Goal: Information Seeking & Learning: Learn about a topic

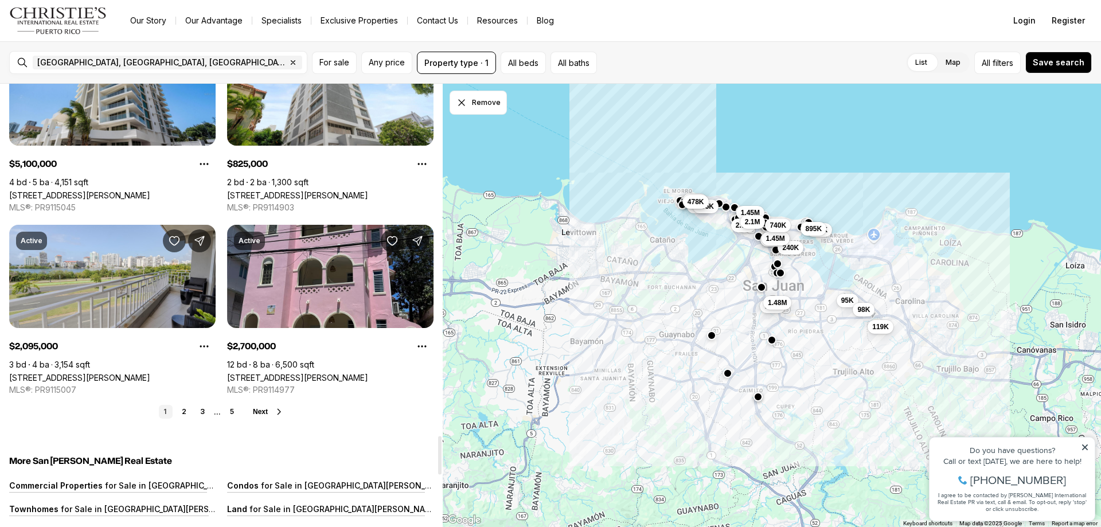
scroll to position [4100, 0]
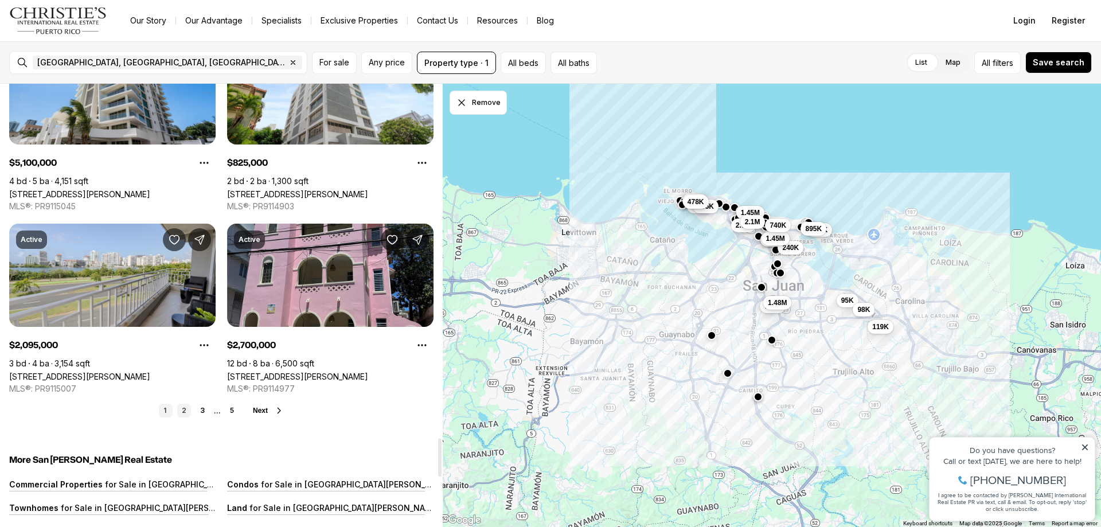
click at [183, 411] on link "2" at bounding box center [184, 411] width 14 height 14
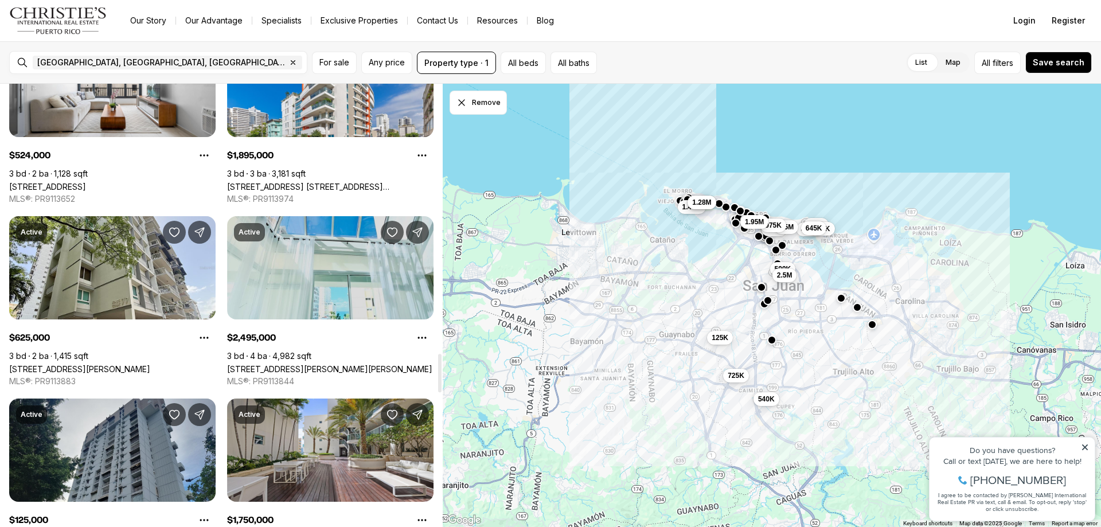
scroll to position [3269, 0]
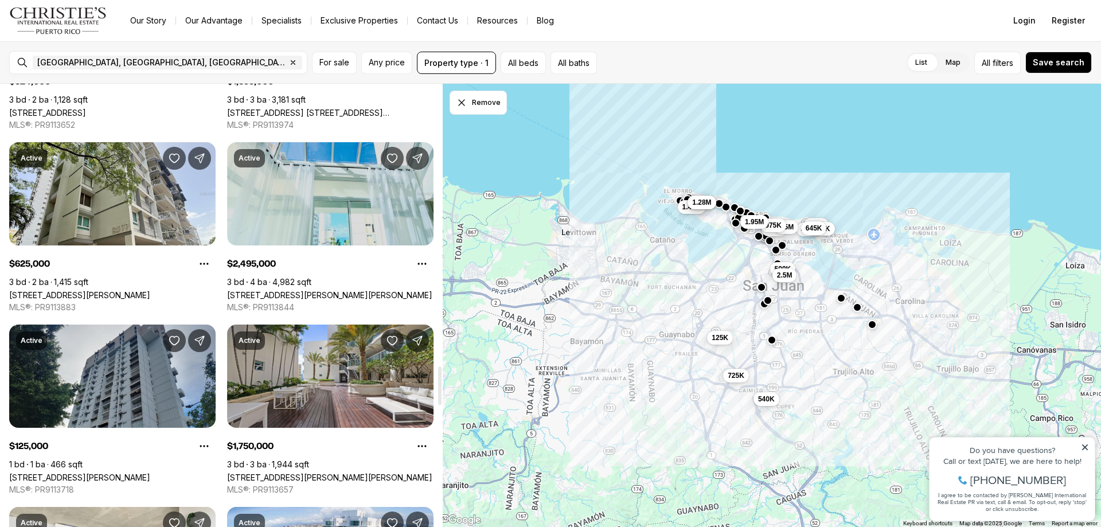
click at [304, 290] on link "1800 MCLEARY #PH1, SAN JUAN PR, 00911" at bounding box center [329, 295] width 205 height 10
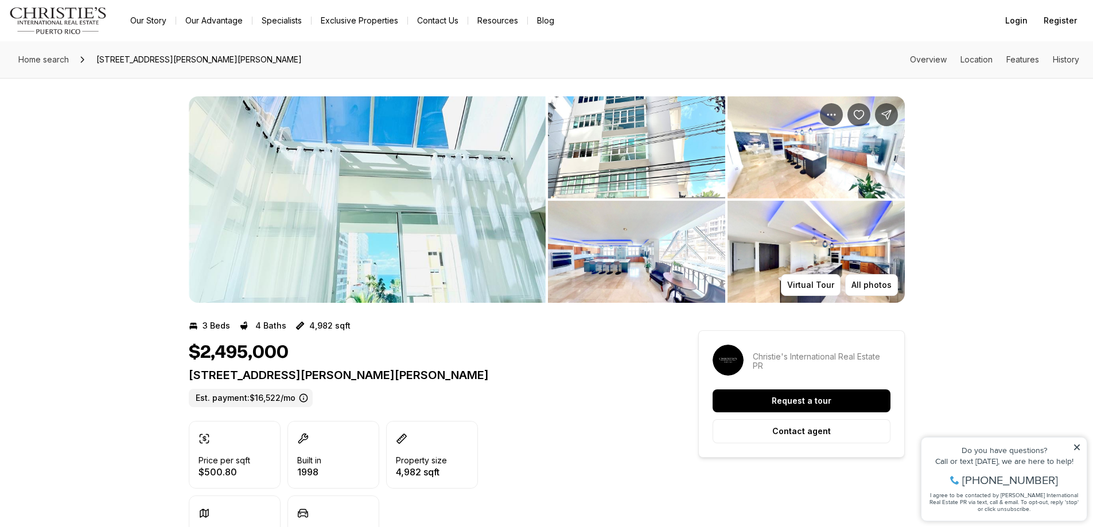
click at [381, 176] on img "View image gallery" at bounding box center [367, 199] width 357 height 206
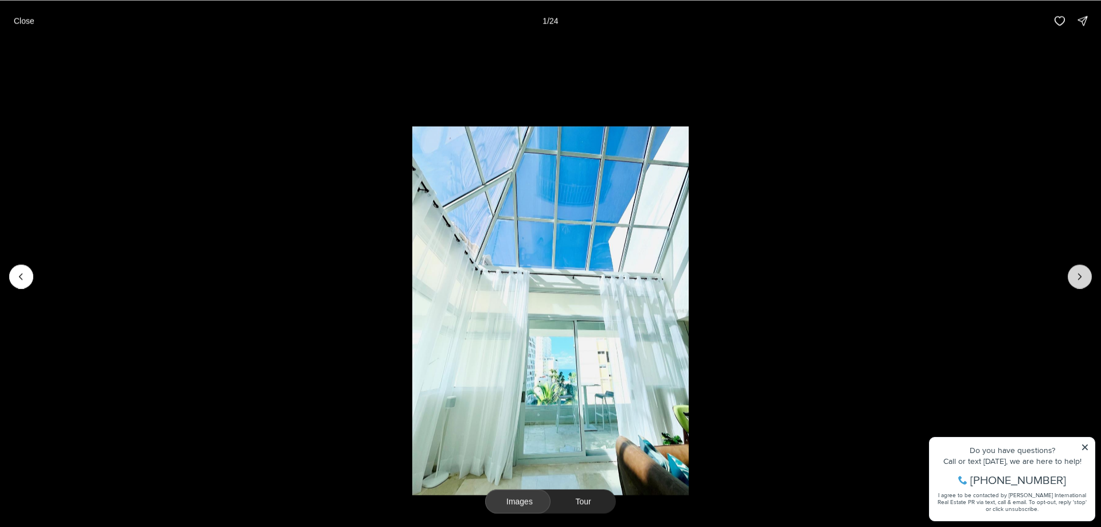
click at [1087, 276] on button "Next slide" at bounding box center [1080, 276] width 24 height 24
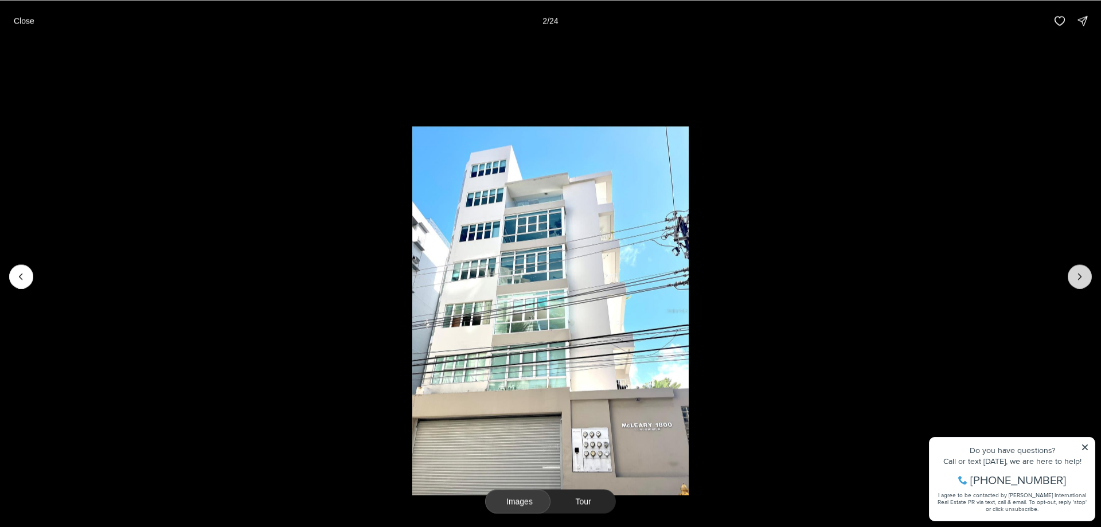
click at [1083, 280] on icon "Next slide" at bounding box center [1079, 276] width 11 height 11
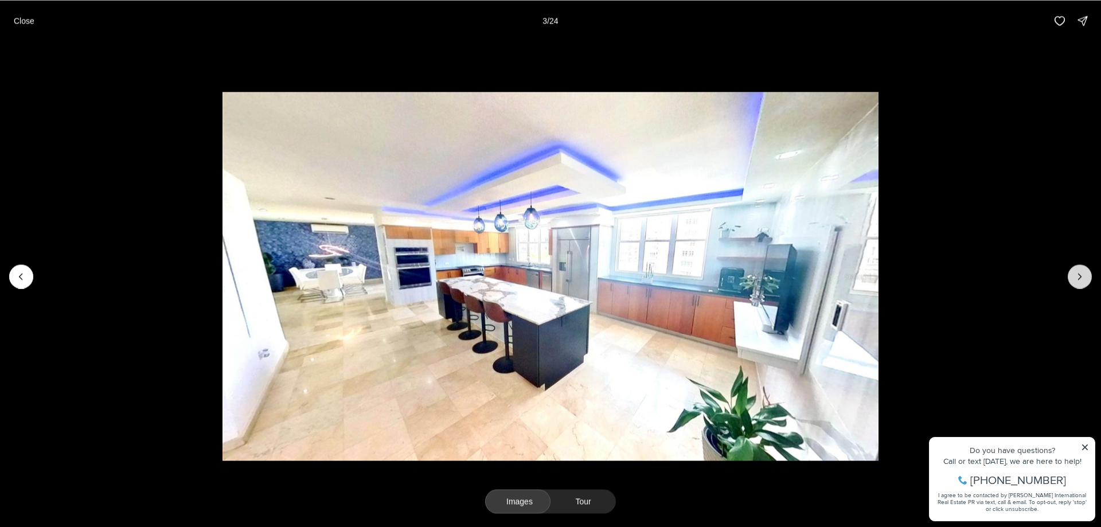
click at [1083, 280] on icon "Next slide" at bounding box center [1079, 276] width 11 height 11
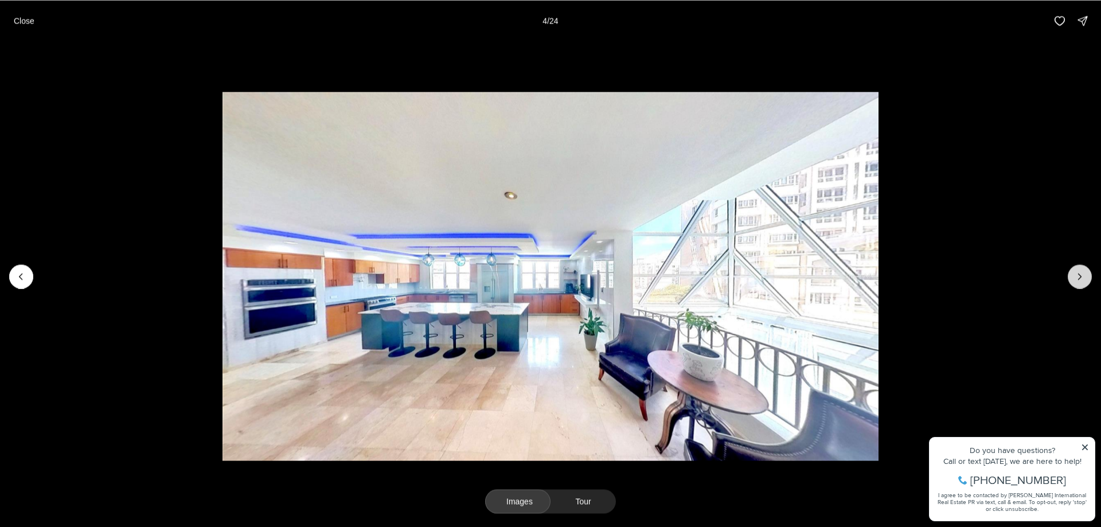
click at [1083, 280] on icon "Next slide" at bounding box center [1079, 276] width 11 height 11
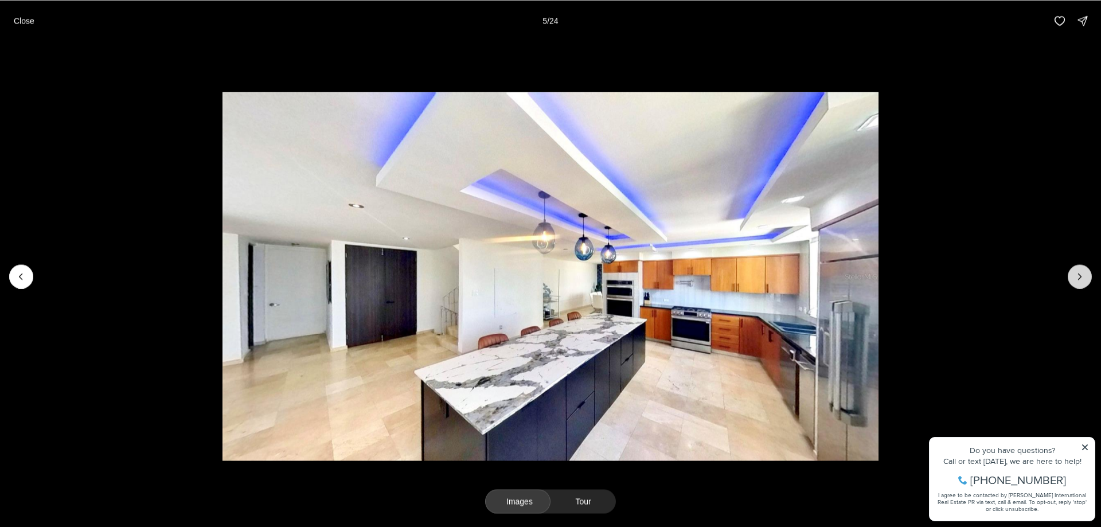
click at [1083, 280] on icon "Next slide" at bounding box center [1079, 276] width 11 height 11
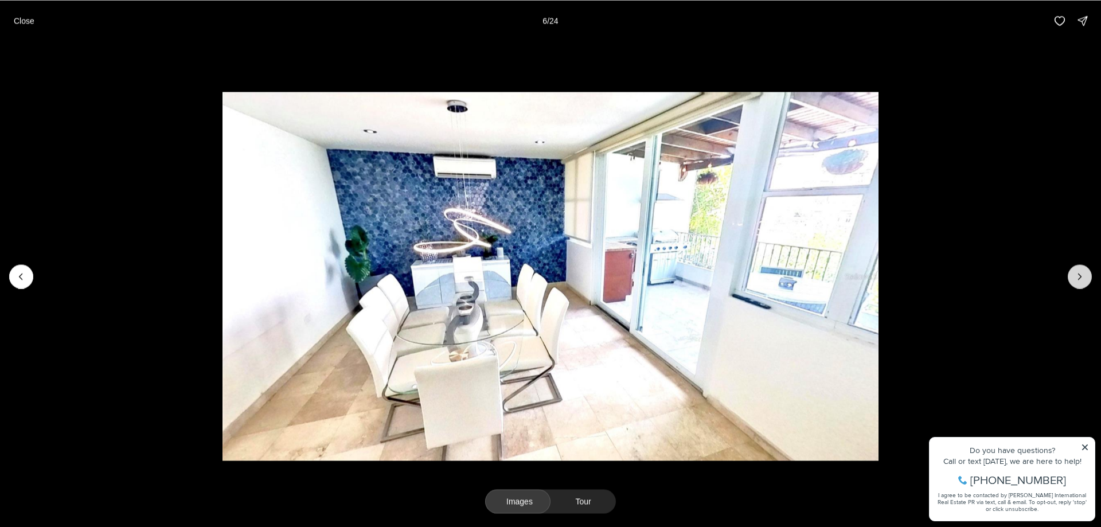
click at [1083, 280] on icon "Next slide" at bounding box center [1079, 276] width 11 height 11
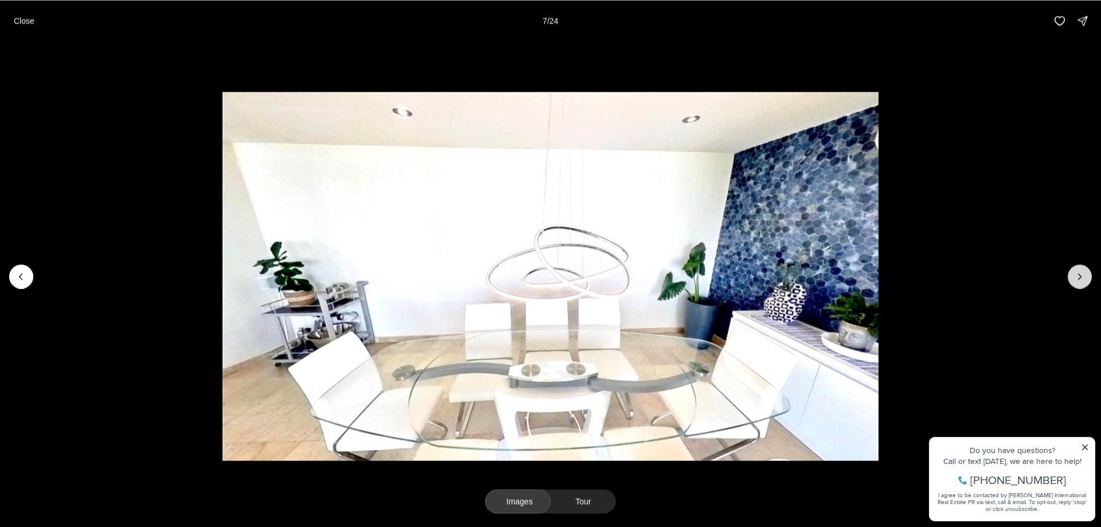
click at [1083, 280] on icon "Next slide" at bounding box center [1079, 276] width 11 height 11
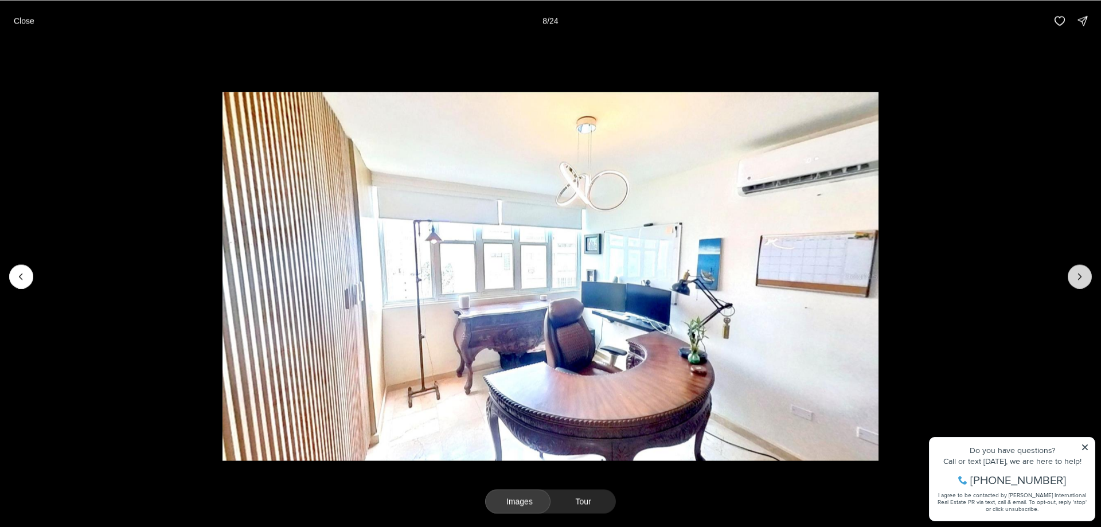
click at [1083, 280] on icon "Next slide" at bounding box center [1079, 276] width 11 height 11
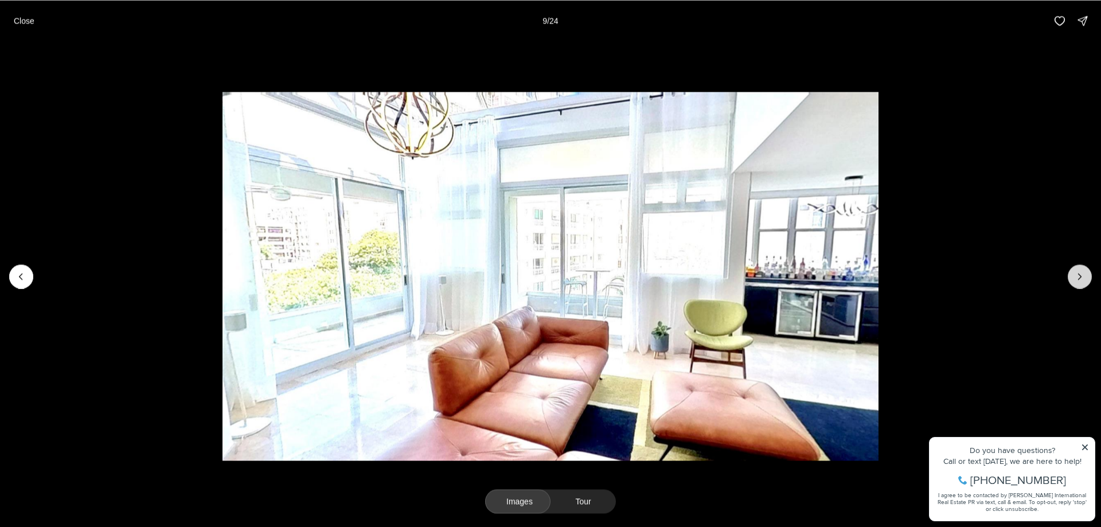
click at [1083, 280] on icon "Next slide" at bounding box center [1079, 276] width 11 height 11
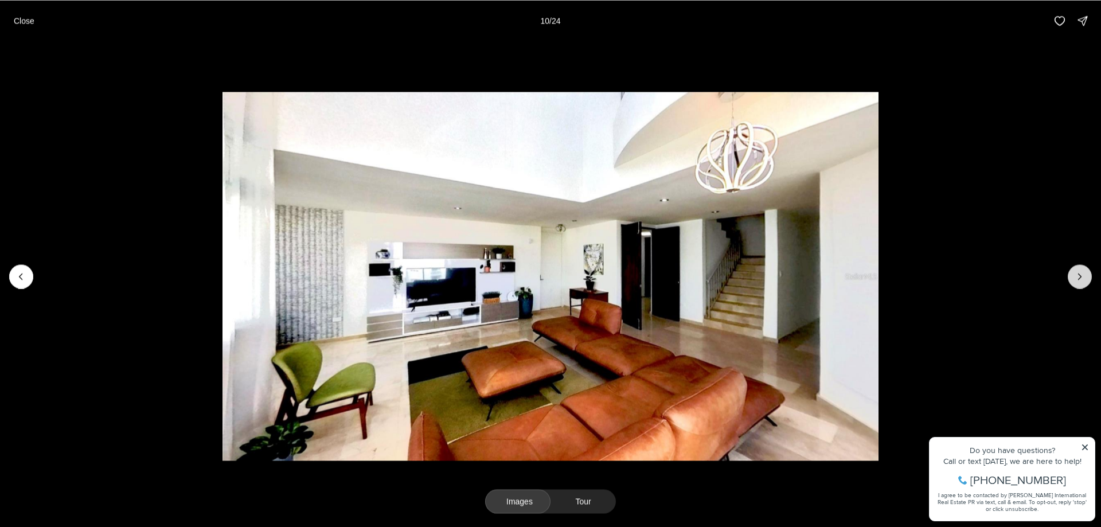
click at [1083, 280] on icon "Next slide" at bounding box center [1079, 276] width 11 height 11
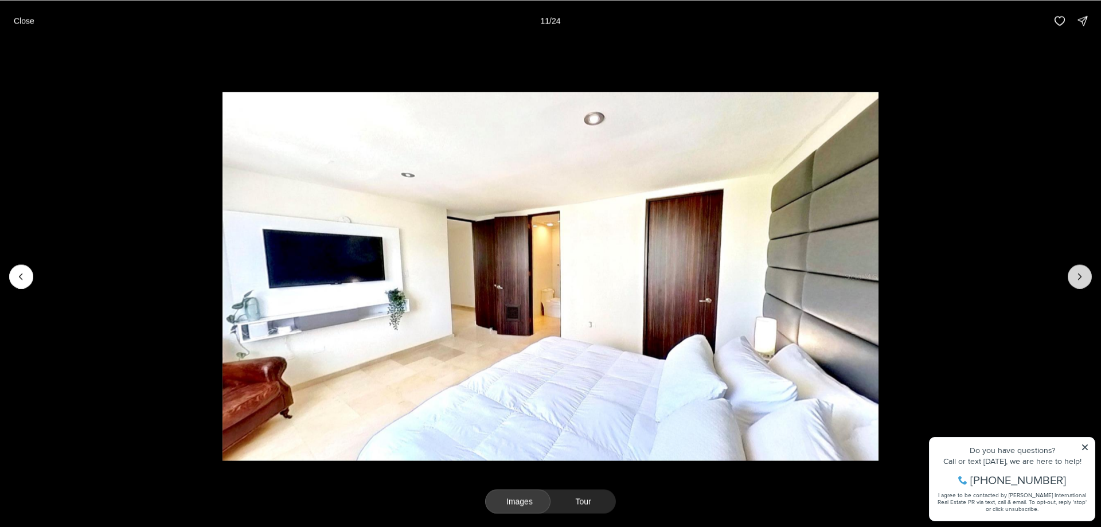
click at [1083, 280] on icon "Next slide" at bounding box center [1079, 276] width 11 height 11
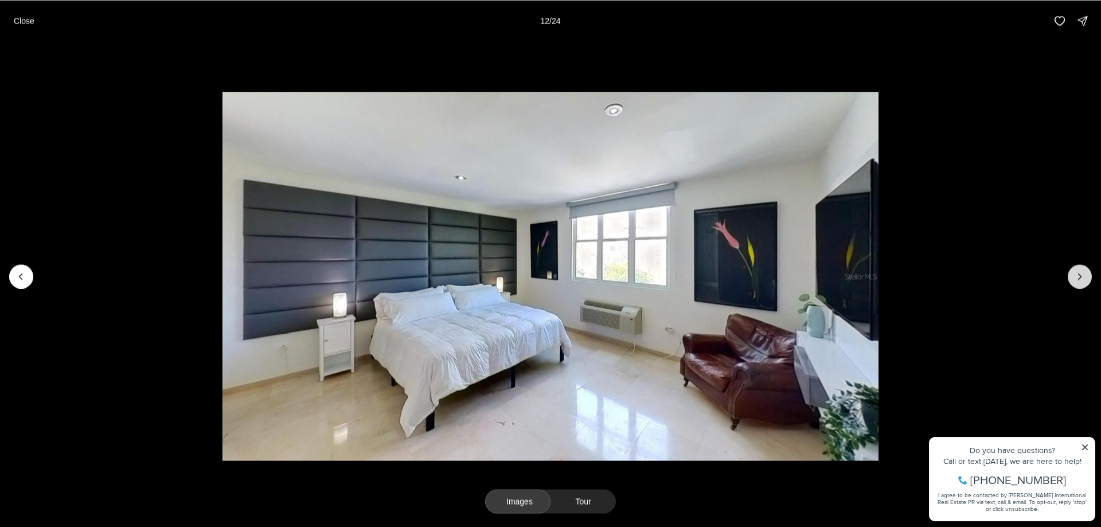
click at [1083, 280] on icon "Next slide" at bounding box center [1079, 276] width 11 height 11
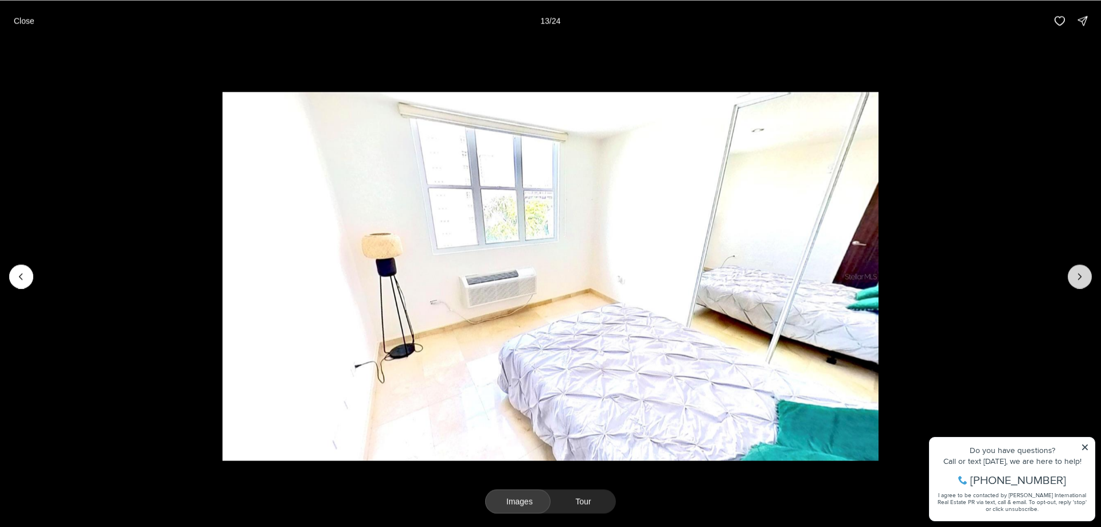
click at [1083, 280] on icon "Next slide" at bounding box center [1079, 276] width 11 height 11
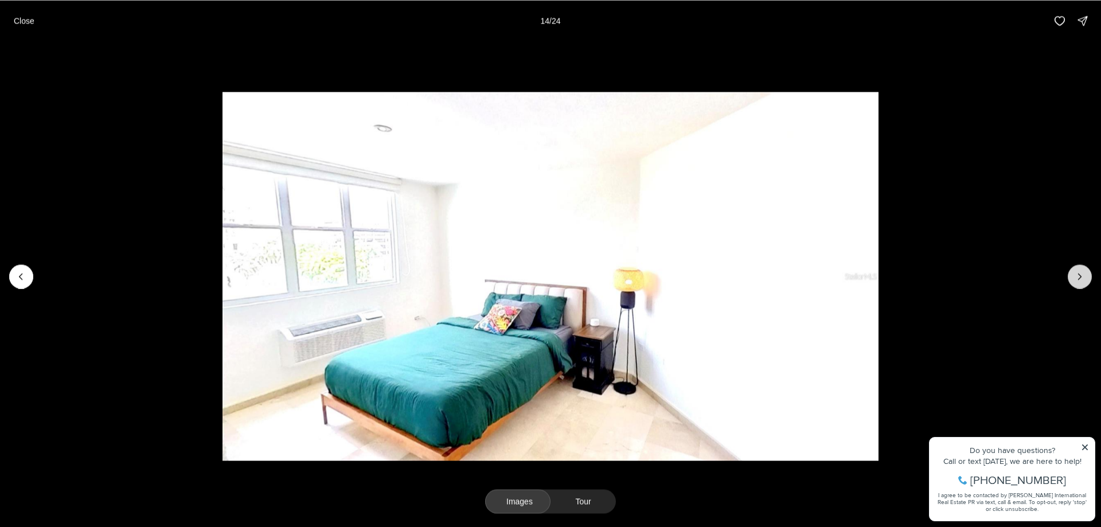
click at [1083, 280] on icon "Next slide" at bounding box center [1079, 276] width 11 height 11
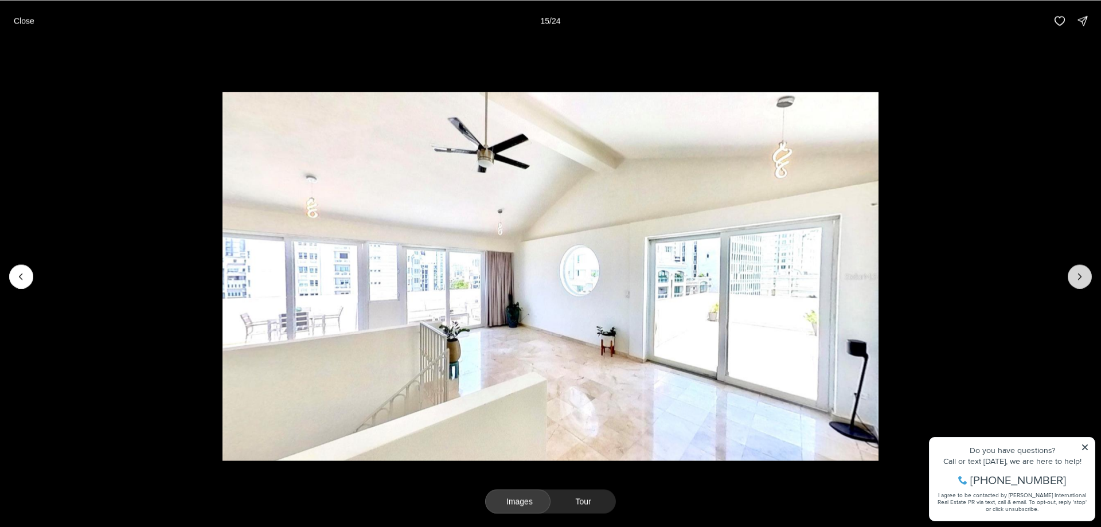
click at [1083, 280] on icon "Next slide" at bounding box center [1079, 276] width 11 height 11
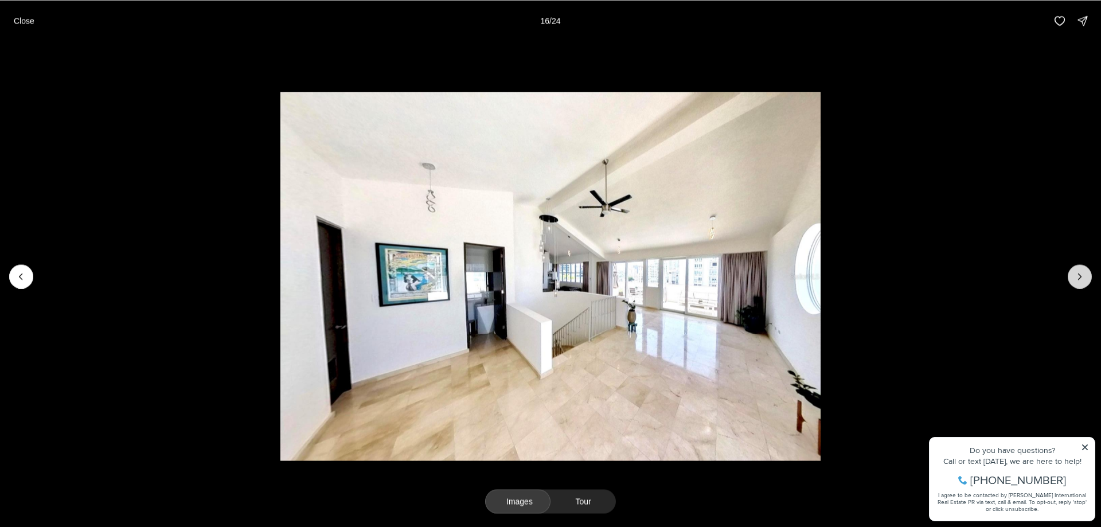
click at [1083, 280] on icon "Next slide" at bounding box center [1079, 276] width 11 height 11
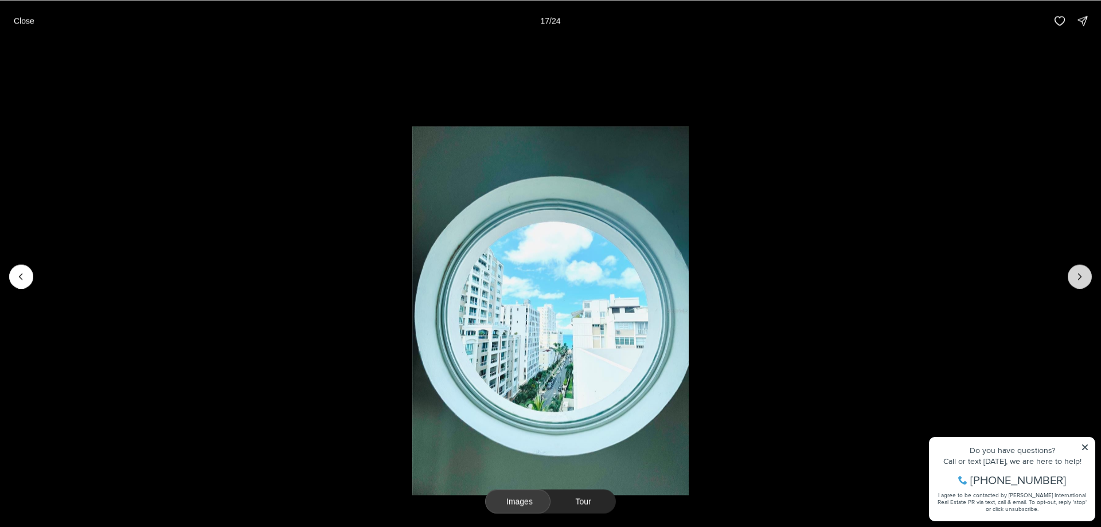
click at [1083, 280] on icon "Next slide" at bounding box center [1079, 276] width 11 height 11
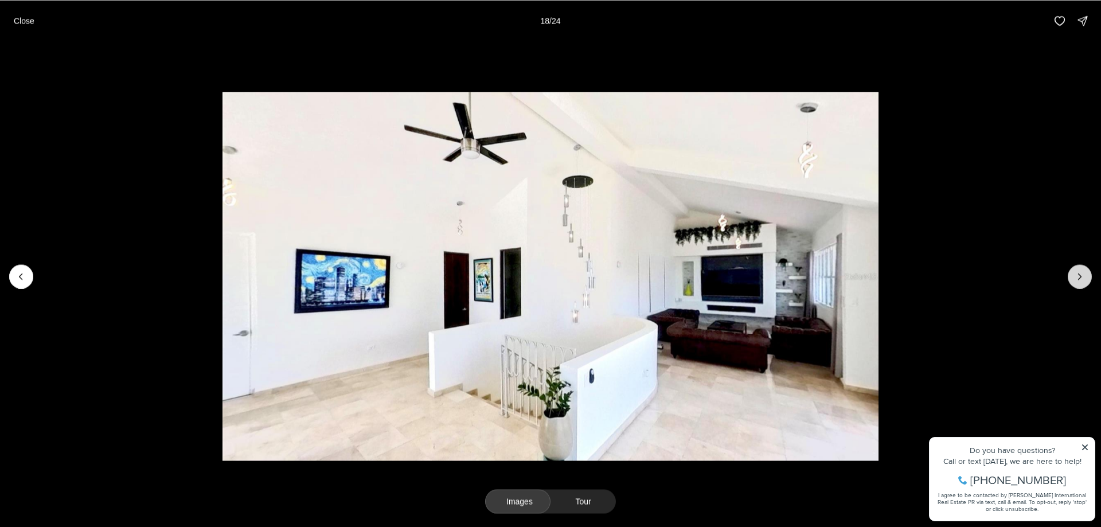
click at [1083, 280] on icon "Next slide" at bounding box center [1079, 276] width 11 height 11
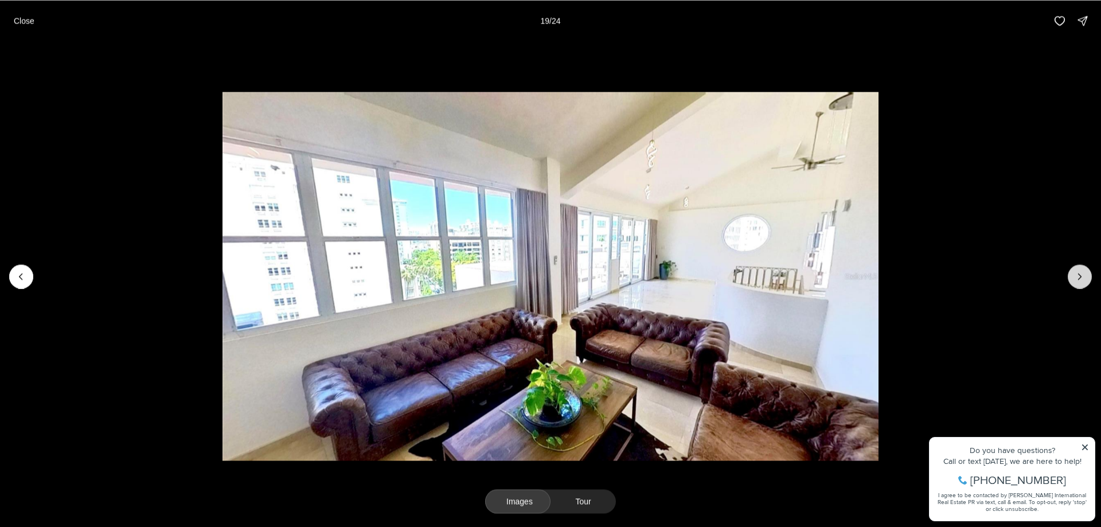
click at [1083, 280] on icon "Next slide" at bounding box center [1079, 276] width 11 height 11
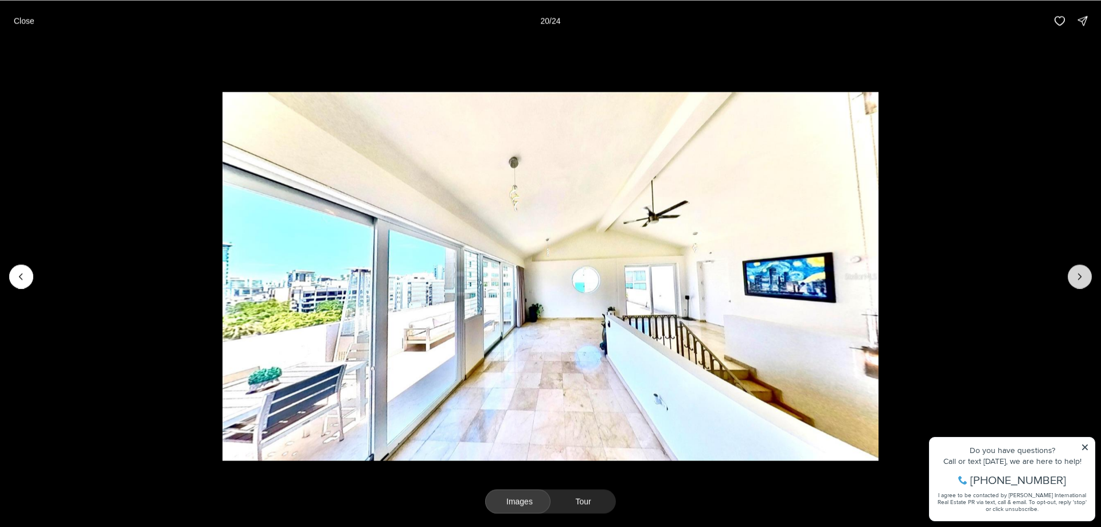
click at [1083, 280] on icon "Next slide" at bounding box center [1079, 276] width 11 height 11
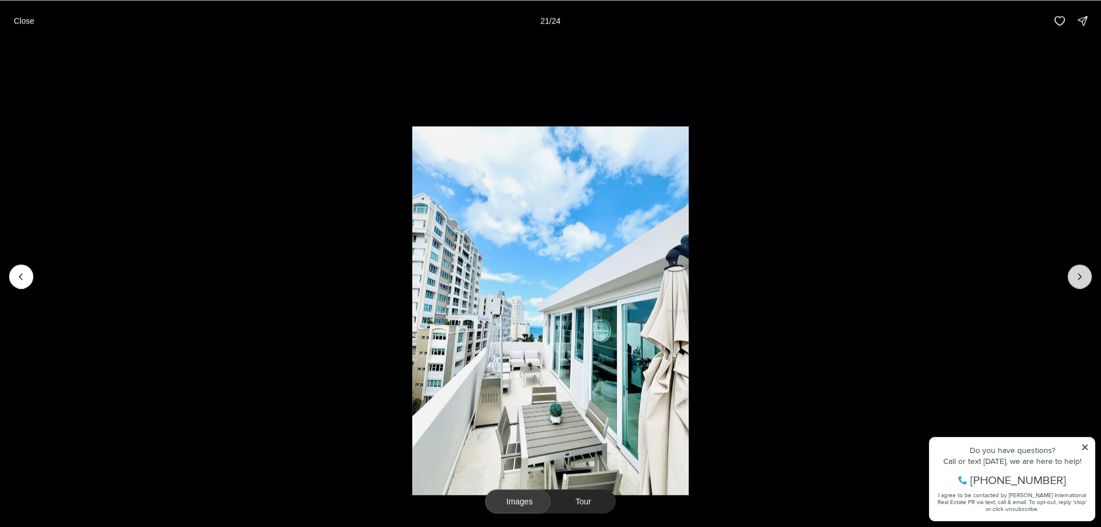
click at [1083, 280] on icon "Next slide" at bounding box center [1079, 276] width 11 height 11
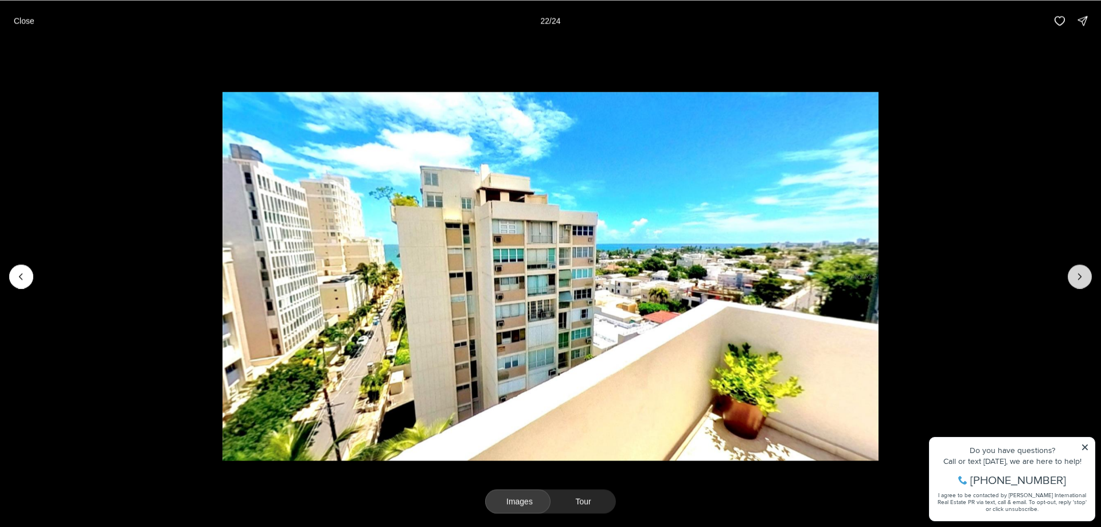
click at [1083, 280] on icon "Next slide" at bounding box center [1079, 276] width 11 height 11
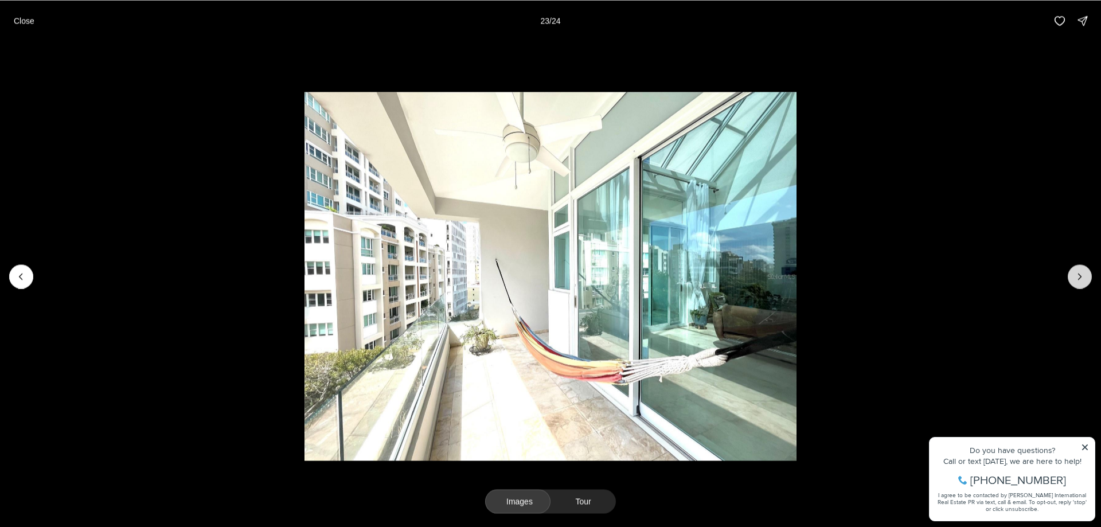
click at [1083, 280] on icon "Next slide" at bounding box center [1079, 276] width 11 height 11
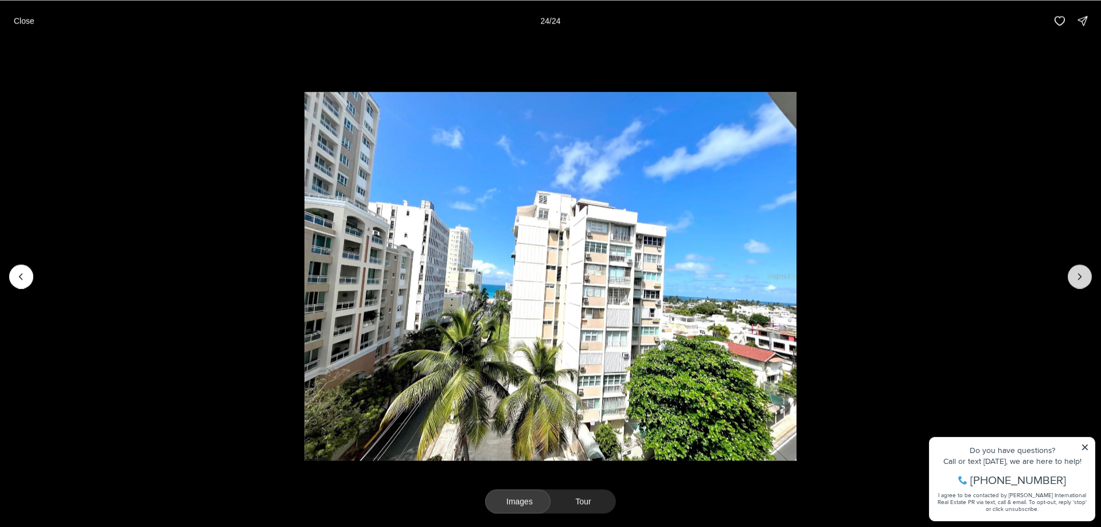
click at [1083, 280] on div at bounding box center [1080, 276] width 24 height 24
click at [24, 16] on p "Close" at bounding box center [24, 20] width 21 height 9
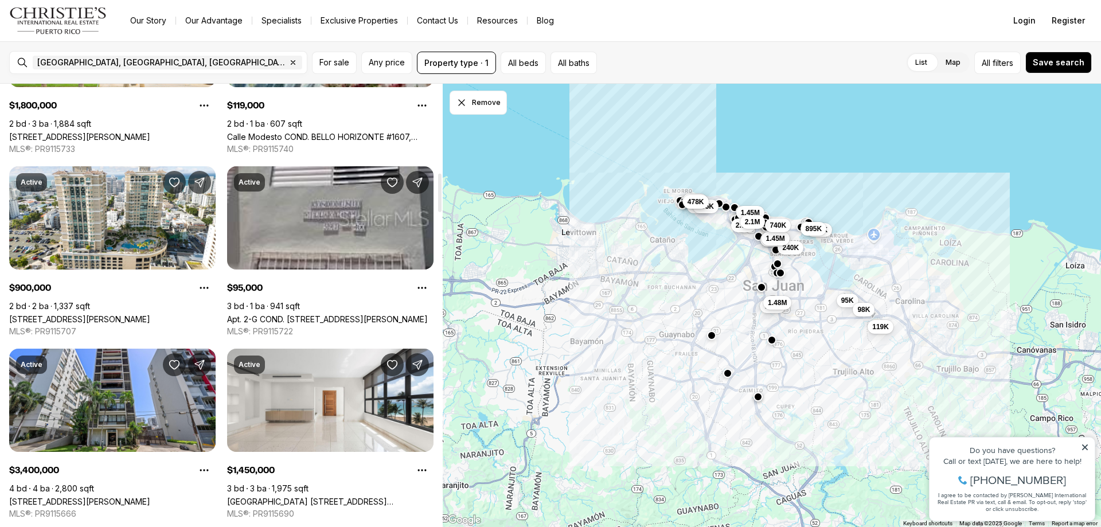
scroll to position [1090, 0]
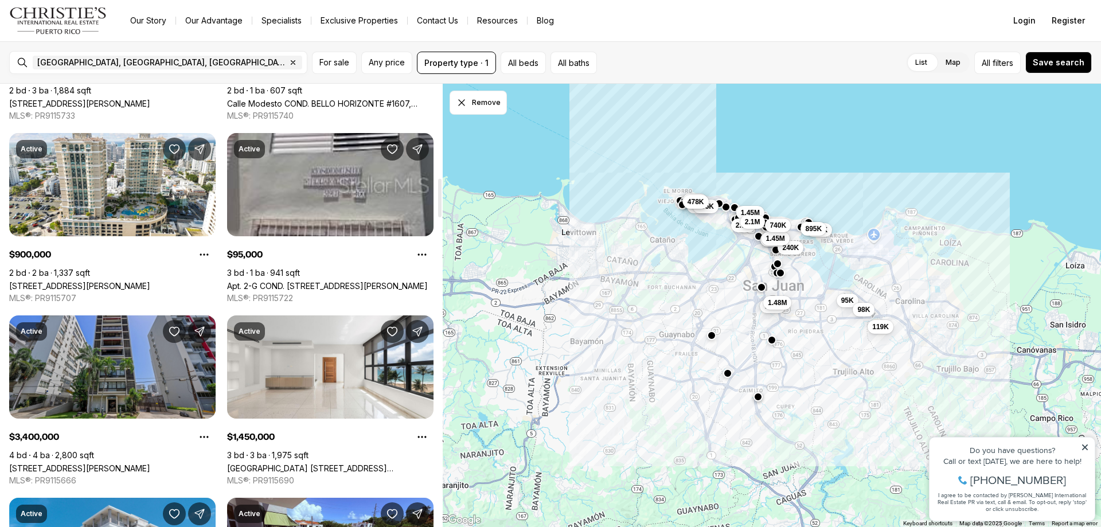
click at [78, 463] on link "1307 AVENIDA AVE #PH, SAN JUAN PR, 00907" at bounding box center [79, 468] width 141 height 10
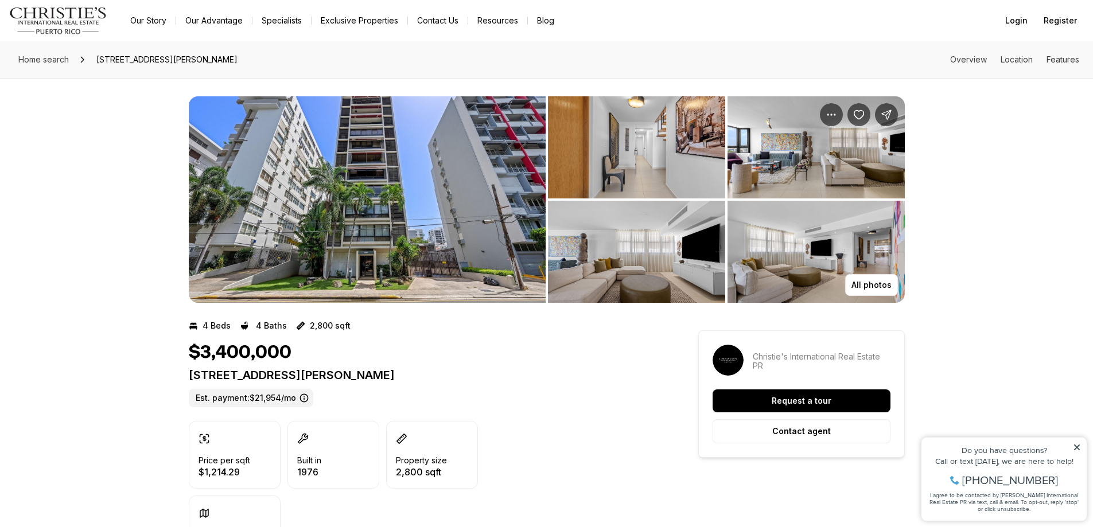
click at [403, 231] on img "View image gallery" at bounding box center [367, 199] width 357 height 206
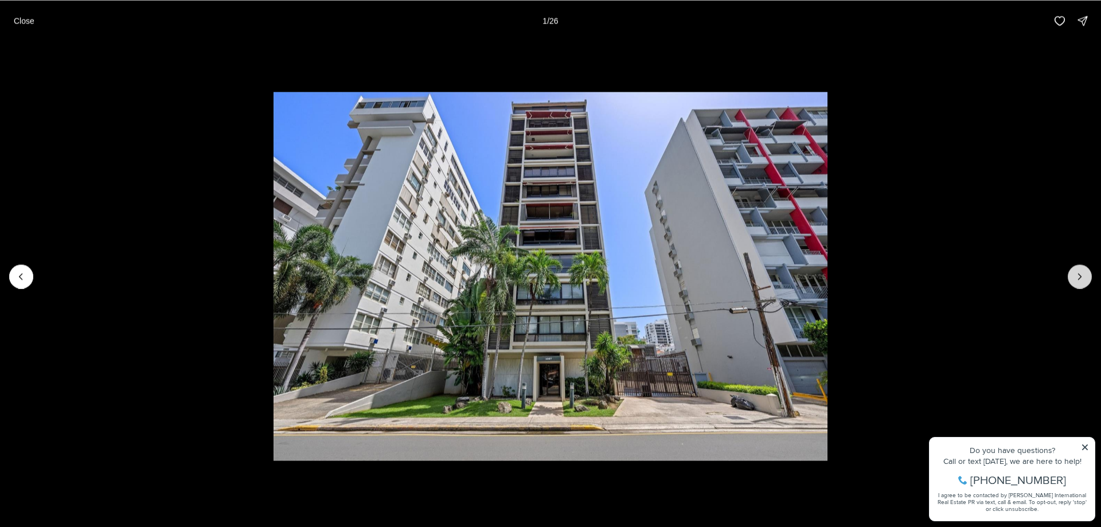
click at [1073, 278] on button "Next slide" at bounding box center [1080, 276] width 24 height 24
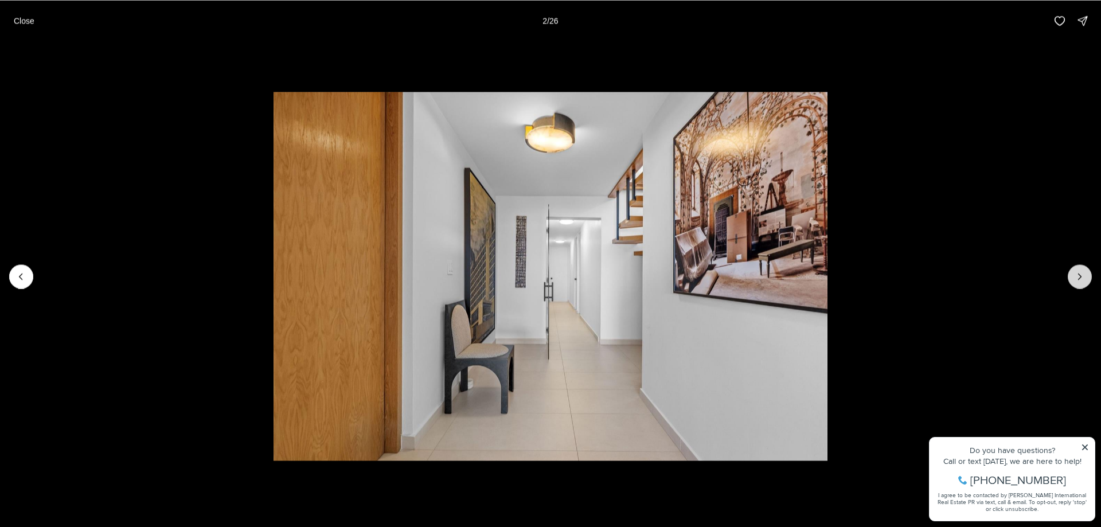
click at [1073, 278] on button "Next slide" at bounding box center [1080, 276] width 24 height 24
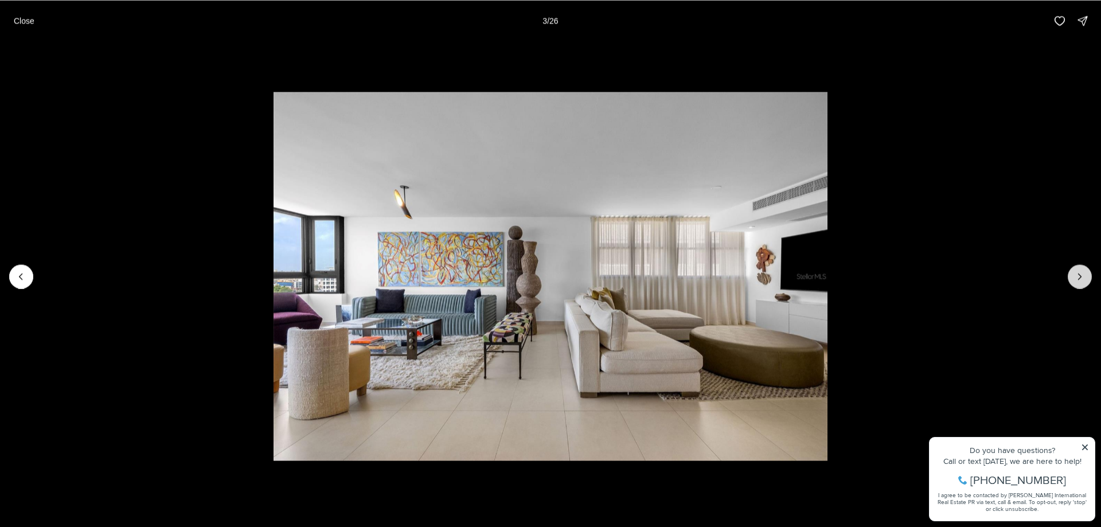
click at [1073, 278] on button "Next slide" at bounding box center [1080, 276] width 24 height 24
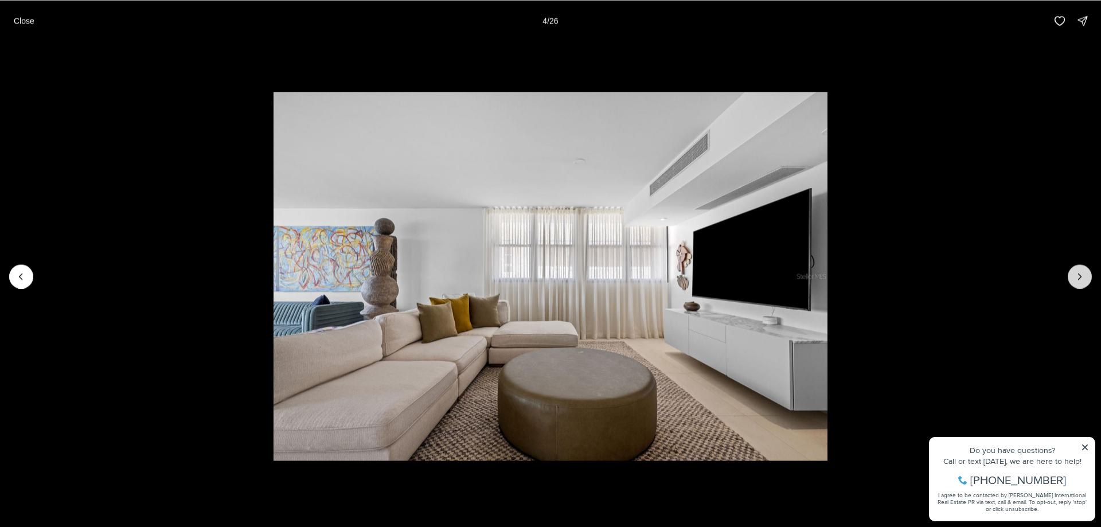
click at [1073, 278] on button "Next slide" at bounding box center [1080, 276] width 24 height 24
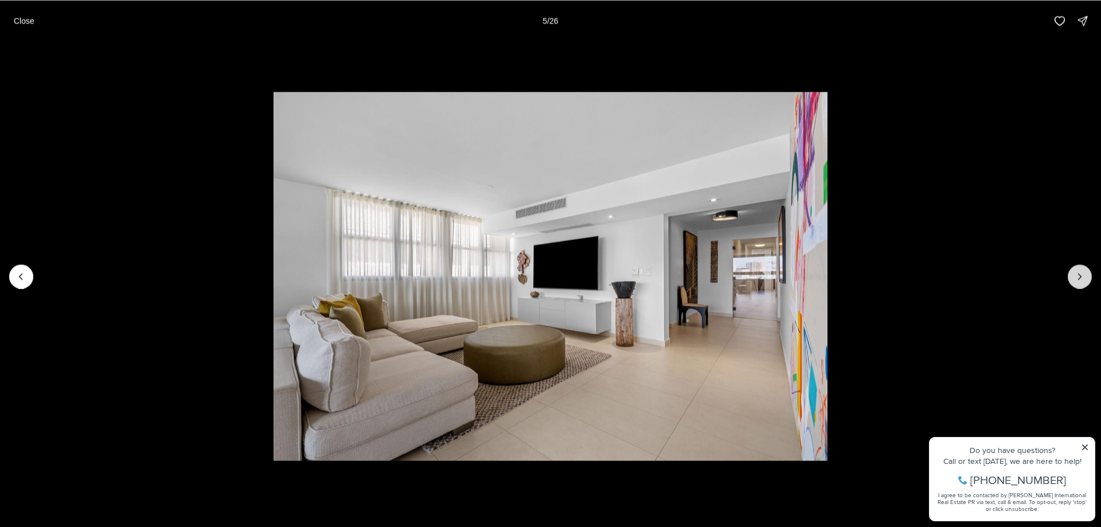
click at [1073, 278] on button "Next slide" at bounding box center [1080, 276] width 24 height 24
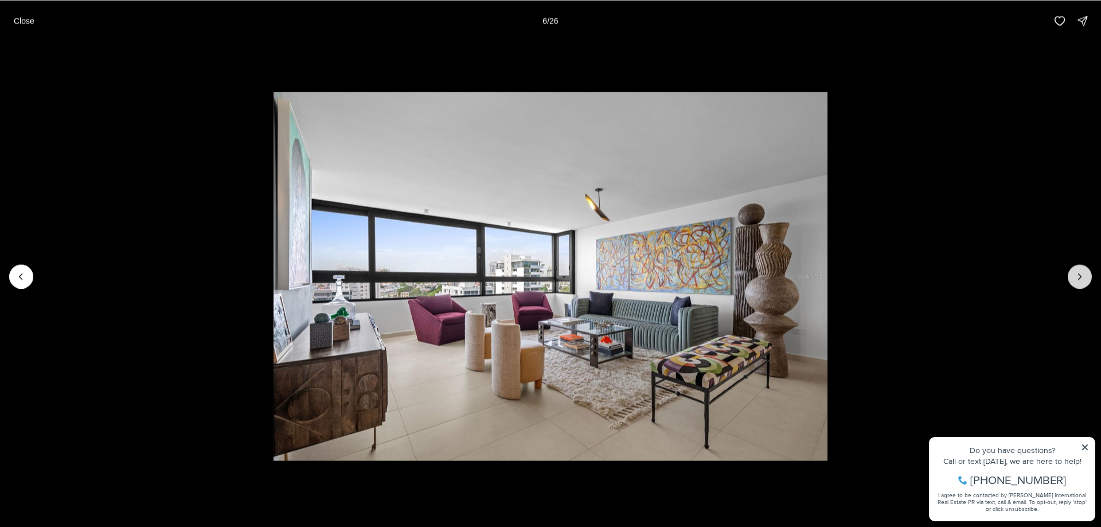
click at [1073, 278] on button "Next slide" at bounding box center [1080, 276] width 24 height 24
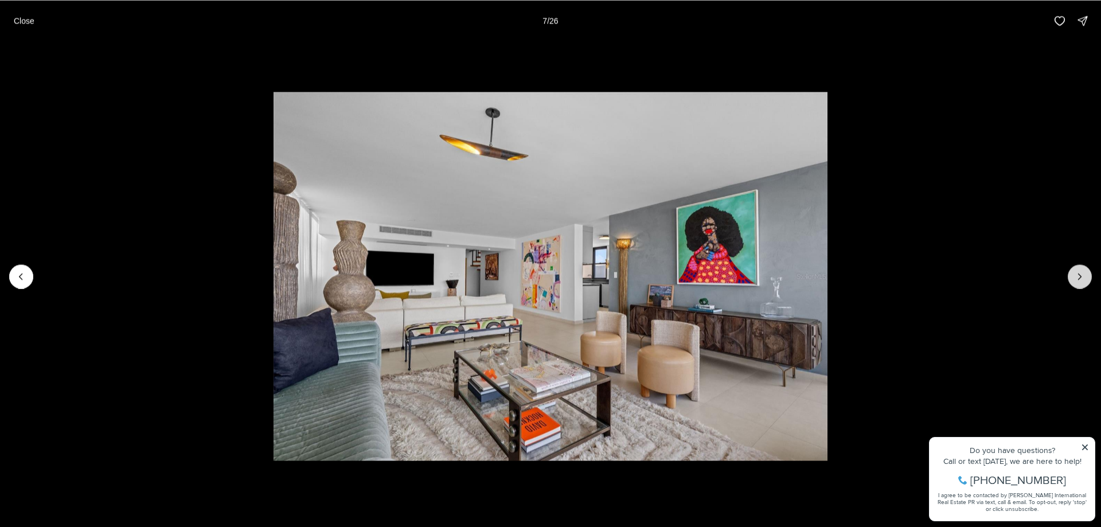
click at [1073, 278] on button "Next slide" at bounding box center [1080, 276] width 24 height 24
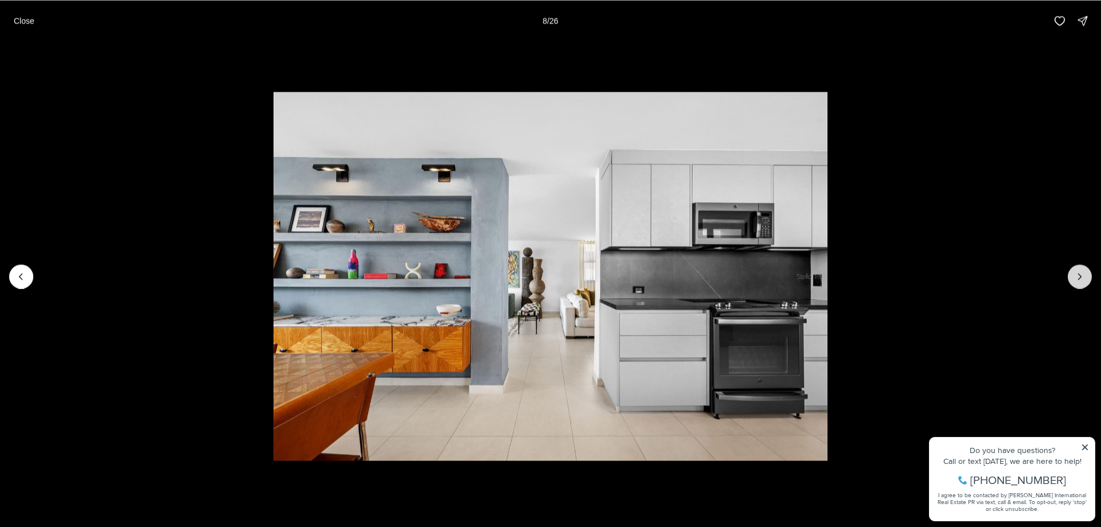
click at [1073, 278] on button "Next slide" at bounding box center [1080, 276] width 24 height 24
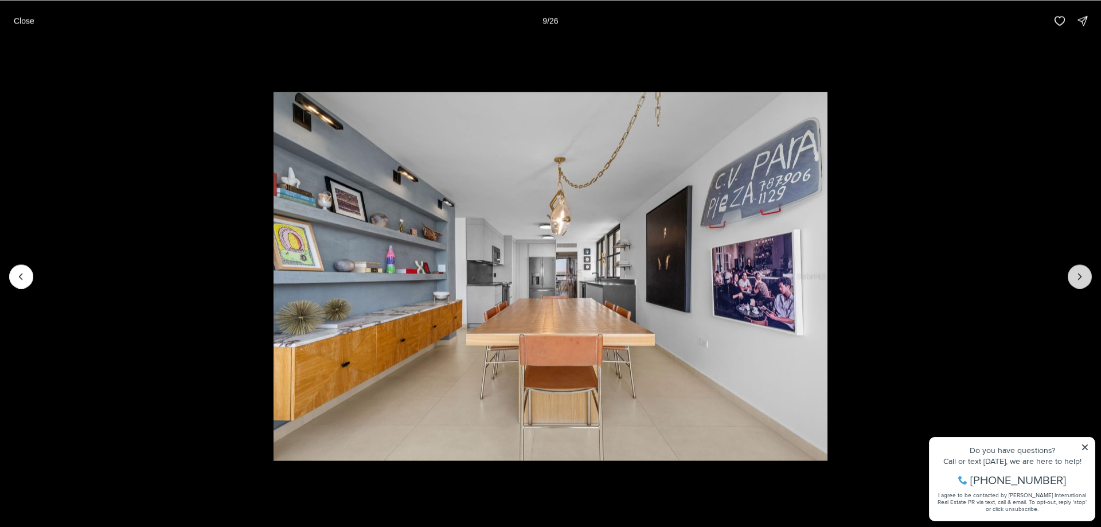
click at [1073, 278] on button "Next slide" at bounding box center [1080, 276] width 24 height 24
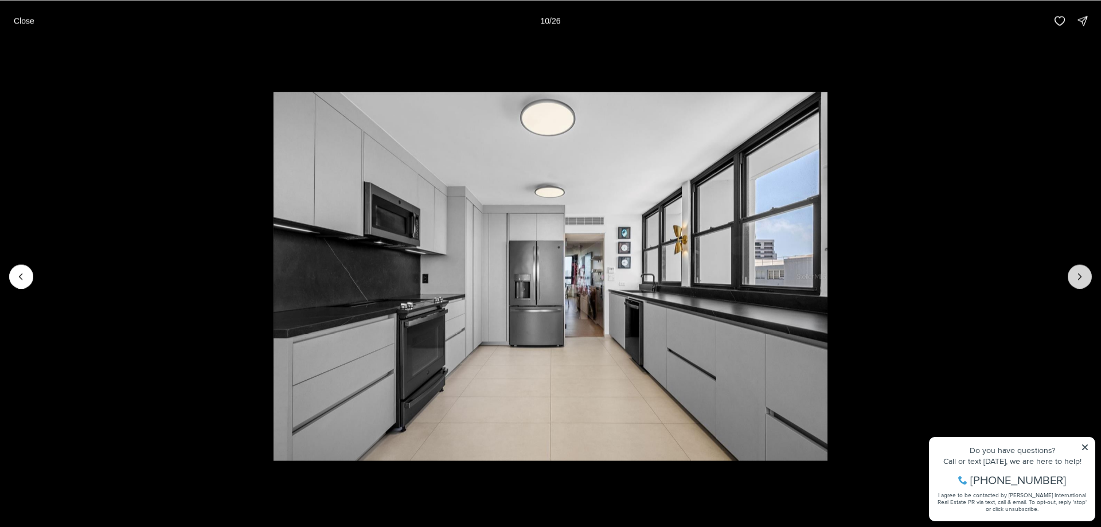
click at [1073, 278] on button "Next slide" at bounding box center [1080, 276] width 24 height 24
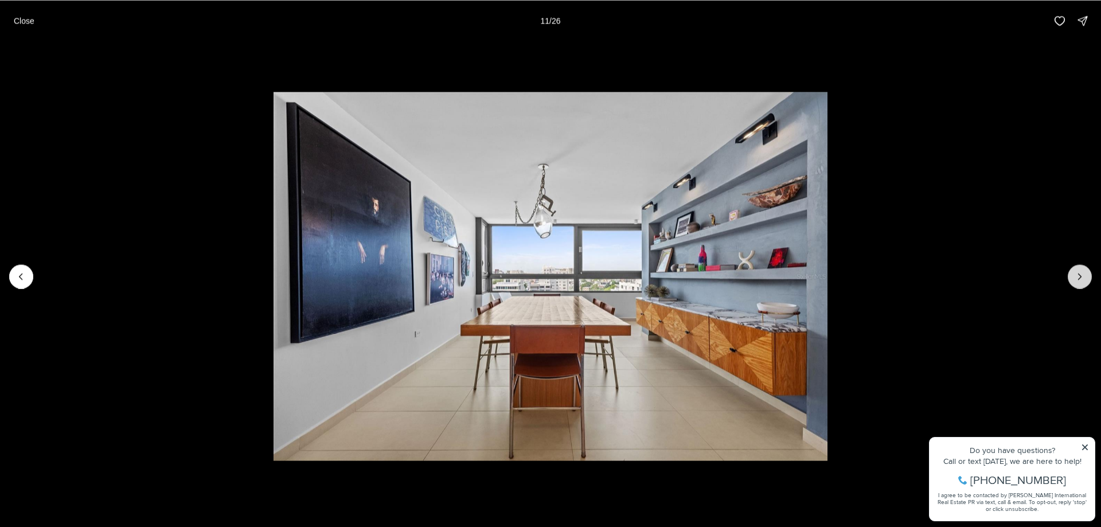
click at [1073, 278] on button "Next slide" at bounding box center [1080, 276] width 24 height 24
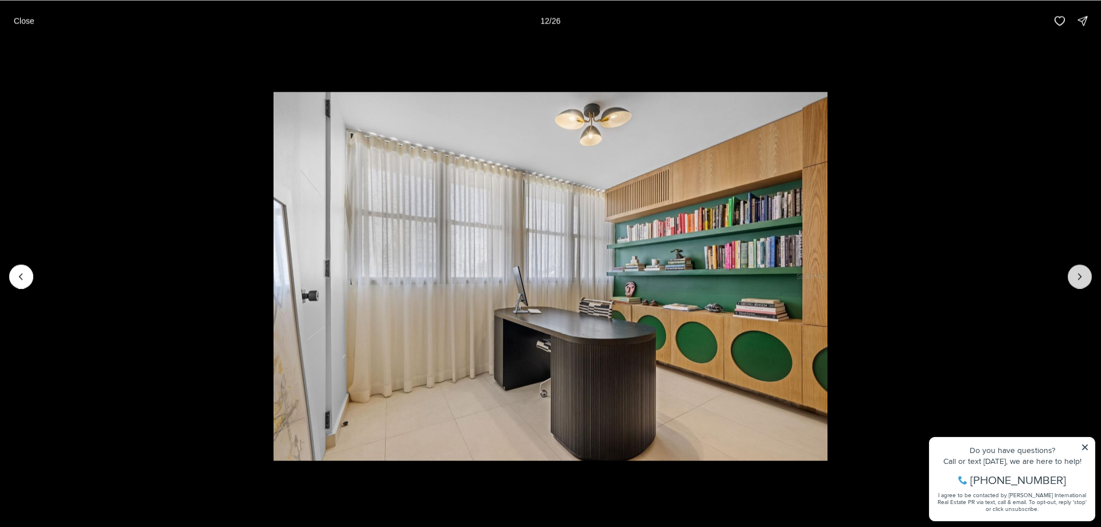
click at [1073, 278] on button "Next slide" at bounding box center [1080, 276] width 24 height 24
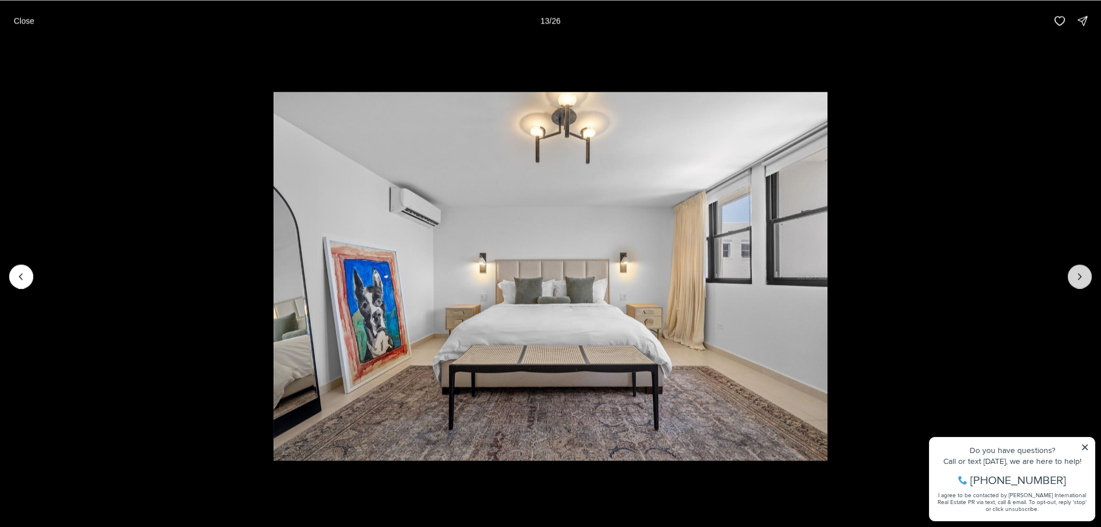
click at [1073, 278] on button "Next slide" at bounding box center [1080, 276] width 24 height 24
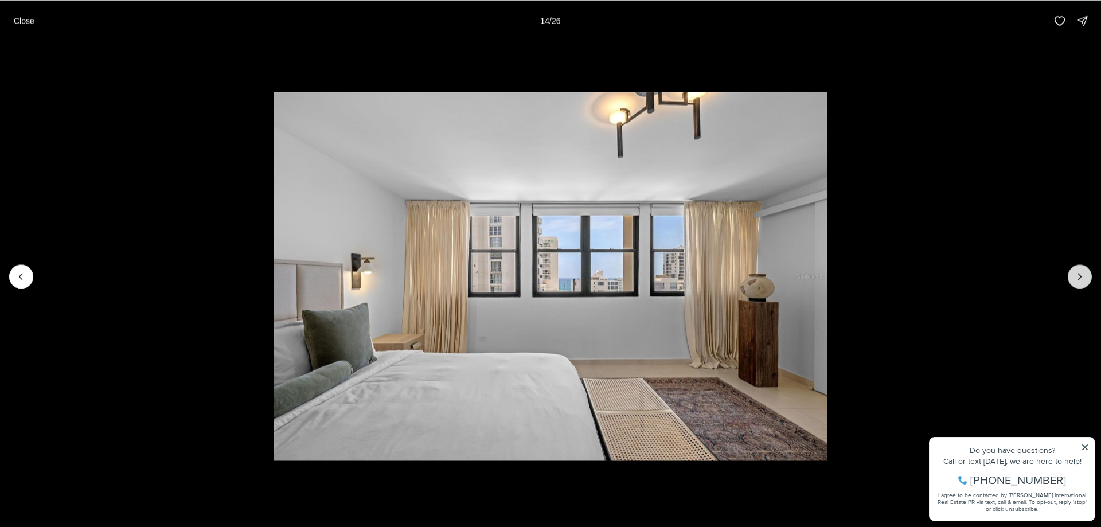
click at [1073, 278] on button "Next slide" at bounding box center [1080, 276] width 24 height 24
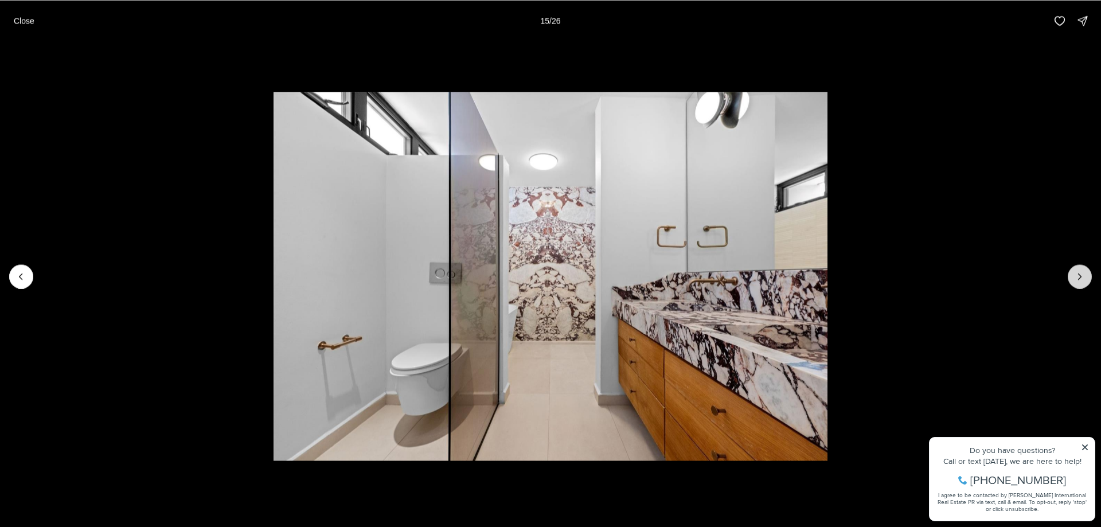
click at [1073, 278] on button "Next slide" at bounding box center [1080, 276] width 24 height 24
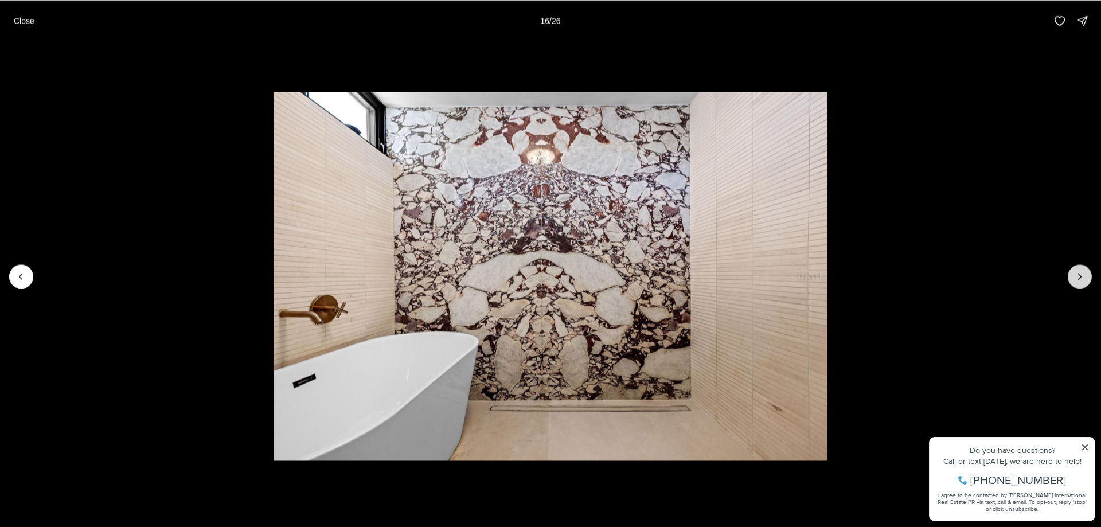
click at [1073, 278] on button "Next slide" at bounding box center [1080, 276] width 24 height 24
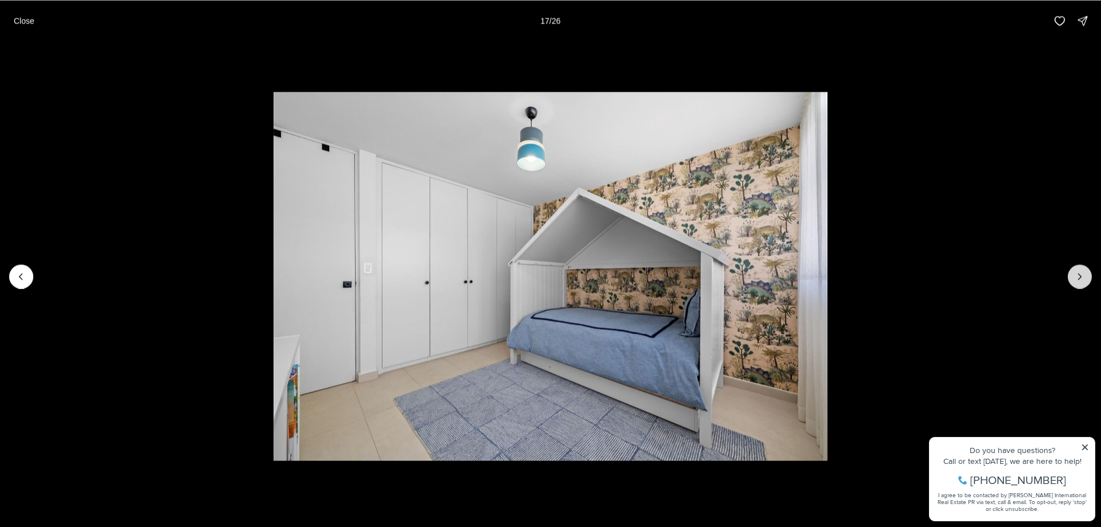
click at [1073, 278] on button "Next slide" at bounding box center [1080, 276] width 24 height 24
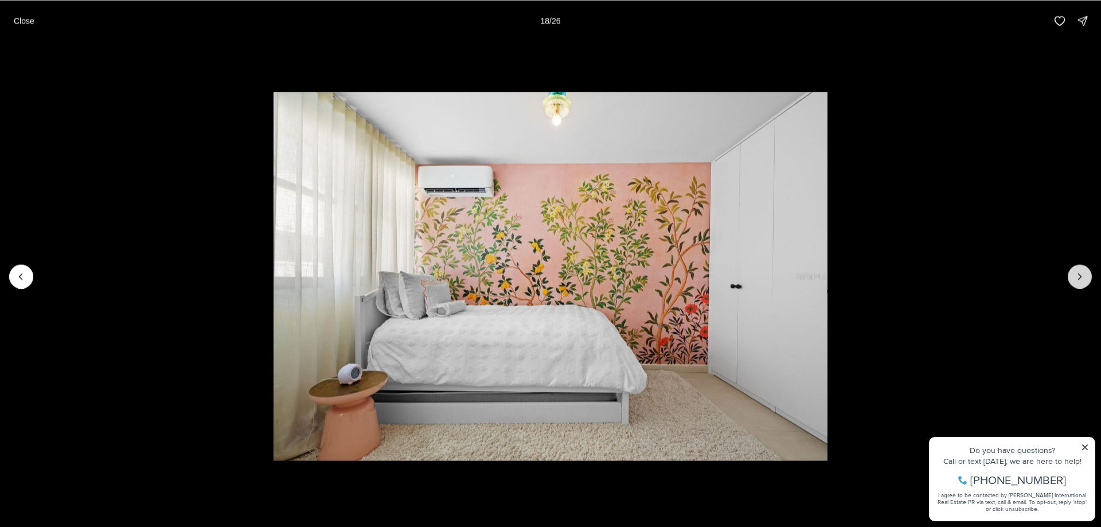
click at [1073, 278] on button "Next slide" at bounding box center [1080, 276] width 24 height 24
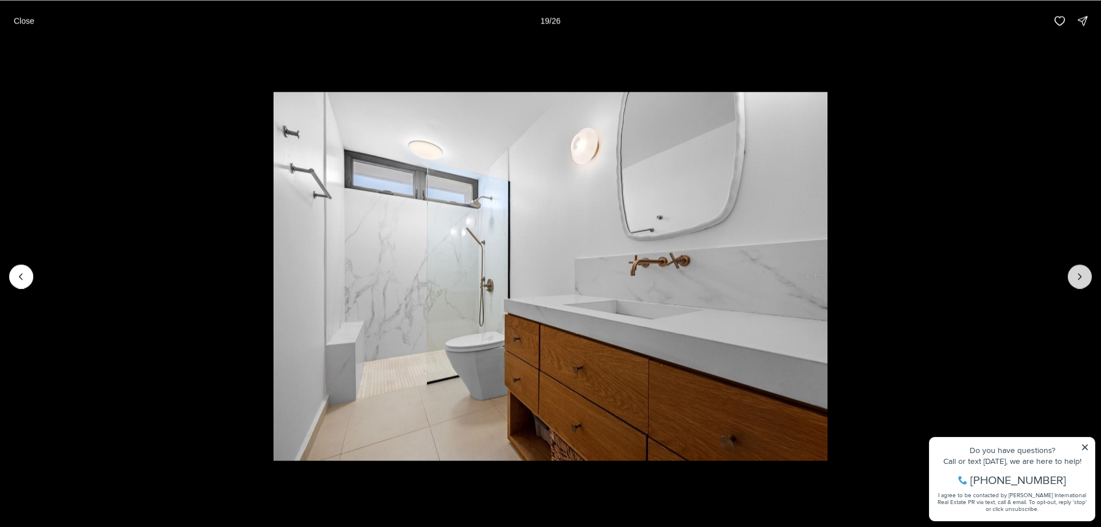
click at [1073, 278] on button "Next slide" at bounding box center [1080, 276] width 24 height 24
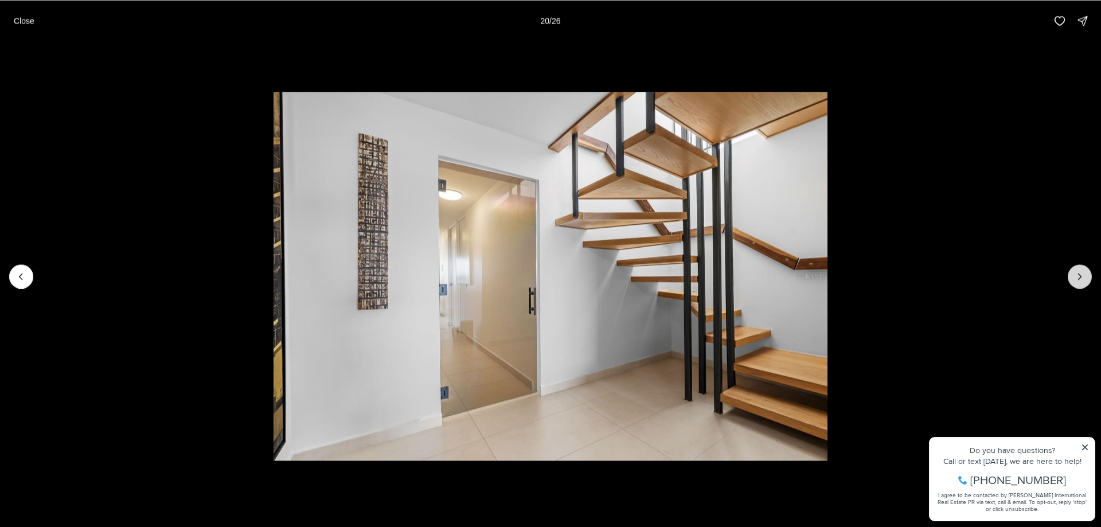
click at [1073, 278] on button "Next slide" at bounding box center [1080, 276] width 24 height 24
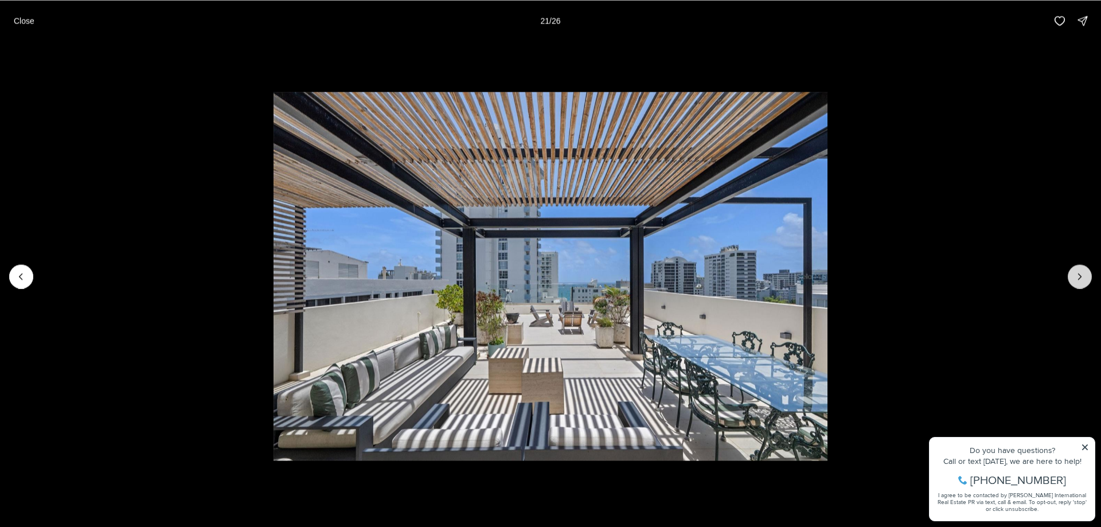
click at [1073, 278] on button "Next slide" at bounding box center [1080, 276] width 24 height 24
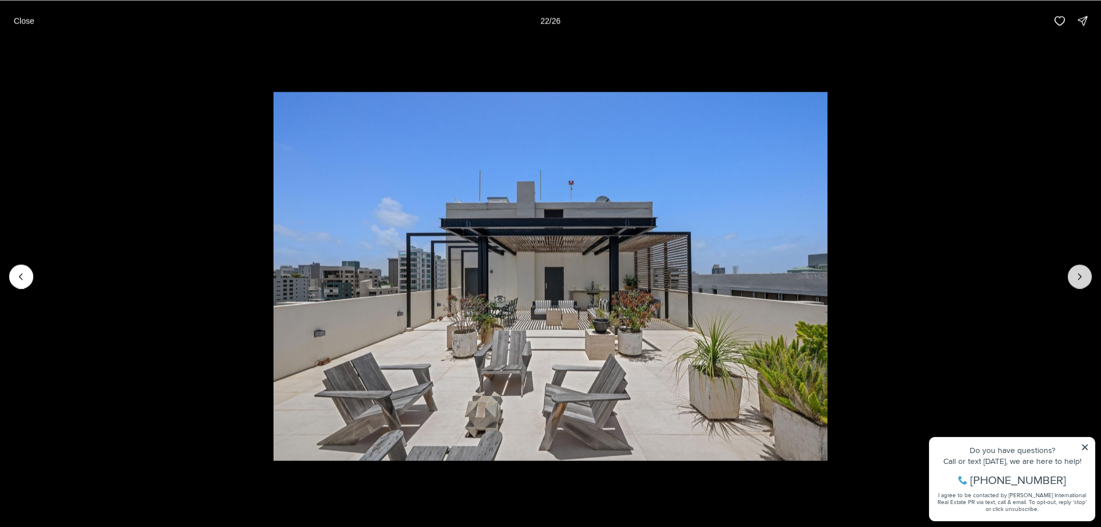
click at [1073, 278] on button "Next slide" at bounding box center [1080, 276] width 24 height 24
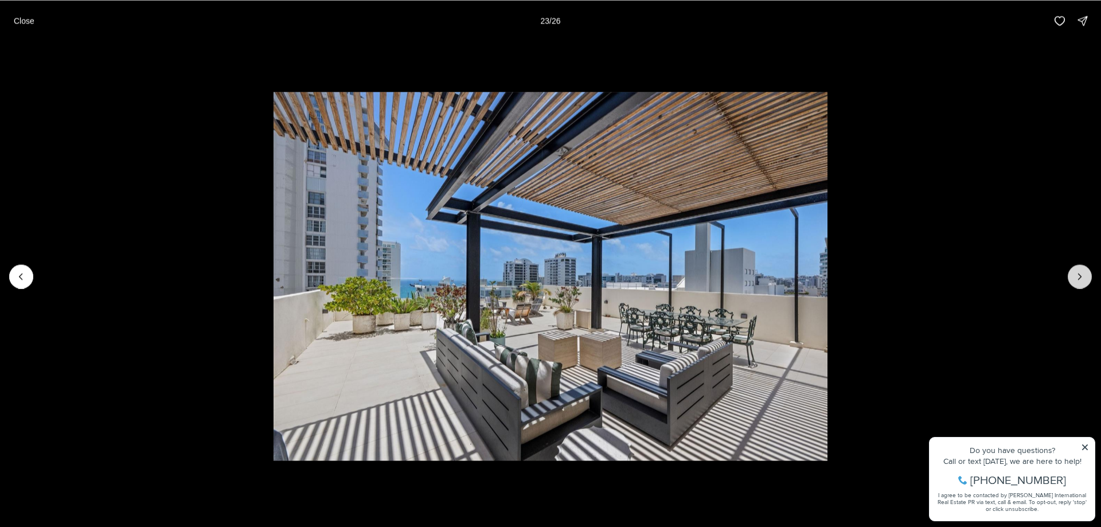
click at [1073, 278] on button "Next slide" at bounding box center [1080, 276] width 24 height 24
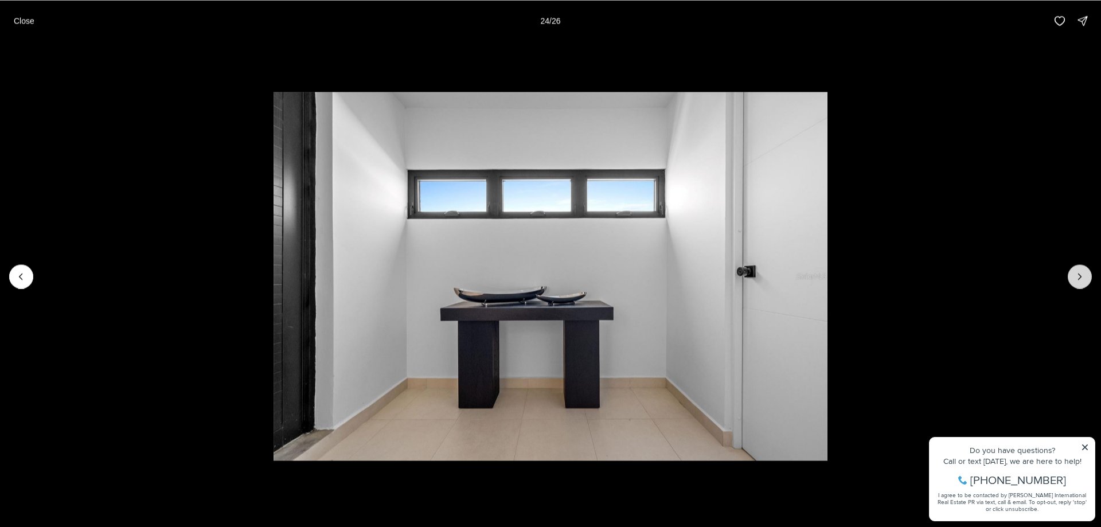
click at [1073, 278] on button "Next slide" at bounding box center [1080, 276] width 24 height 24
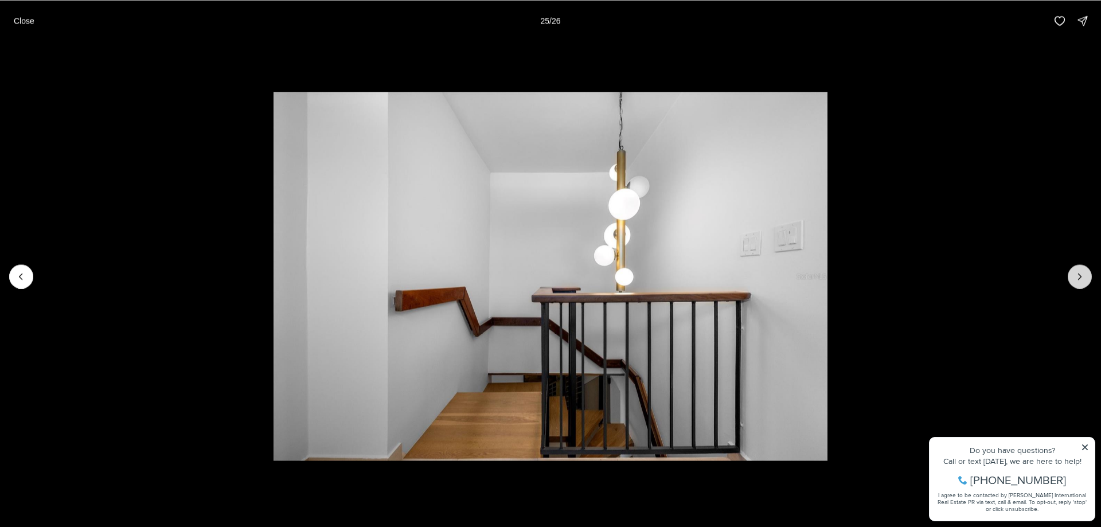
click at [1073, 278] on button "Next slide" at bounding box center [1080, 276] width 24 height 24
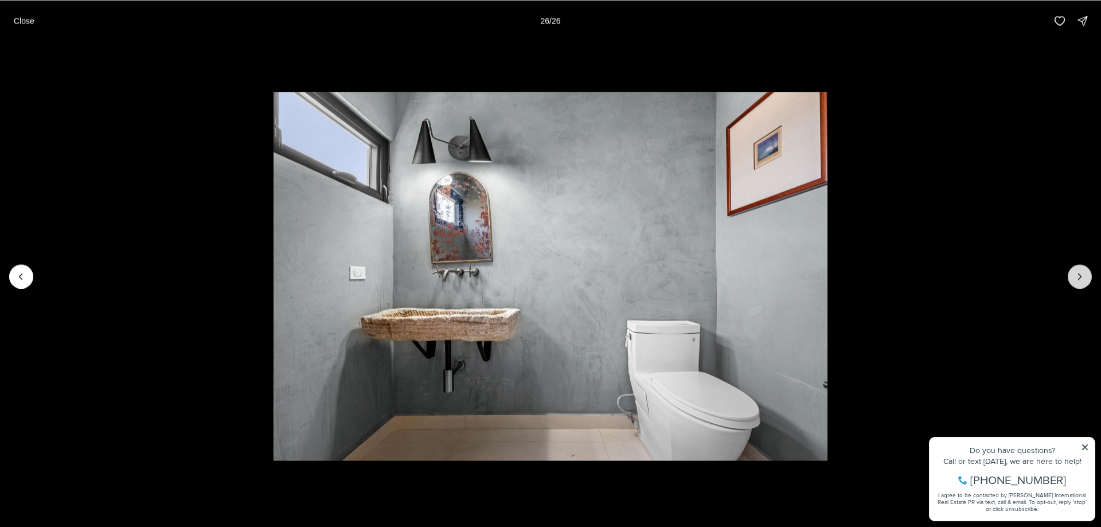
click at [1073, 278] on div at bounding box center [1080, 276] width 24 height 24
click at [21, 23] on p "Close" at bounding box center [24, 20] width 21 height 9
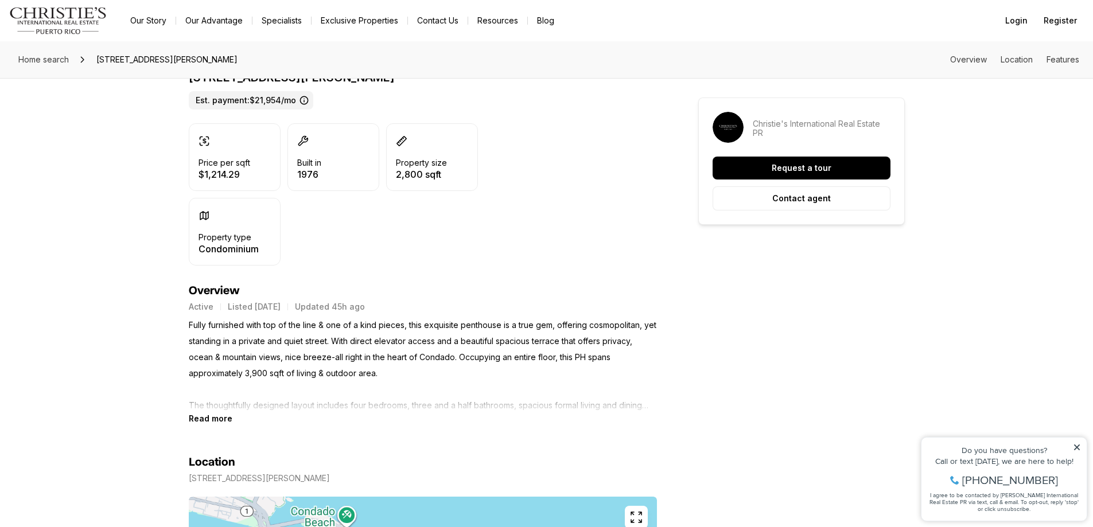
scroll to position [344, 0]
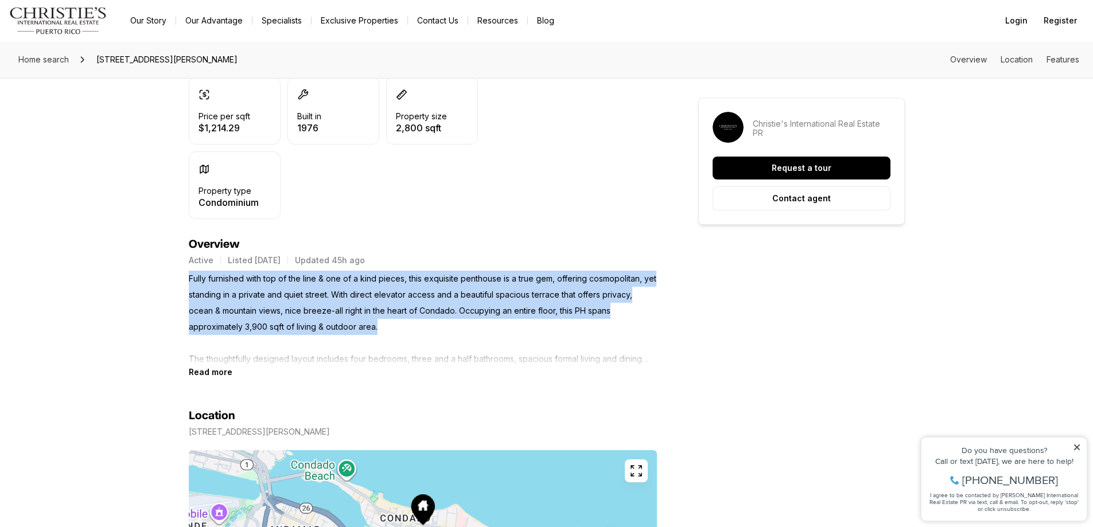
drag, startPoint x: 182, startPoint y: 281, endPoint x: 601, endPoint y: 321, distance: 420.6
copy p "Fully furnished with top of the line & one of a kind pieces, this exquisite pen…"
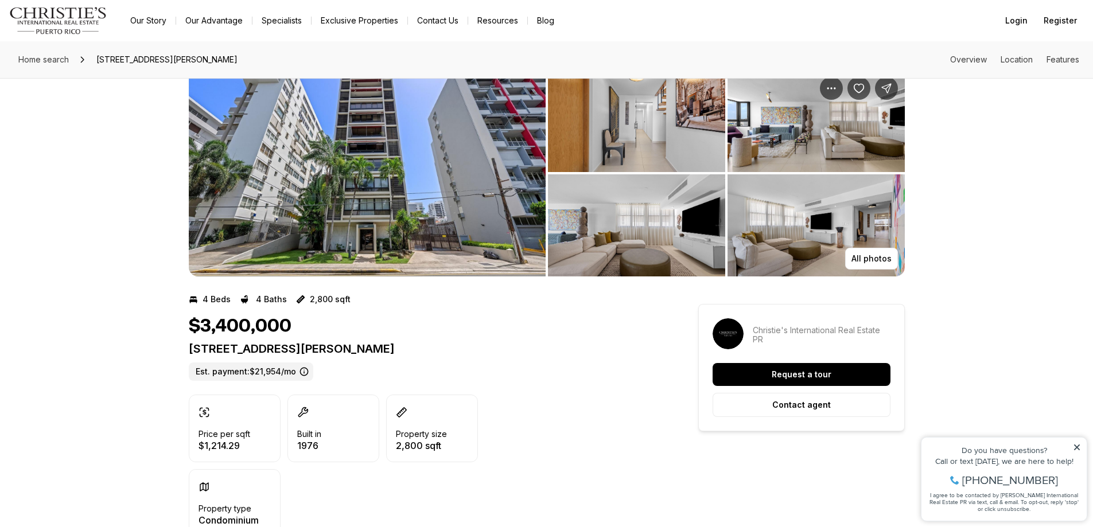
scroll to position [0, 0]
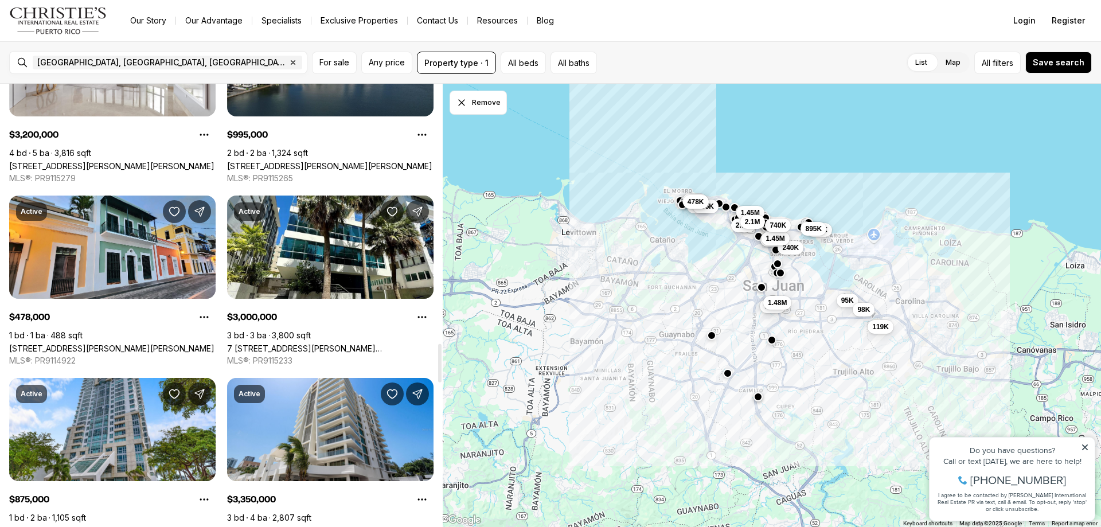
scroll to position [3040, 0]
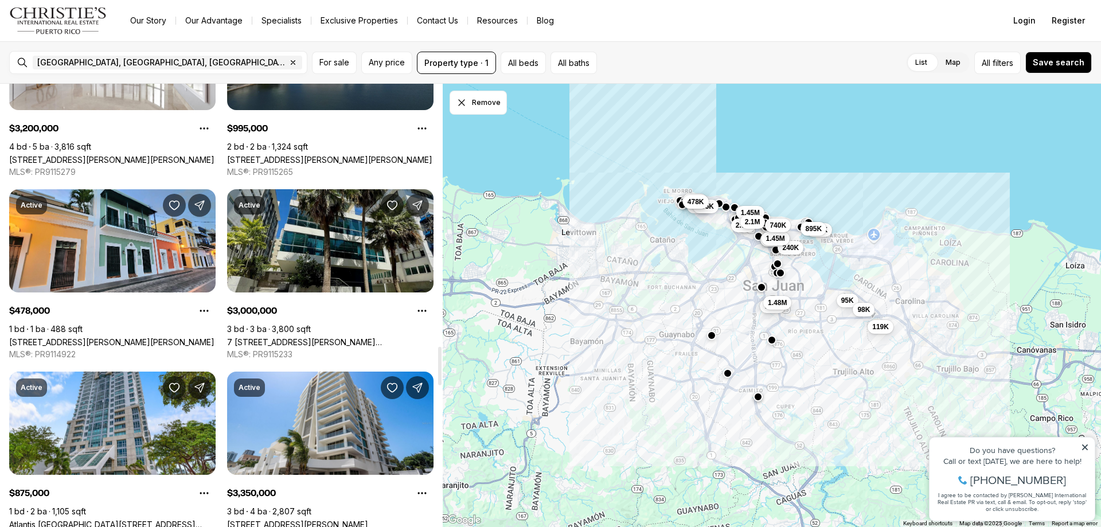
click at [283, 337] on link "7 [STREET_ADDRESS][PERSON_NAME][PERSON_NAME][PERSON_NAME]" at bounding box center [330, 342] width 206 height 10
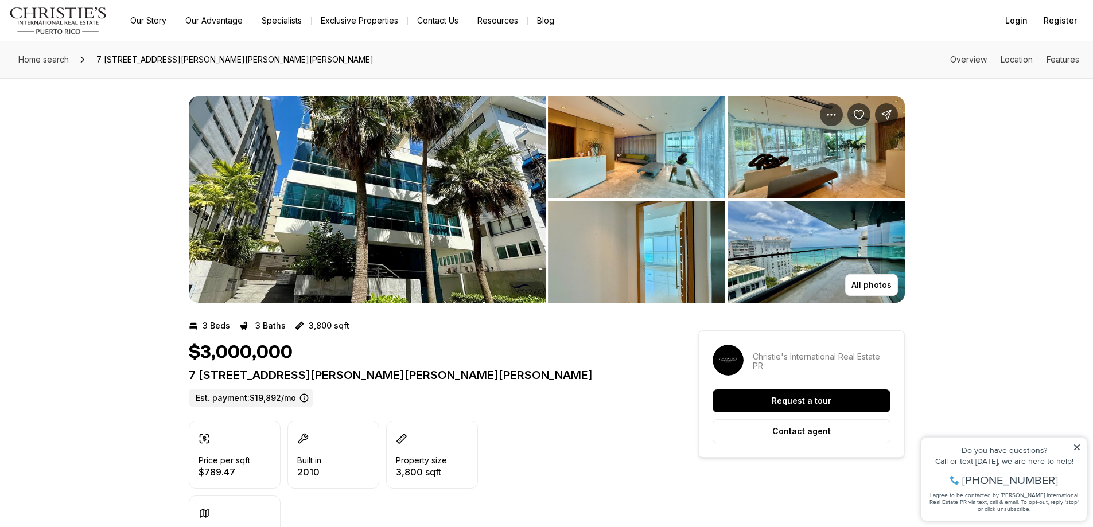
click at [395, 248] on img "View image gallery" at bounding box center [367, 199] width 357 height 206
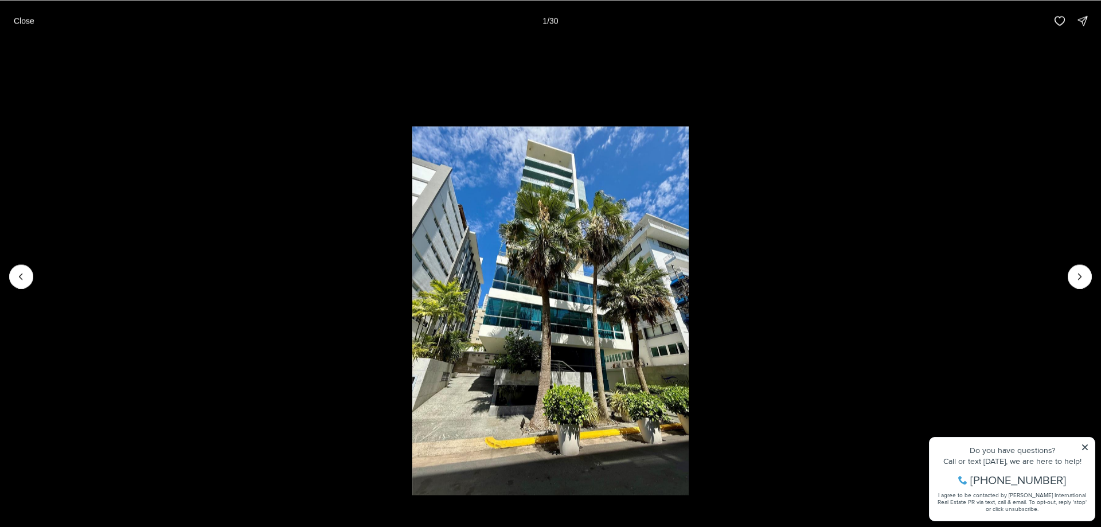
click at [1064, 276] on li "1 of 30" at bounding box center [550, 276] width 1101 height 470
click at [1074, 278] on icon "Next slide" at bounding box center [1079, 276] width 11 height 11
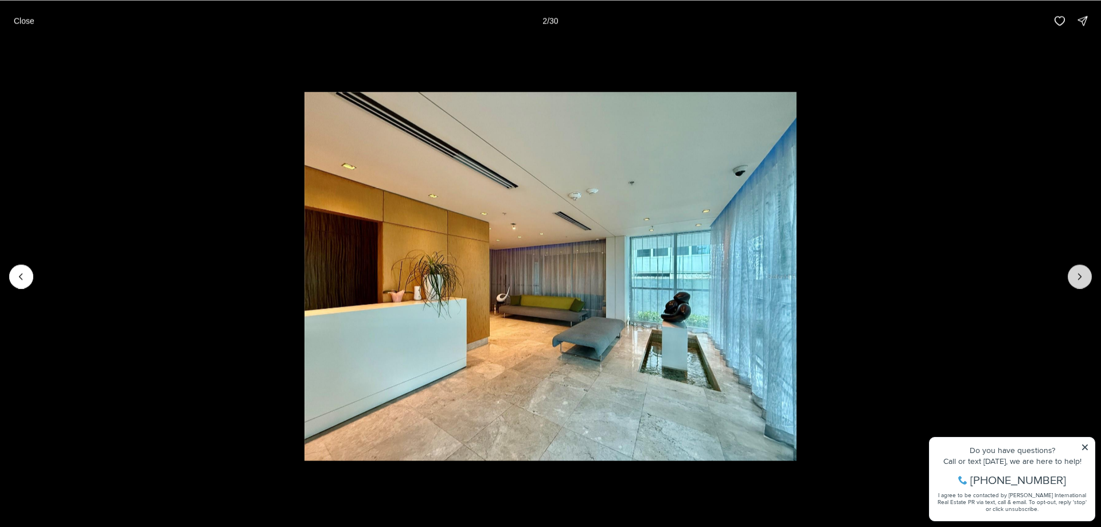
click at [1079, 278] on icon "Next slide" at bounding box center [1079, 276] width 11 height 11
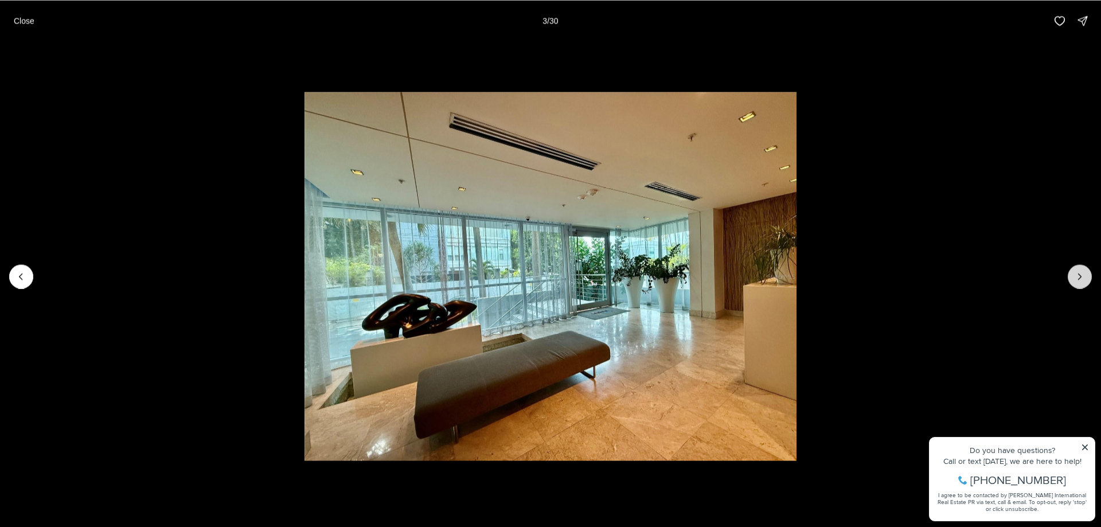
click at [1079, 278] on icon "Next slide" at bounding box center [1079, 276] width 11 height 11
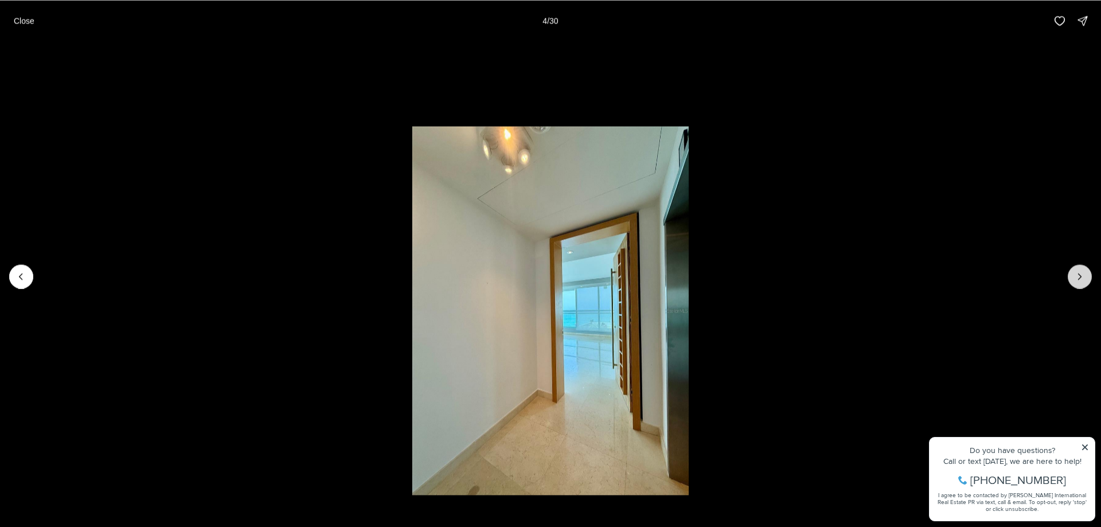
click at [1079, 278] on icon "Next slide" at bounding box center [1079, 276] width 11 height 11
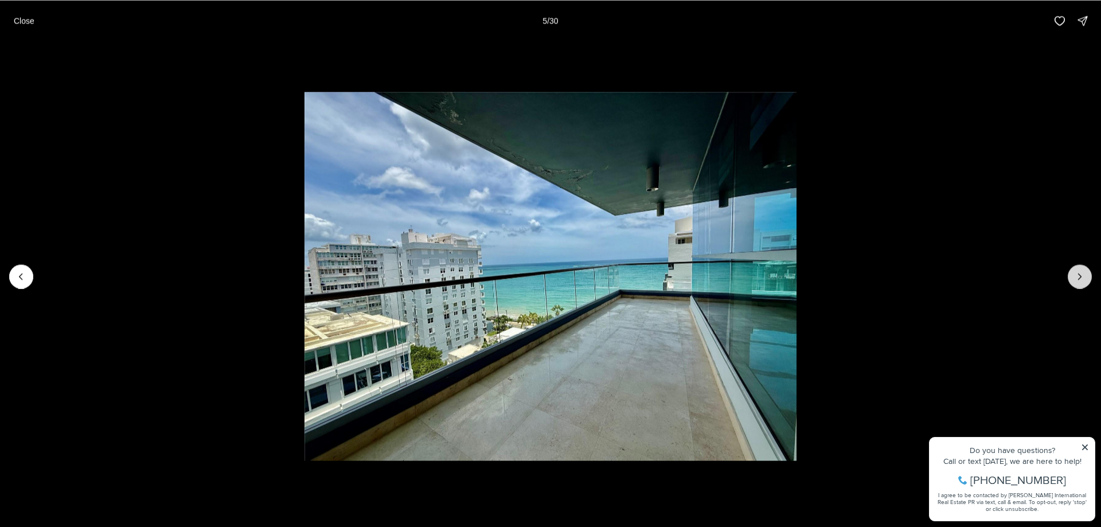
click at [1079, 278] on icon "Next slide" at bounding box center [1079, 276] width 11 height 11
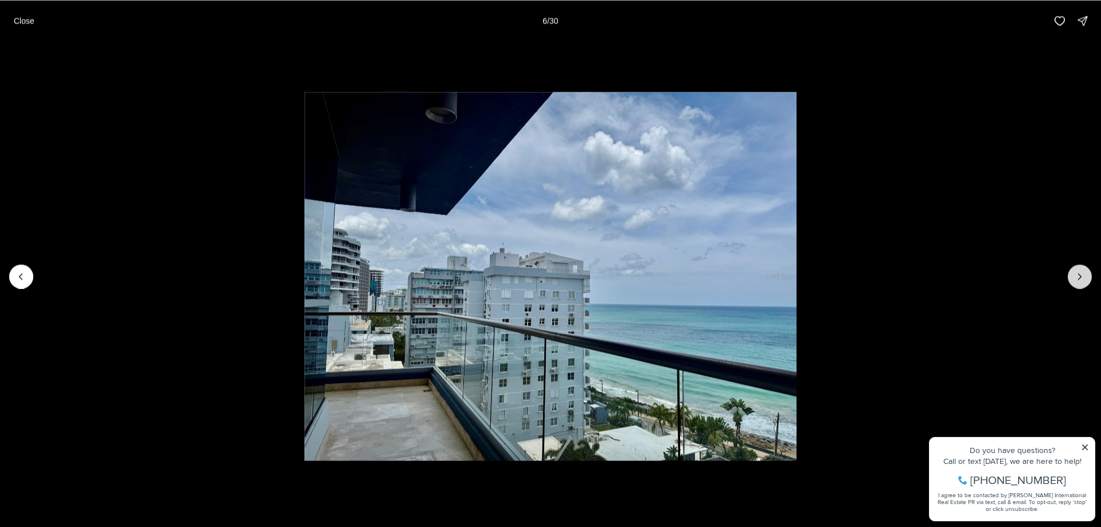
click at [1079, 278] on icon "Next slide" at bounding box center [1079, 276] width 11 height 11
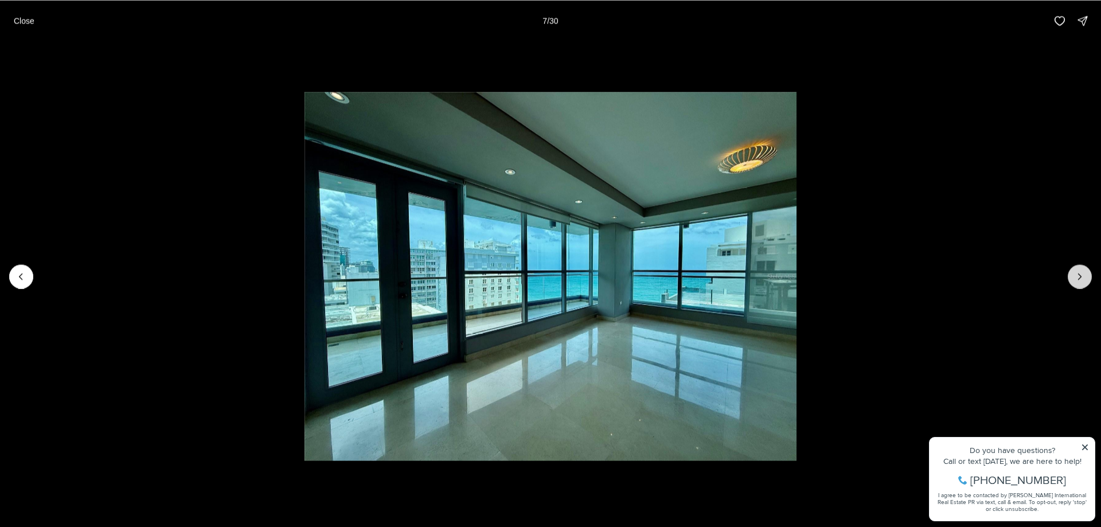
click at [1079, 278] on icon "Next slide" at bounding box center [1079, 276] width 11 height 11
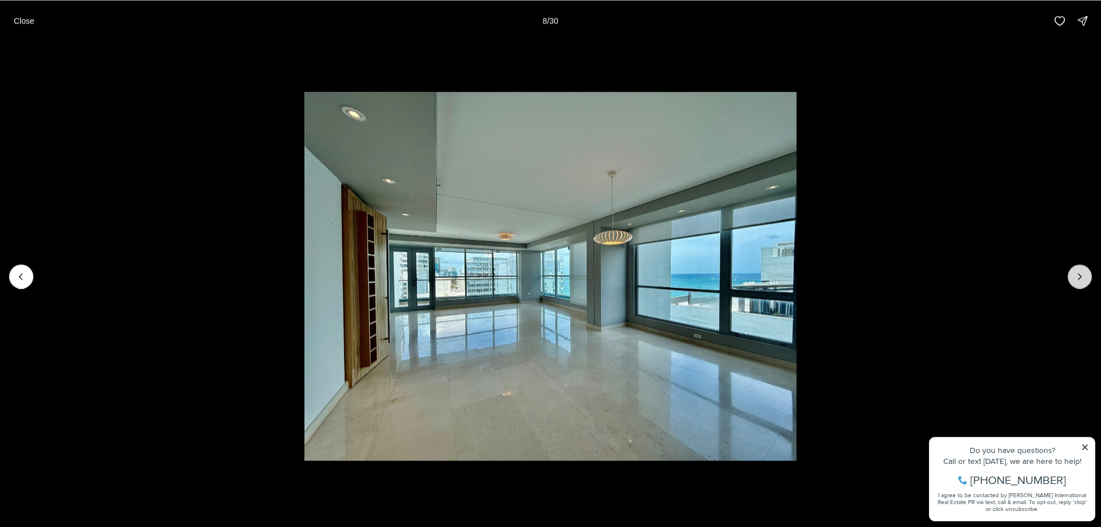
click at [1079, 278] on icon "Next slide" at bounding box center [1079, 276] width 11 height 11
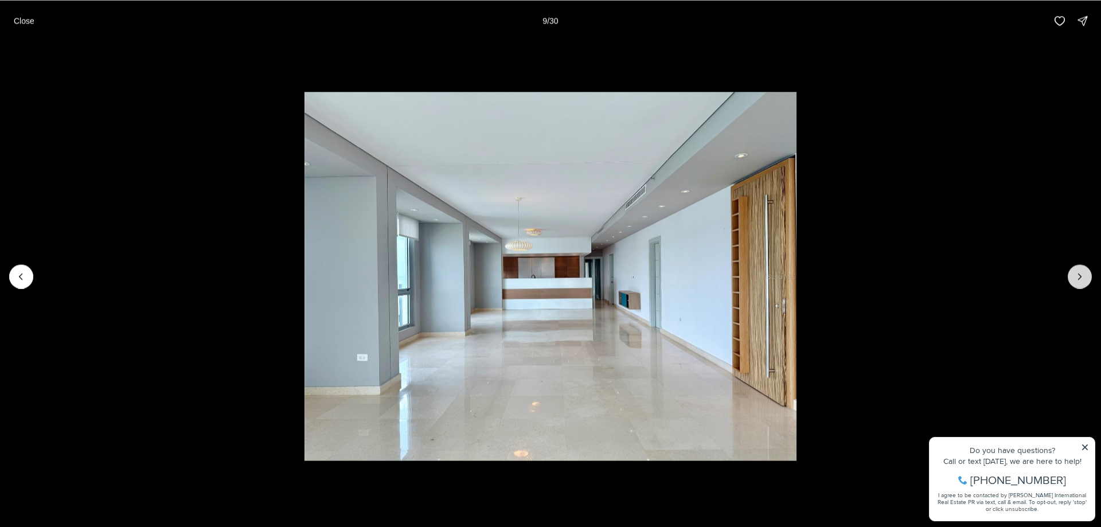
click at [1079, 278] on icon "Next slide" at bounding box center [1079, 276] width 11 height 11
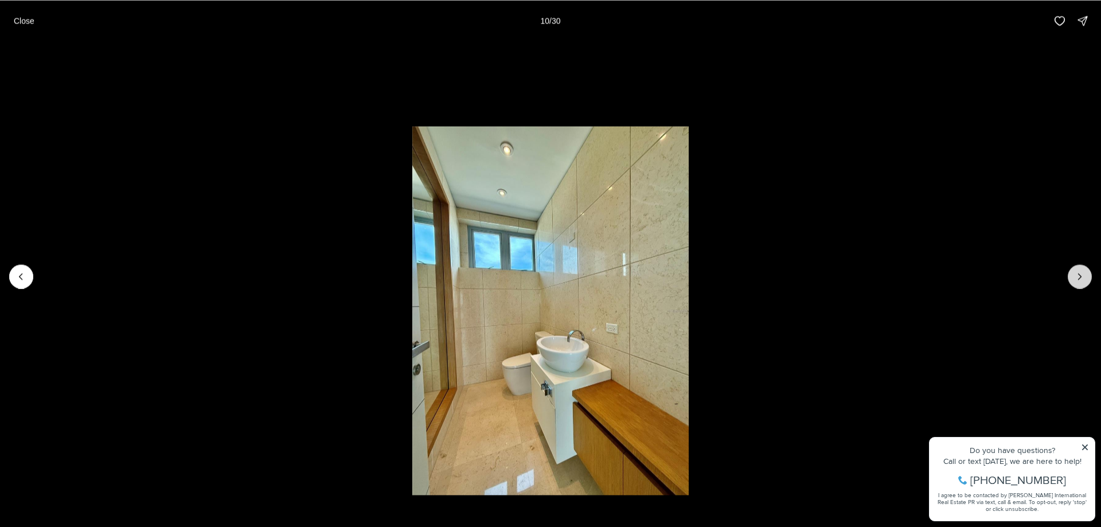
click at [1079, 278] on icon "Next slide" at bounding box center [1079, 276] width 11 height 11
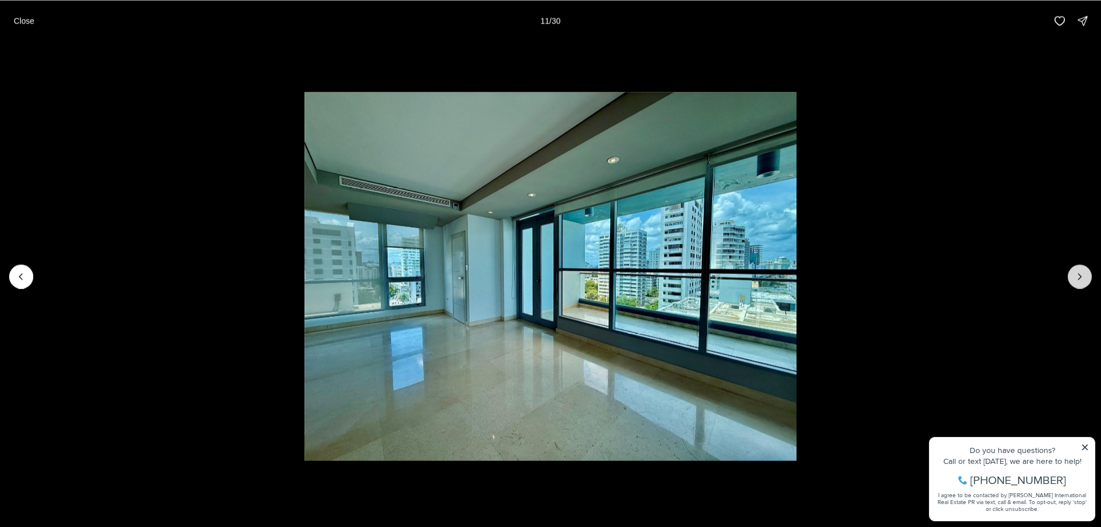
click at [1079, 278] on icon "Next slide" at bounding box center [1079, 276] width 11 height 11
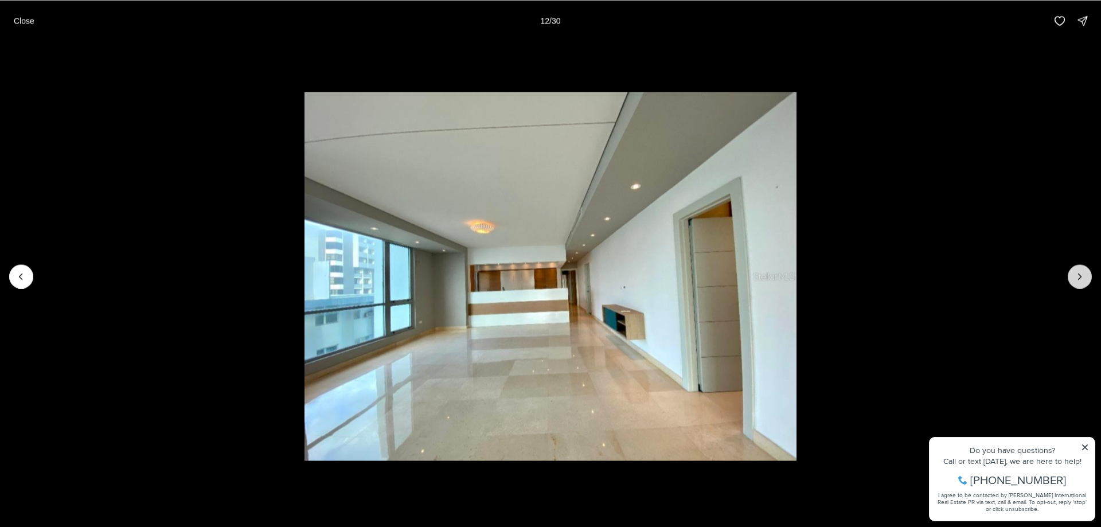
click at [1079, 278] on icon "Next slide" at bounding box center [1079, 276] width 11 height 11
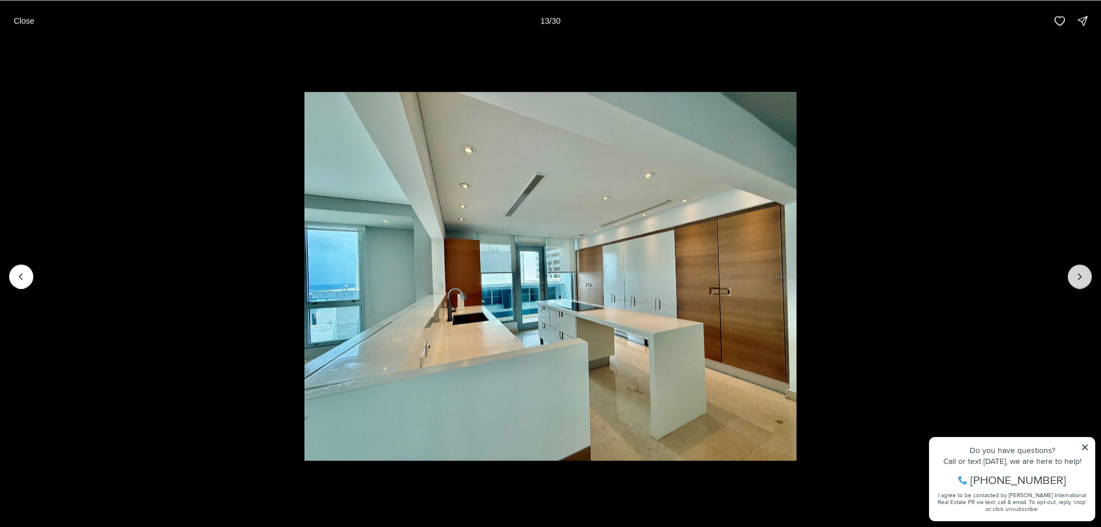
click at [1079, 278] on icon "Next slide" at bounding box center [1079, 276] width 11 height 11
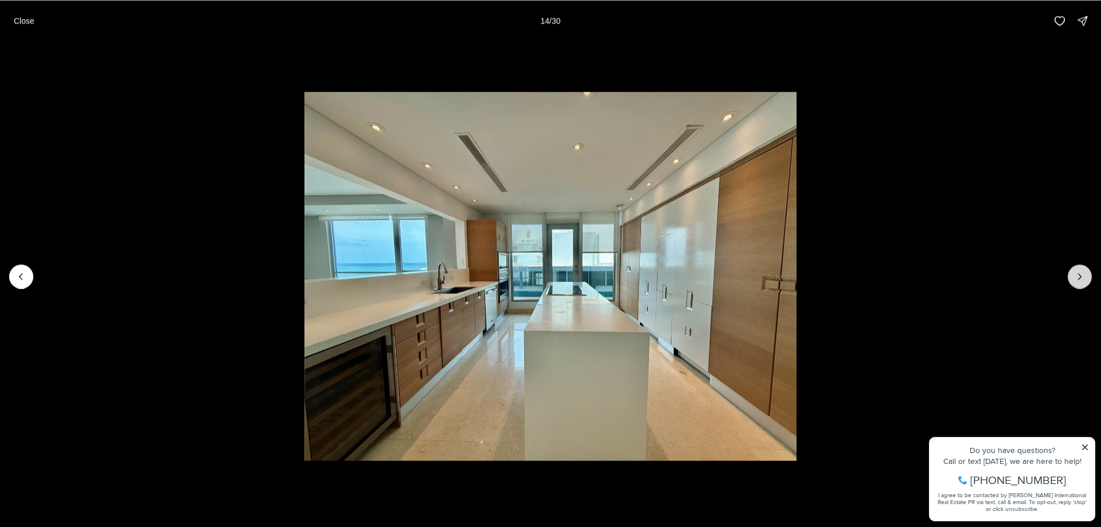
click at [1079, 278] on icon "Next slide" at bounding box center [1079, 276] width 11 height 11
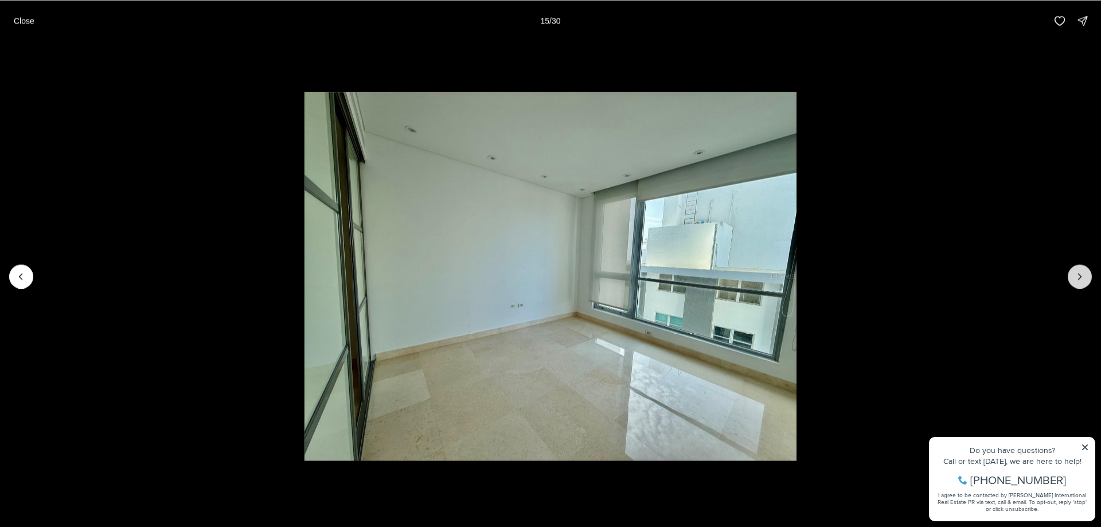
click at [1079, 278] on icon "Next slide" at bounding box center [1079, 276] width 11 height 11
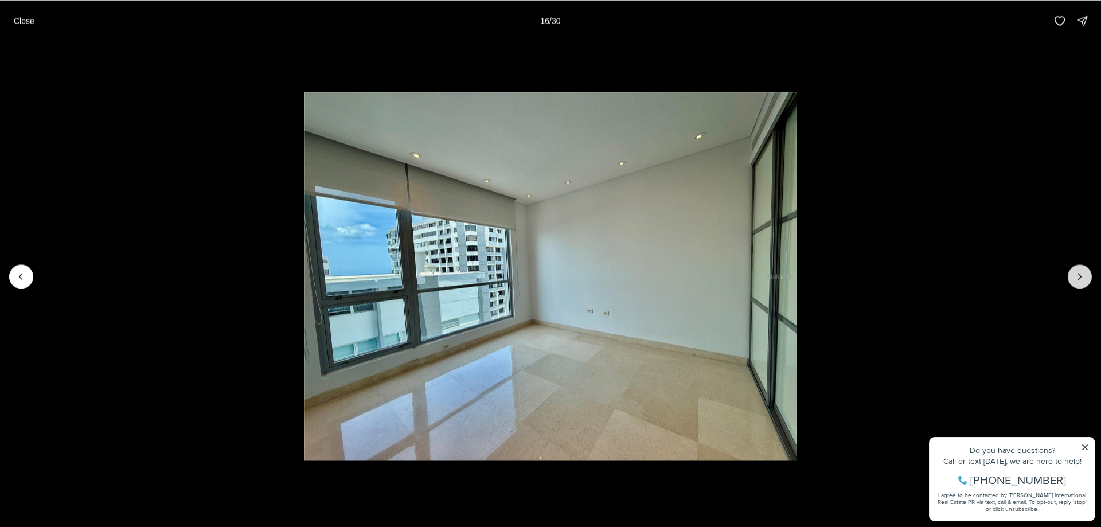
click at [1079, 278] on icon "Next slide" at bounding box center [1079, 276] width 11 height 11
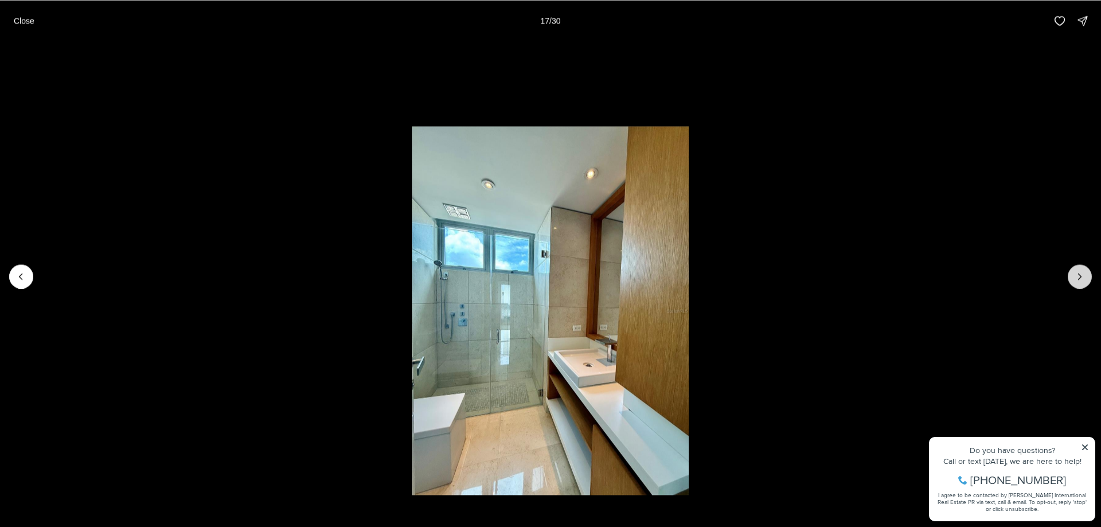
click at [1079, 278] on icon "Next slide" at bounding box center [1079, 276] width 11 height 11
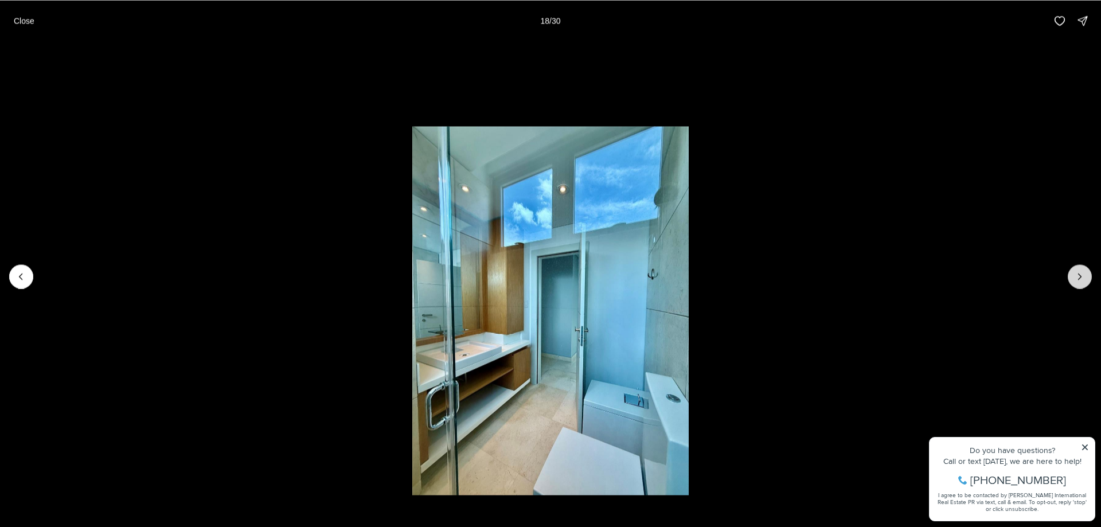
click at [1079, 278] on icon "Next slide" at bounding box center [1079, 276] width 11 height 11
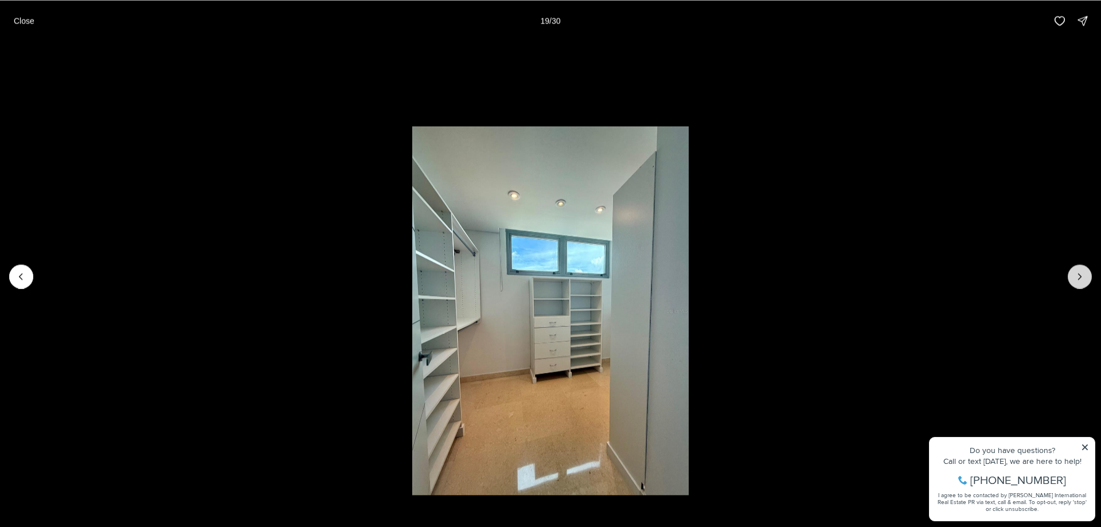
click at [1079, 278] on icon "Next slide" at bounding box center [1079, 276] width 11 height 11
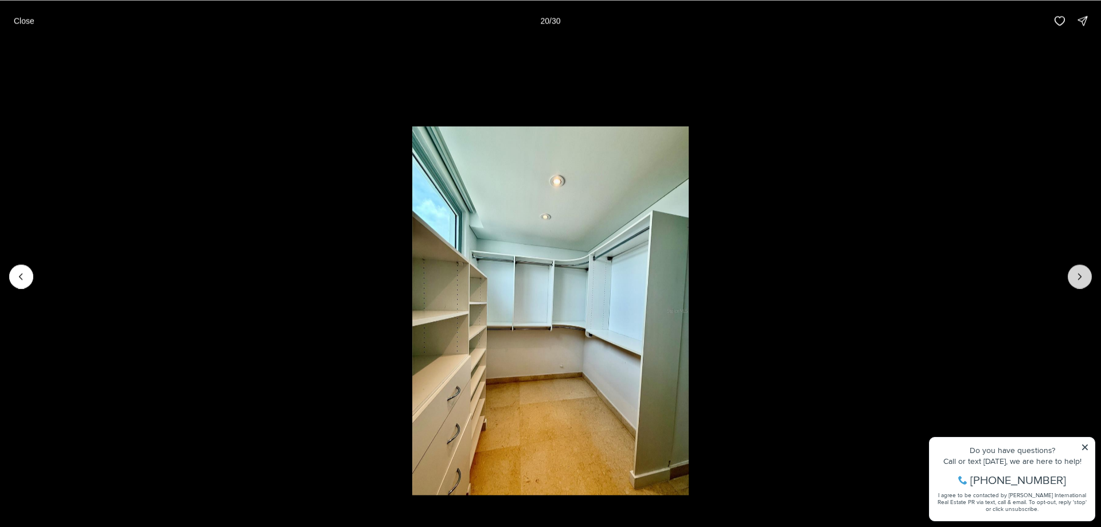
click at [1079, 278] on icon "Next slide" at bounding box center [1079, 276] width 11 height 11
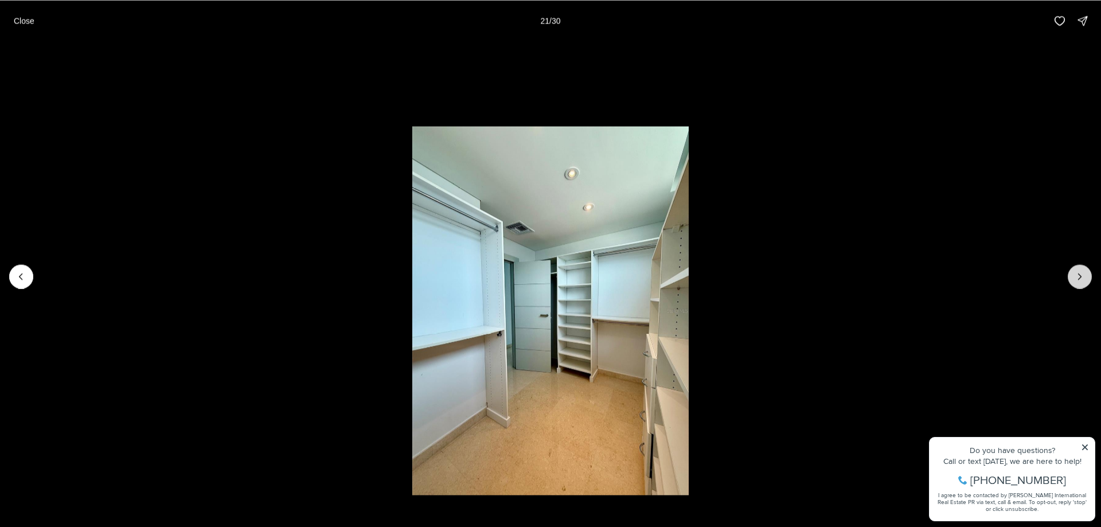
click at [1079, 278] on icon "Next slide" at bounding box center [1079, 276] width 11 height 11
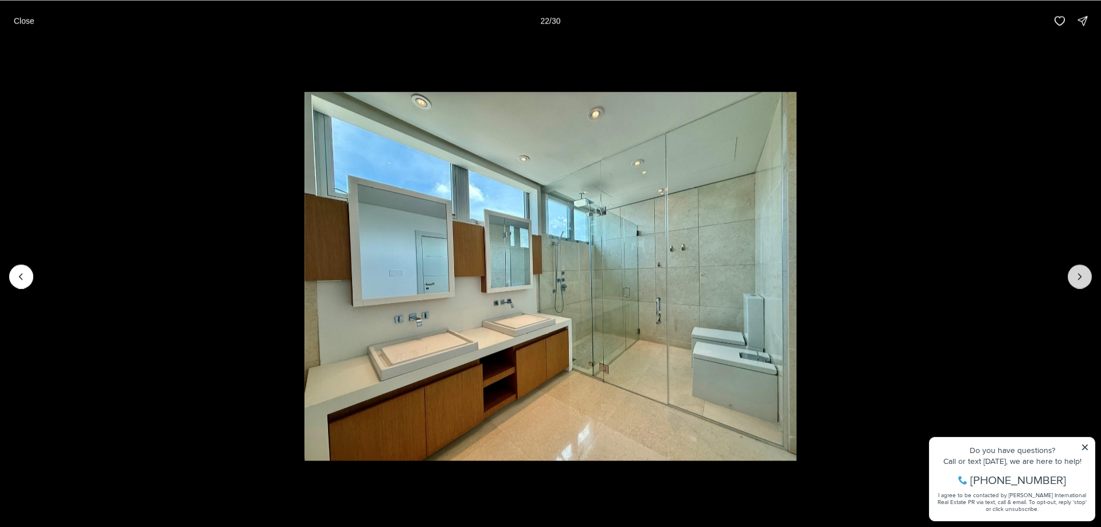
click at [1079, 278] on icon "Next slide" at bounding box center [1079, 276] width 11 height 11
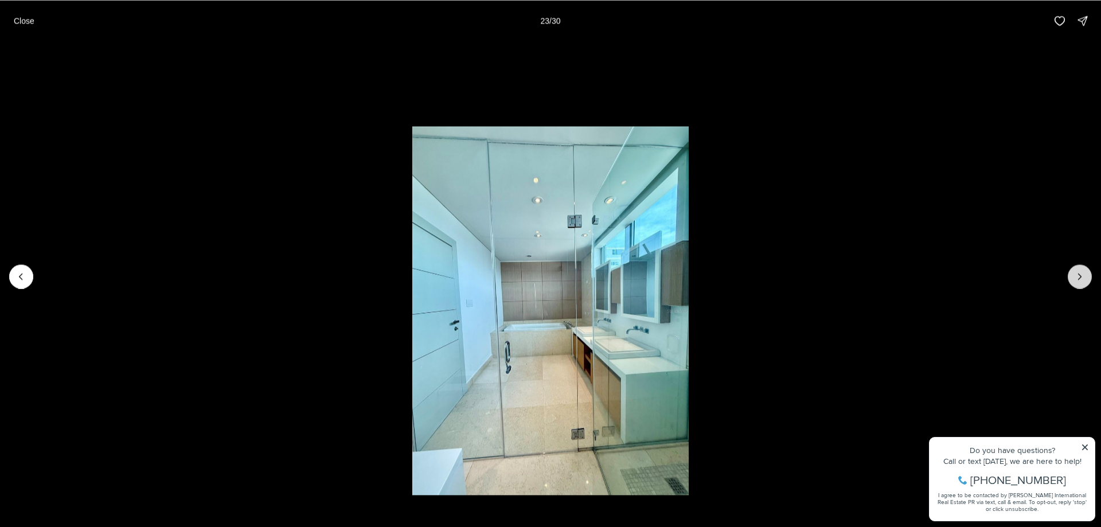
click at [1079, 278] on icon "Next slide" at bounding box center [1079, 276] width 11 height 11
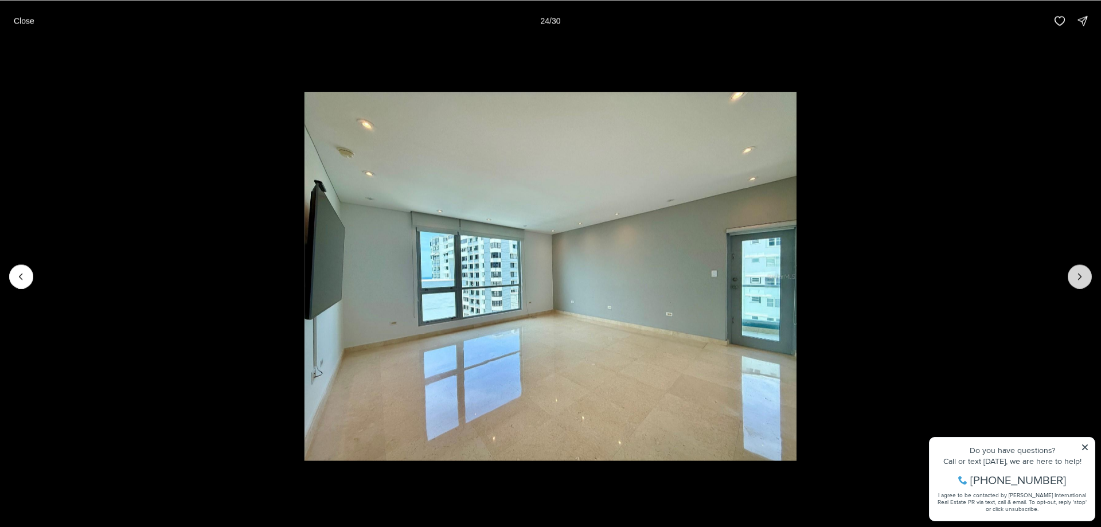
click at [1079, 278] on icon "Next slide" at bounding box center [1079, 276] width 11 height 11
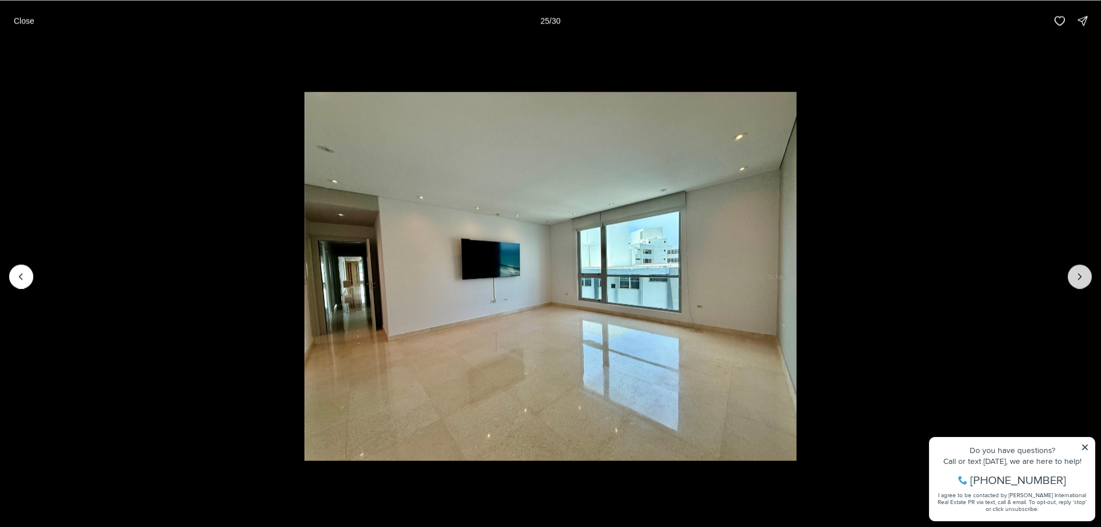
click at [1079, 278] on icon "Next slide" at bounding box center [1079, 276] width 11 height 11
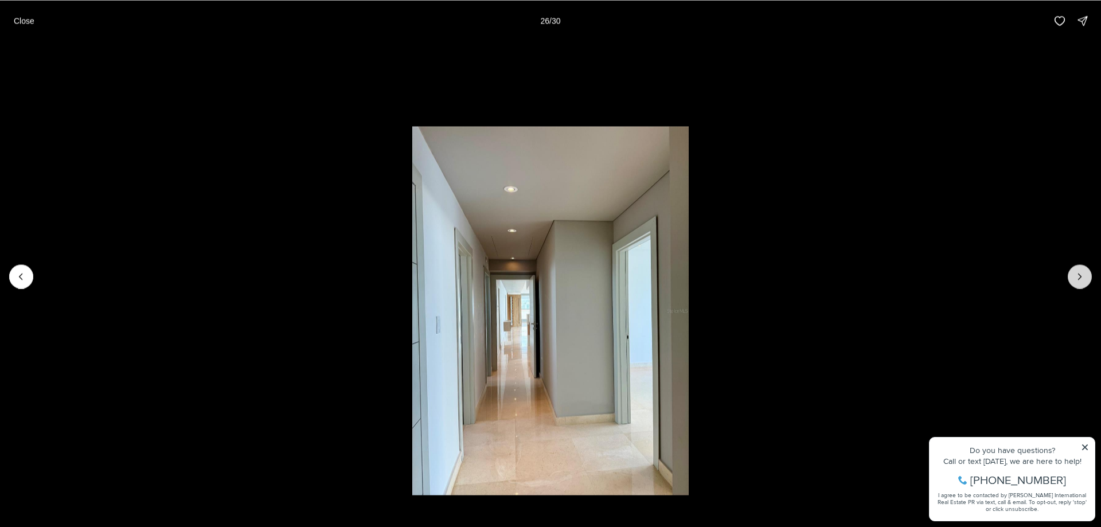
click at [1079, 278] on icon "Next slide" at bounding box center [1079, 276] width 11 height 11
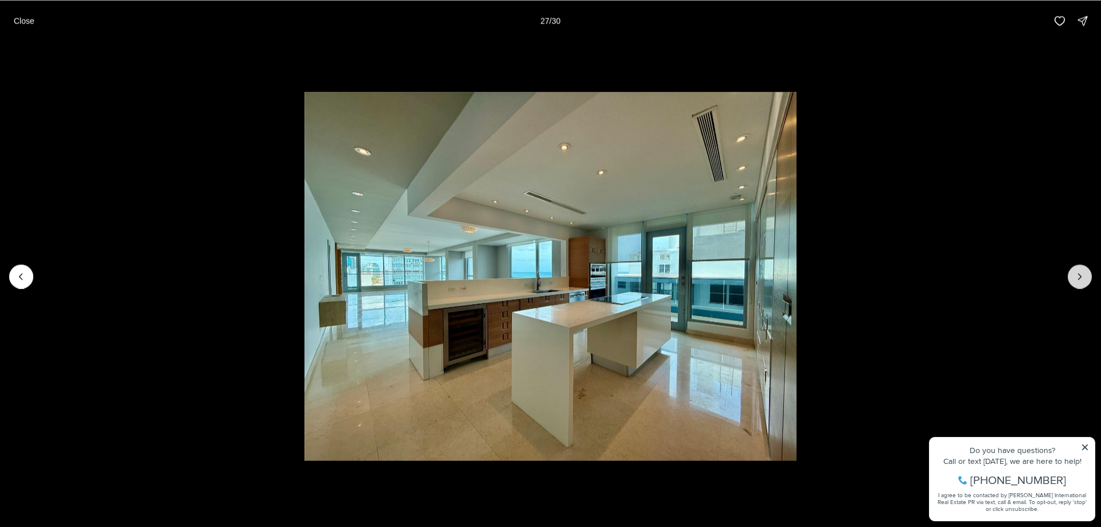
click at [1079, 278] on icon "Next slide" at bounding box center [1079, 276] width 11 height 11
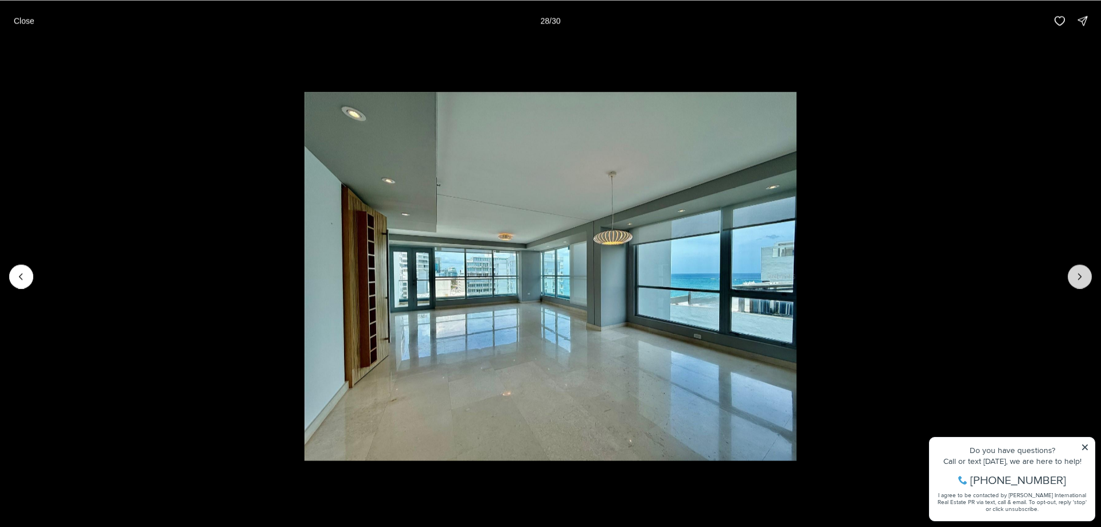
click at [1079, 278] on icon "Next slide" at bounding box center [1079, 276] width 11 height 11
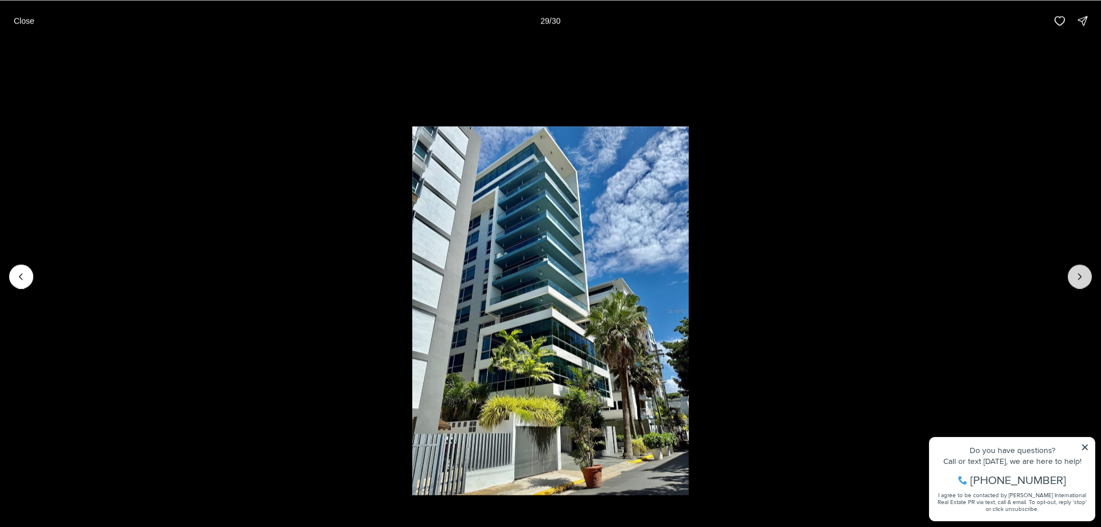
click at [1079, 278] on icon "Next slide" at bounding box center [1079, 276] width 11 height 11
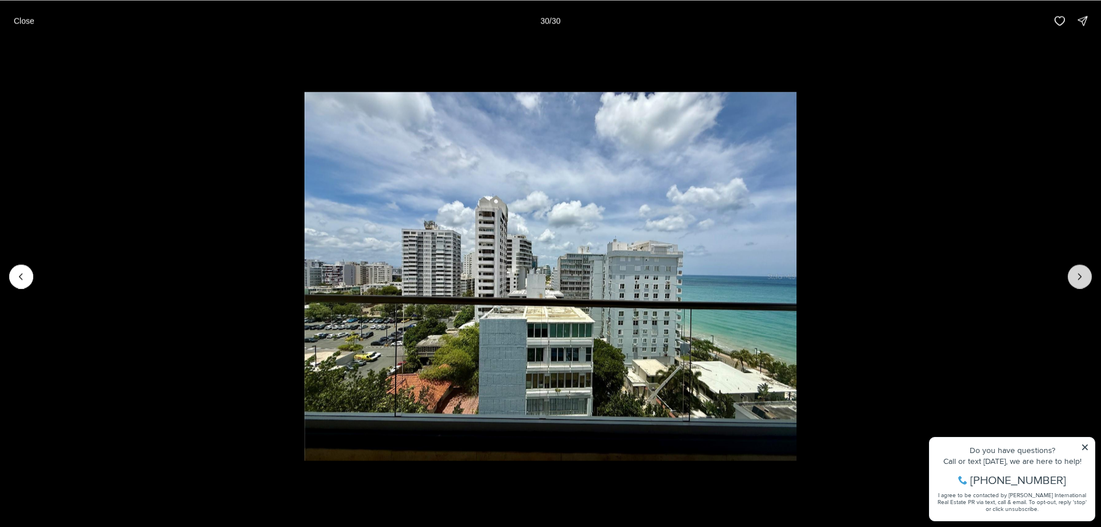
click at [1079, 278] on div at bounding box center [1080, 276] width 24 height 24
click at [34, 20] on p "Close" at bounding box center [24, 20] width 21 height 9
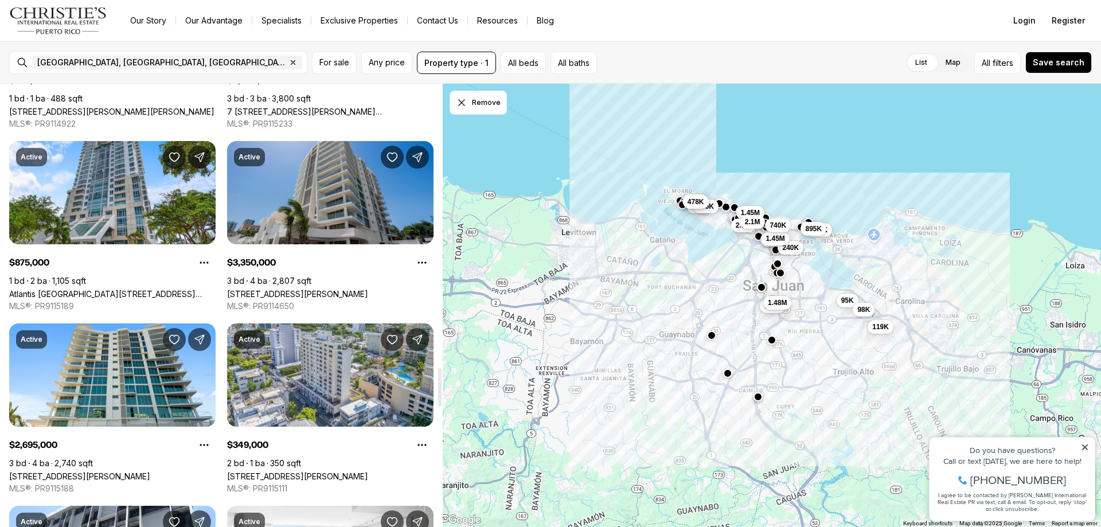
scroll to position [3269, 0]
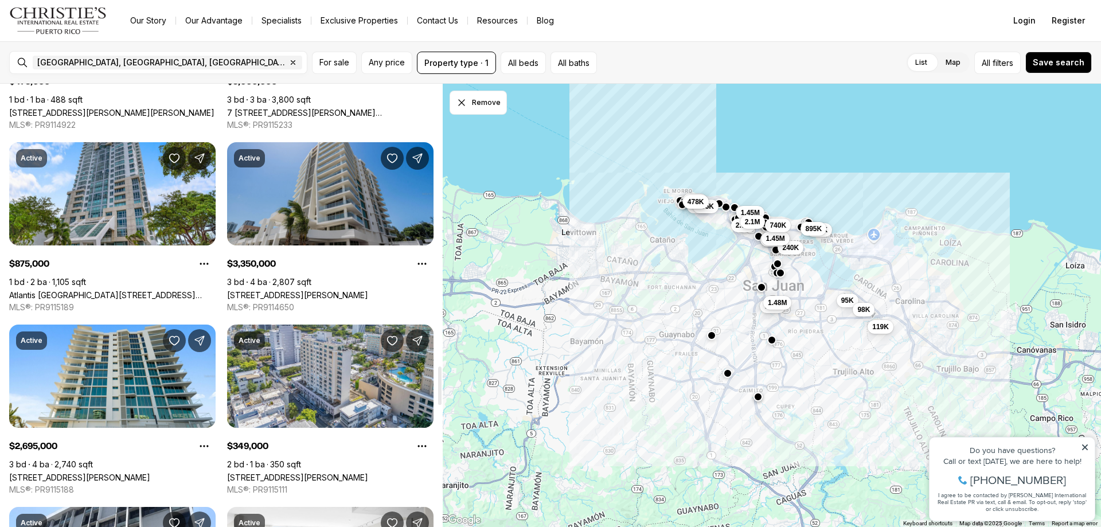
click at [327, 290] on link "[STREET_ADDRESS][PERSON_NAME]" at bounding box center [297, 295] width 141 height 10
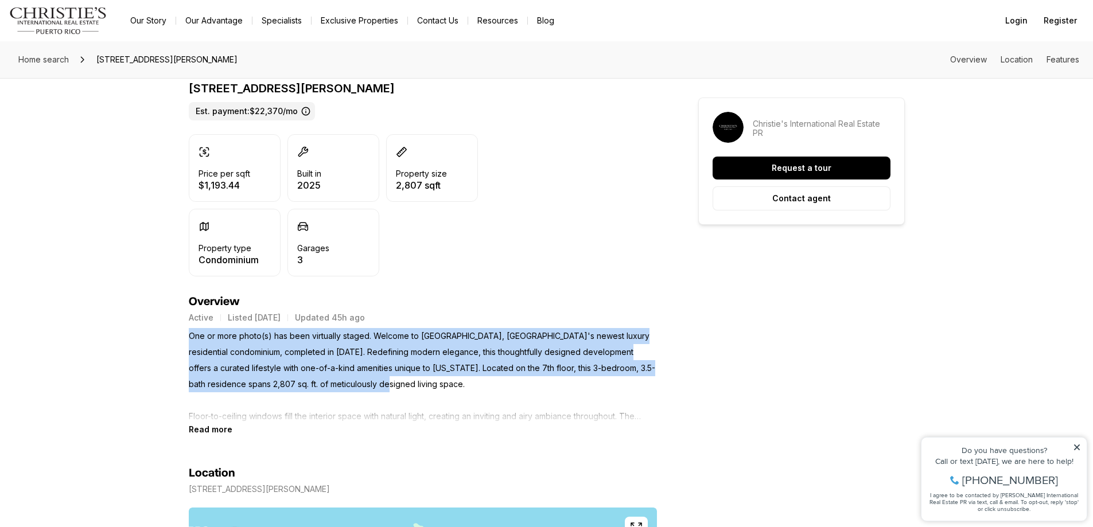
drag, startPoint x: 186, startPoint y: 338, endPoint x: 604, endPoint y: 385, distance: 420.7
copy p "One or more photo(s) has been virtually staged. Welcome to [GEOGRAPHIC_DATA], […"
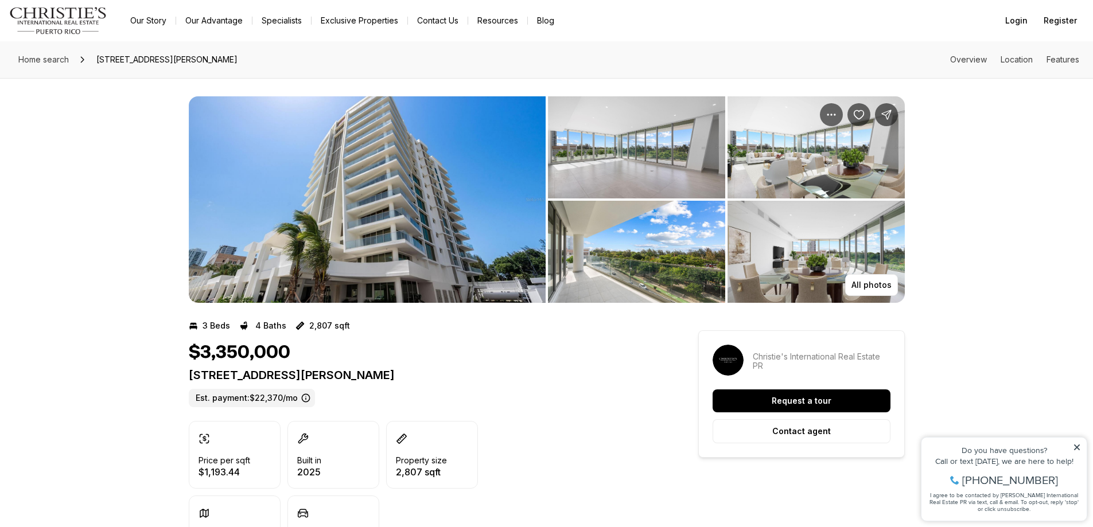
click at [461, 213] on img "View image gallery" at bounding box center [367, 199] width 357 height 206
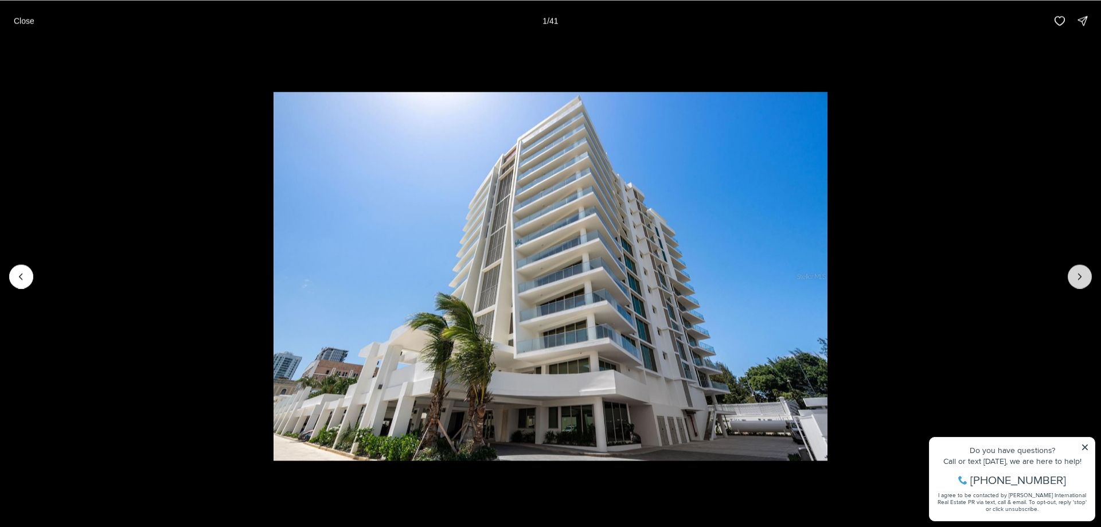
click at [1086, 283] on button "Next slide" at bounding box center [1080, 276] width 24 height 24
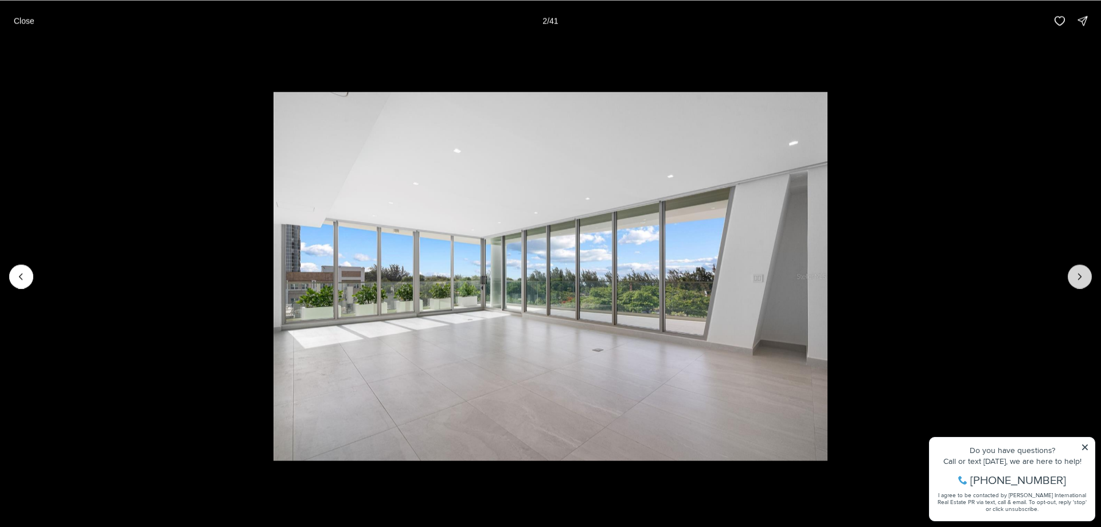
click at [1083, 287] on button "Next slide" at bounding box center [1080, 276] width 24 height 24
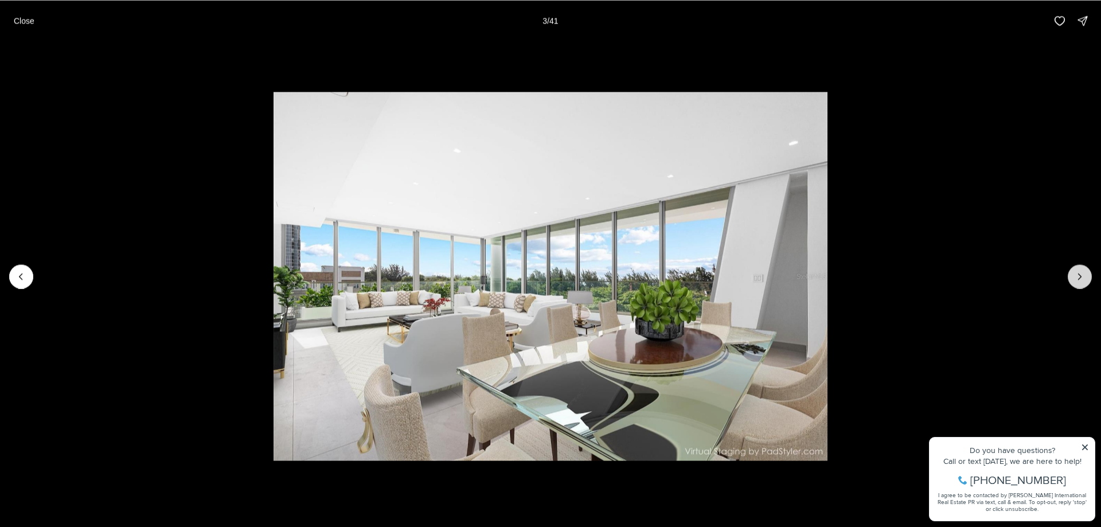
click at [1083, 286] on button "Next slide" at bounding box center [1080, 276] width 24 height 24
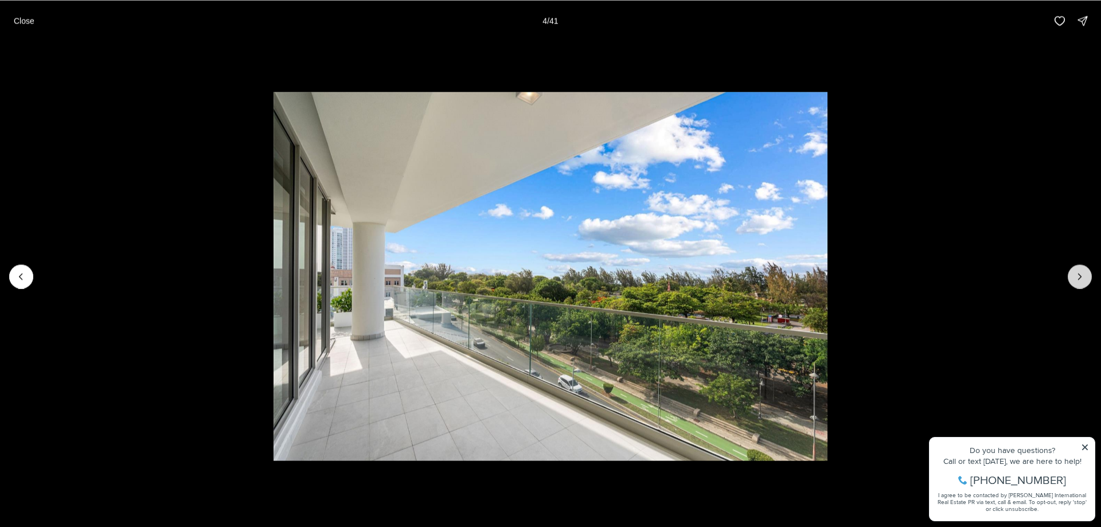
click at [1083, 286] on button "Next slide" at bounding box center [1080, 276] width 24 height 24
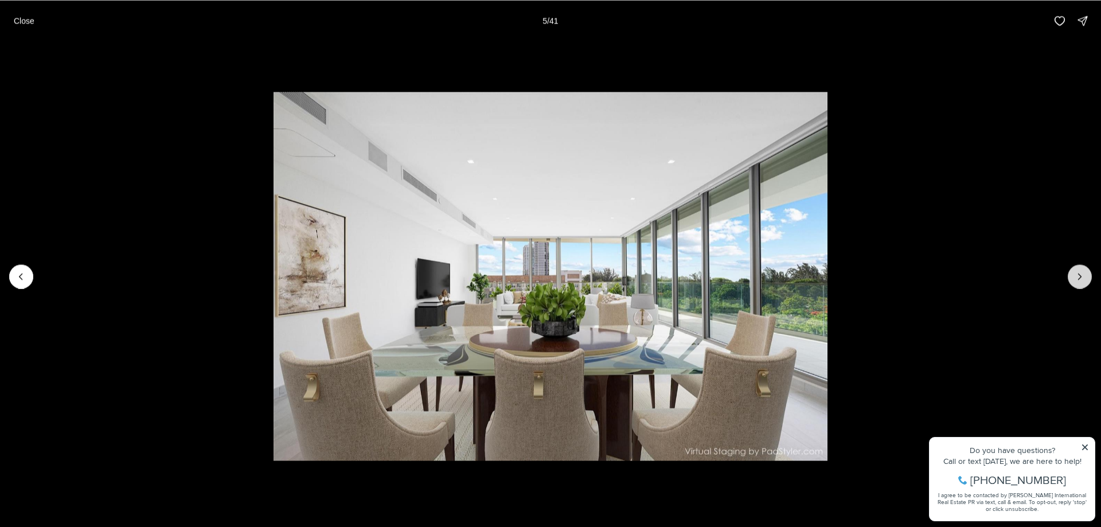
click at [1083, 286] on button "Next slide" at bounding box center [1080, 276] width 24 height 24
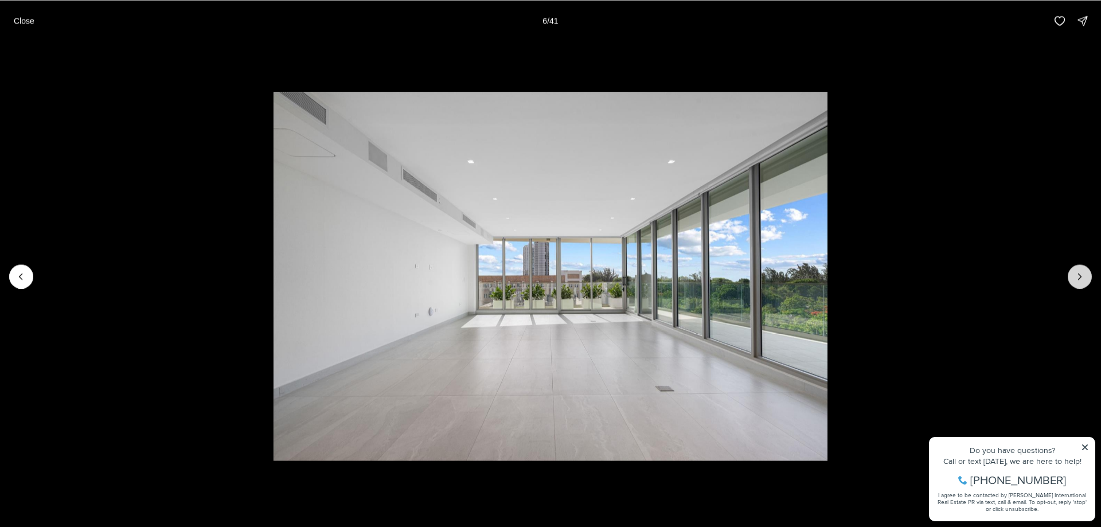
click at [1083, 286] on button "Next slide" at bounding box center [1080, 276] width 24 height 24
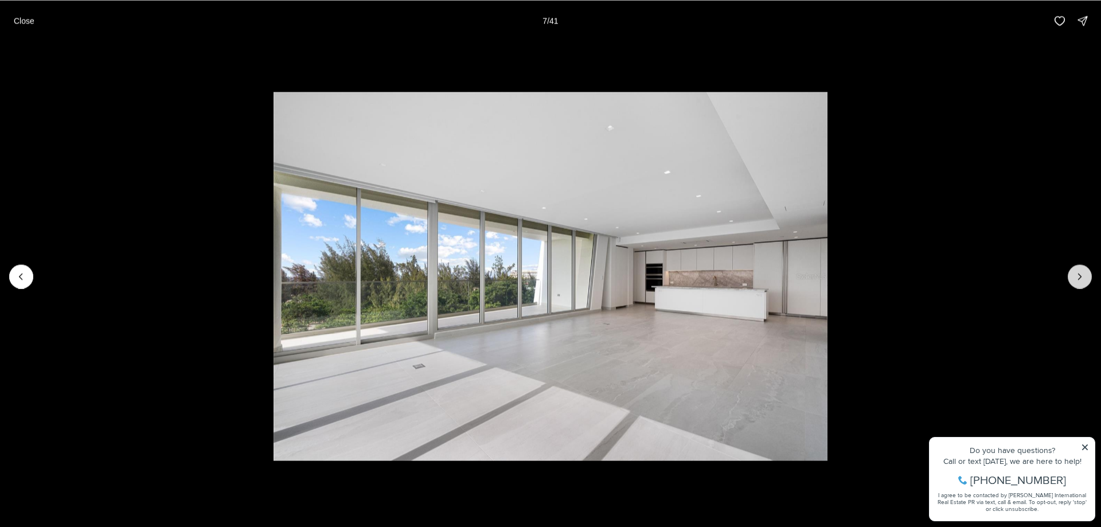
click at [1083, 286] on button "Next slide" at bounding box center [1080, 276] width 24 height 24
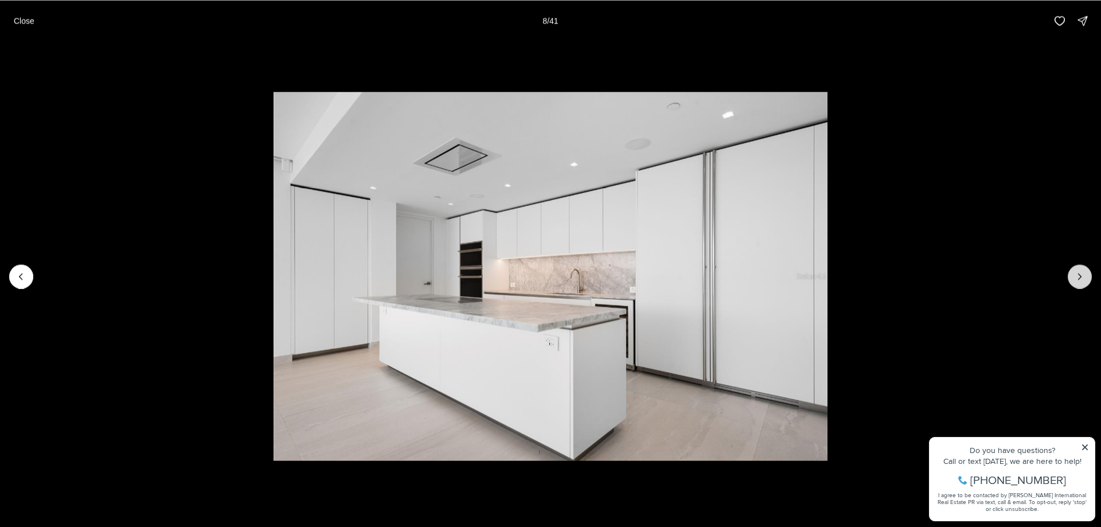
click at [1083, 286] on button "Next slide" at bounding box center [1080, 276] width 24 height 24
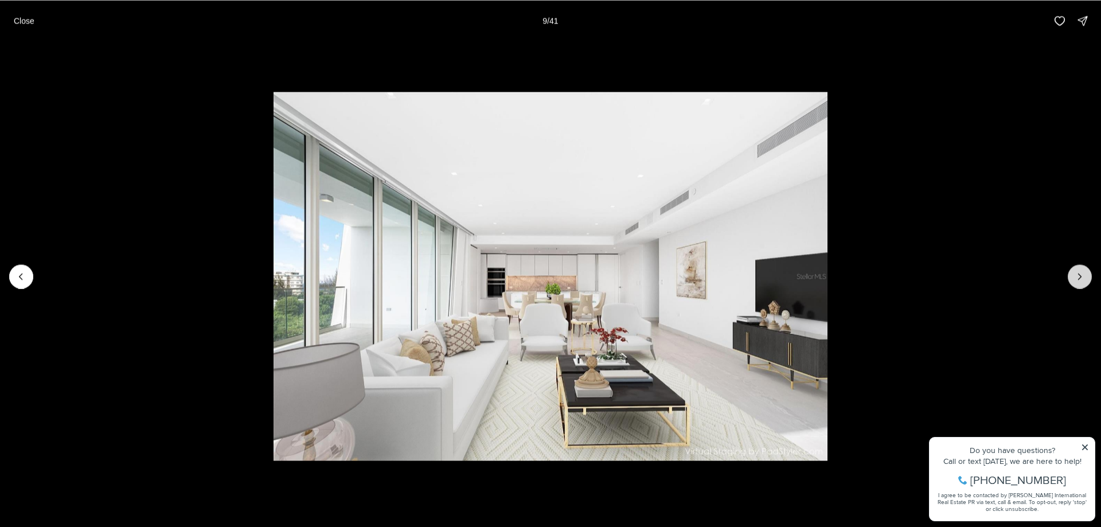
click at [1083, 286] on button "Next slide" at bounding box center [1080, 276] width 24 height 24
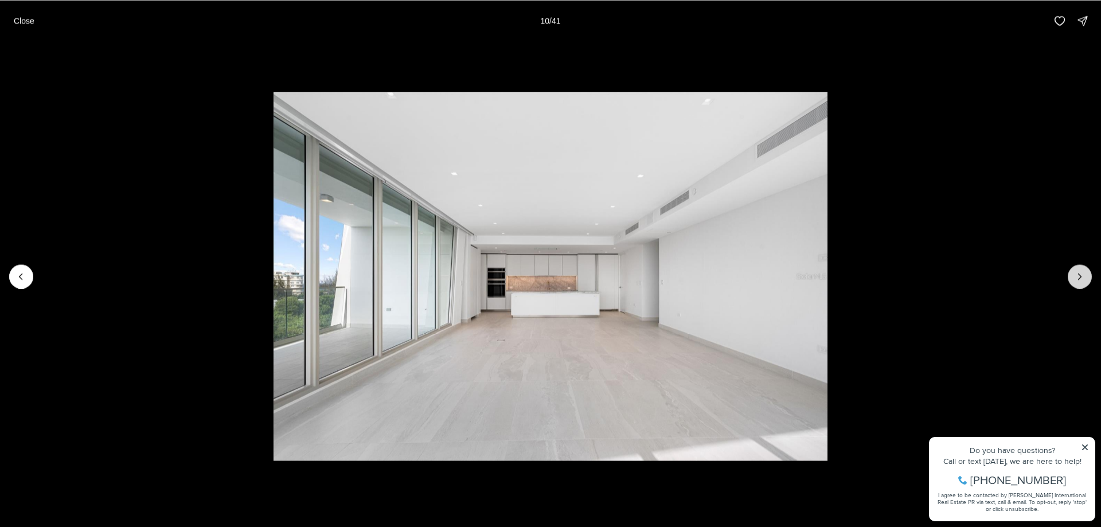
click at [1083, 286] on button "Next slide" at bounding box center [1080, 276] width 24 height 24
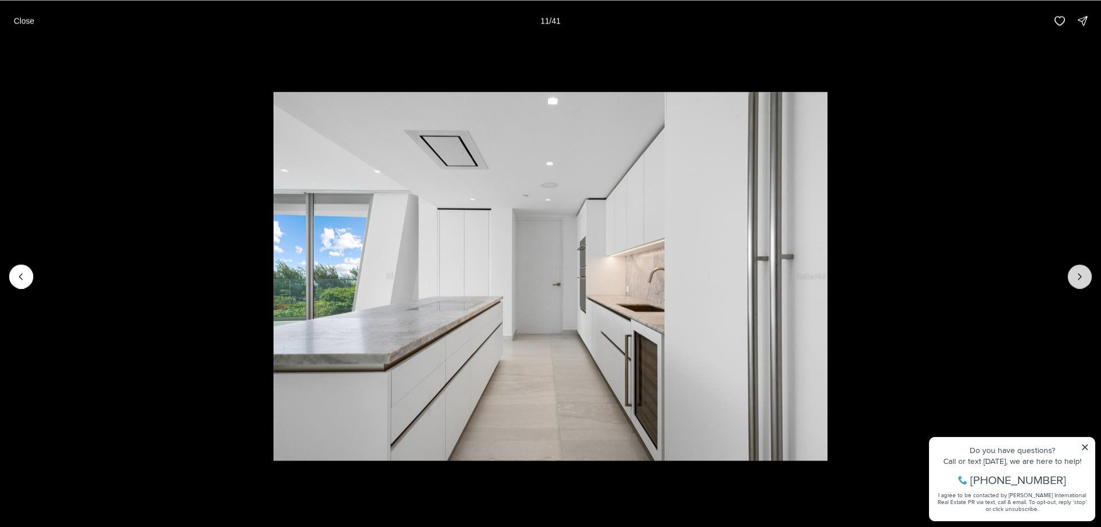
click at [1083, 286] on button "Next slide" at bounding box center [1080, 276] width 24 height 24
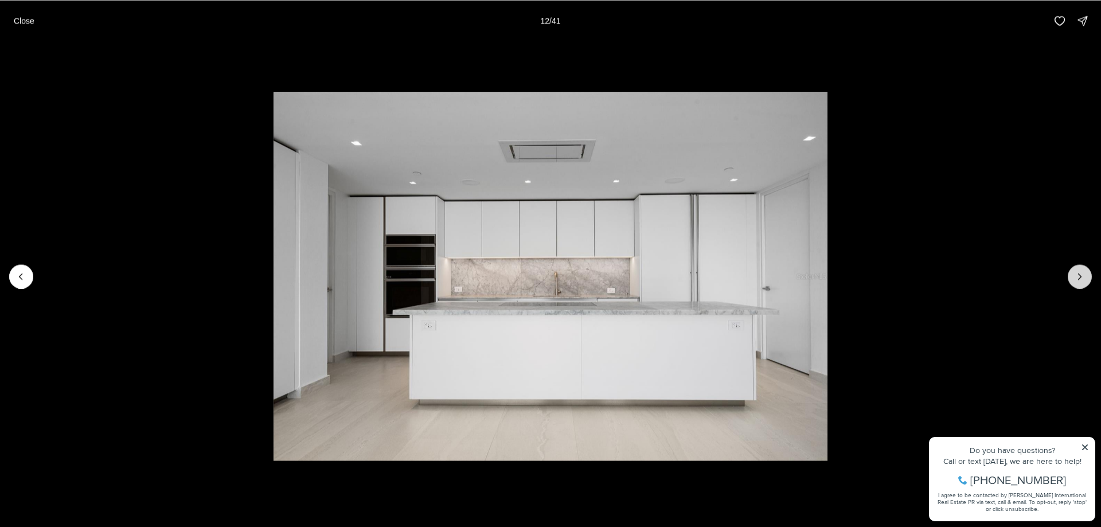
click at [1083, 286] on button "Next slide" at bounding box center [1080, 276] width 24 height 24
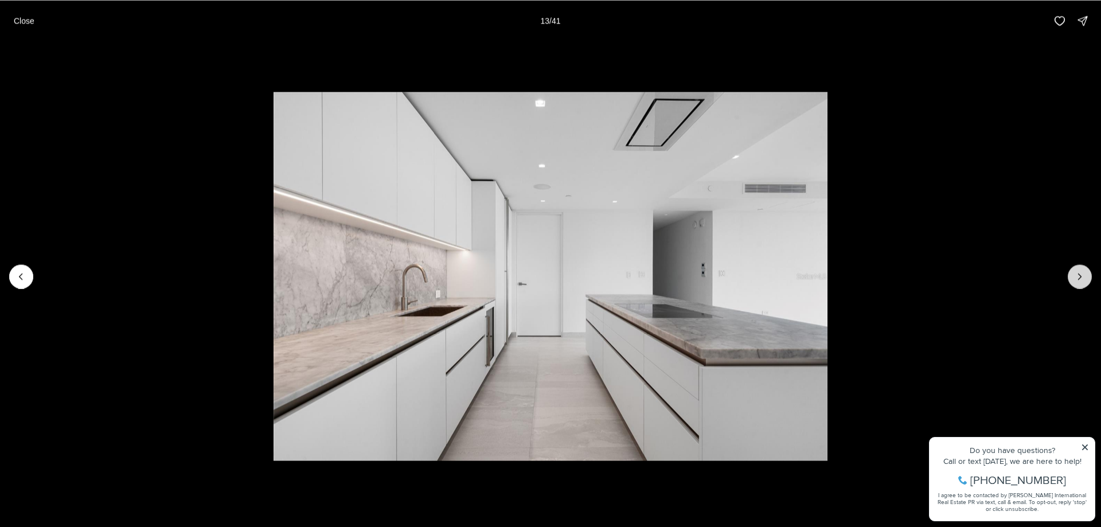
click at [1083, 286] on button "Next slide" at bounding box center [1080, 276] width 24 height 24
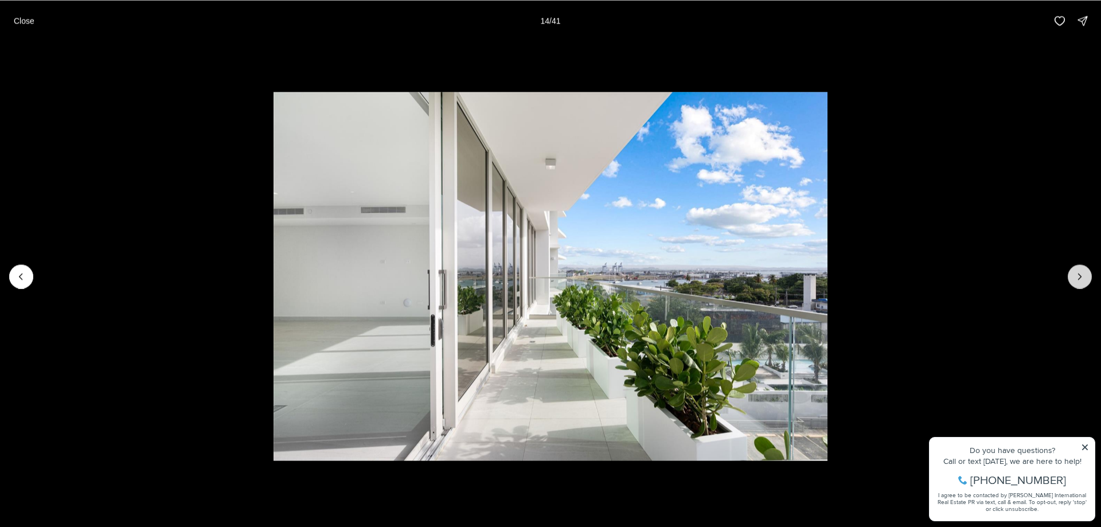
click at [1083, 286] on button "Next slide" at bounding box center [1080, 276] width 24 height 24
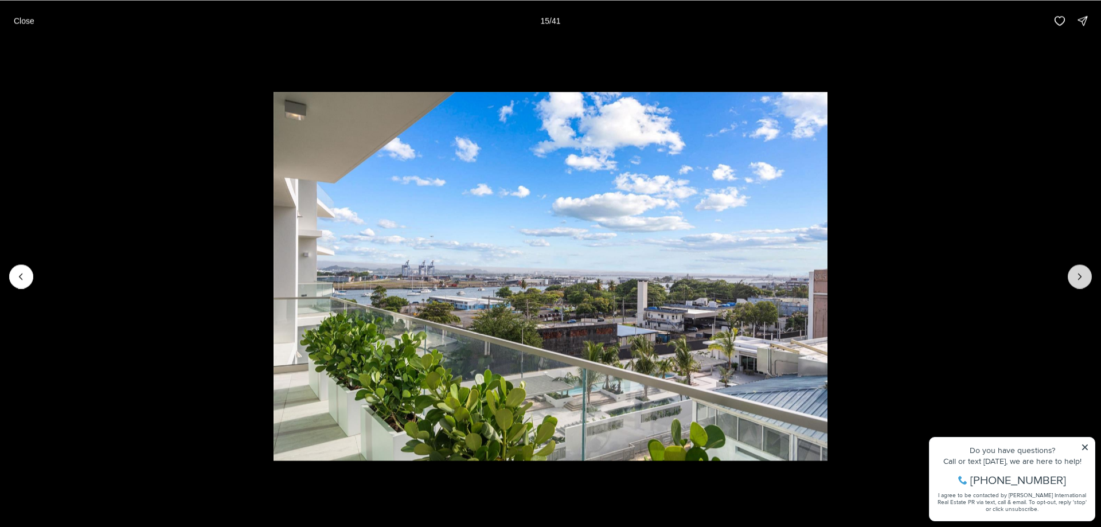
click at [1083, 286] on button "Next slide" at bounding box center [1080, 276] width 24 height 24
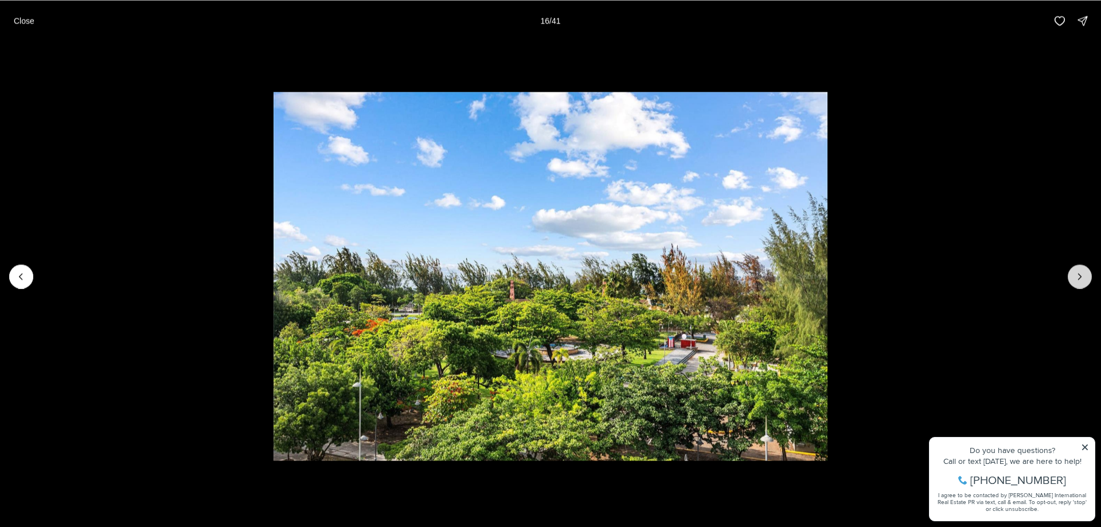
click at [1083, 286] on button "Next slide" at bounding box center [1080, 276] width 24 height 24
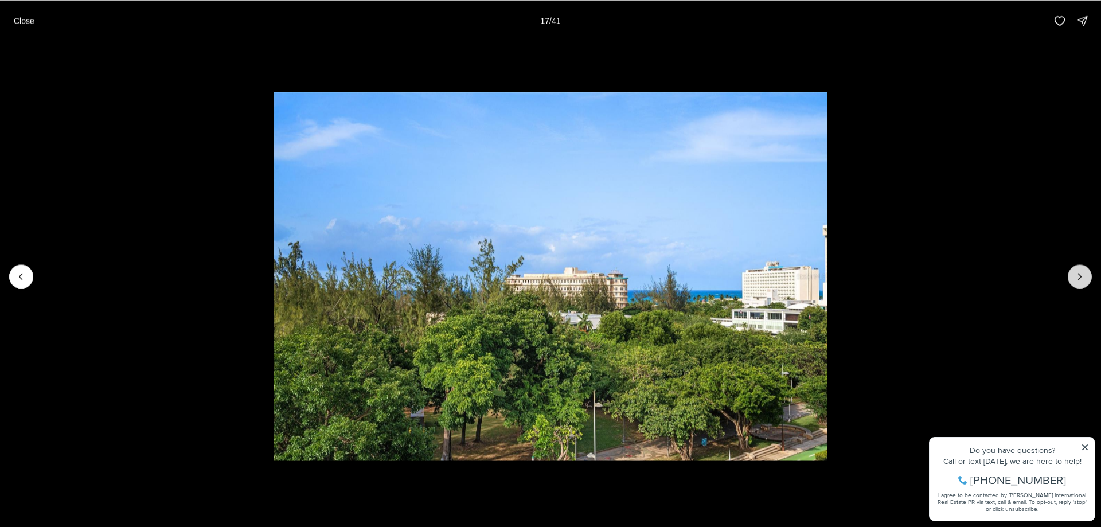
click at [1082, 286] on button "Next slide" at bounding box center [1080, 276] width 24 height 24
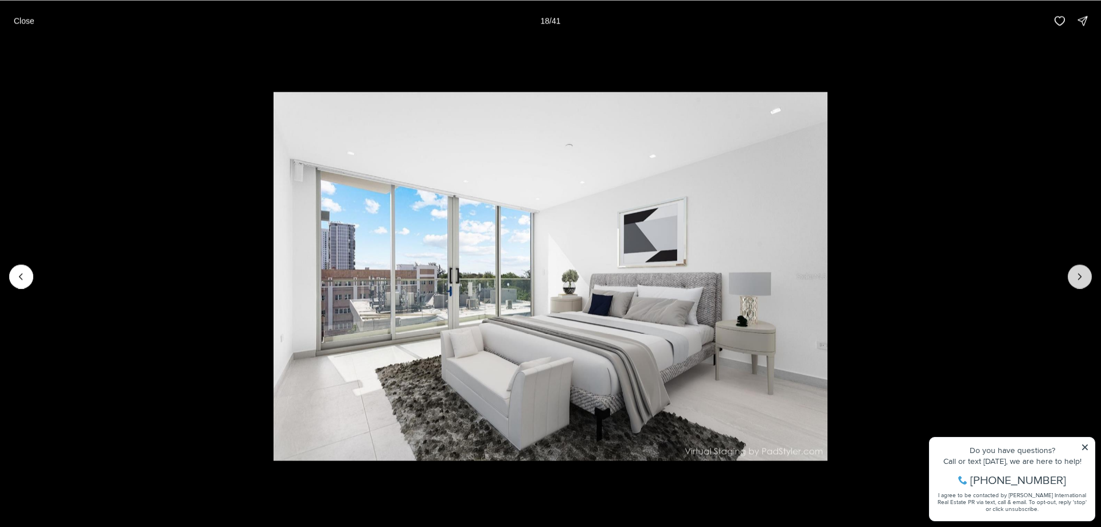
click at [1082, 286] on button "Next slide" at bounding box center [1080, 276] width 24 height 24
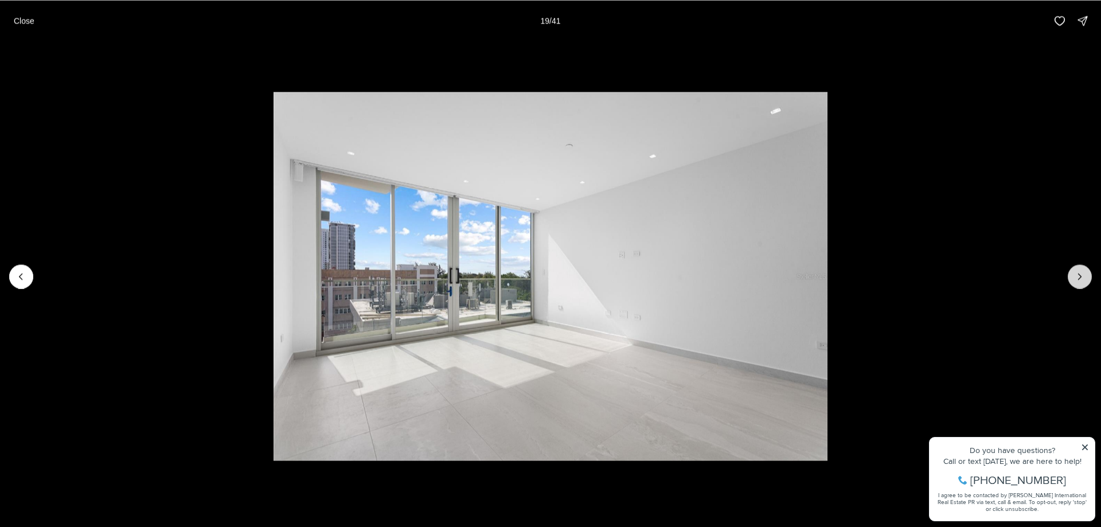
click at [1082, 286] on button "Next slide" at bounding box center [1080, 276] width 24 height 24
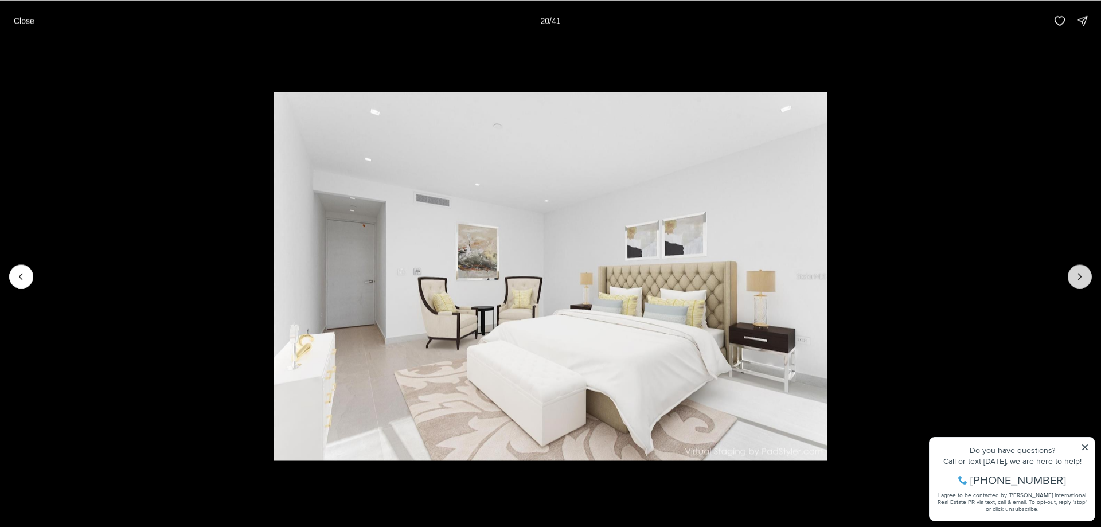
click at [1082, 286] on button "Next slide" at bounding box center [1080, 276] width 24 height 24
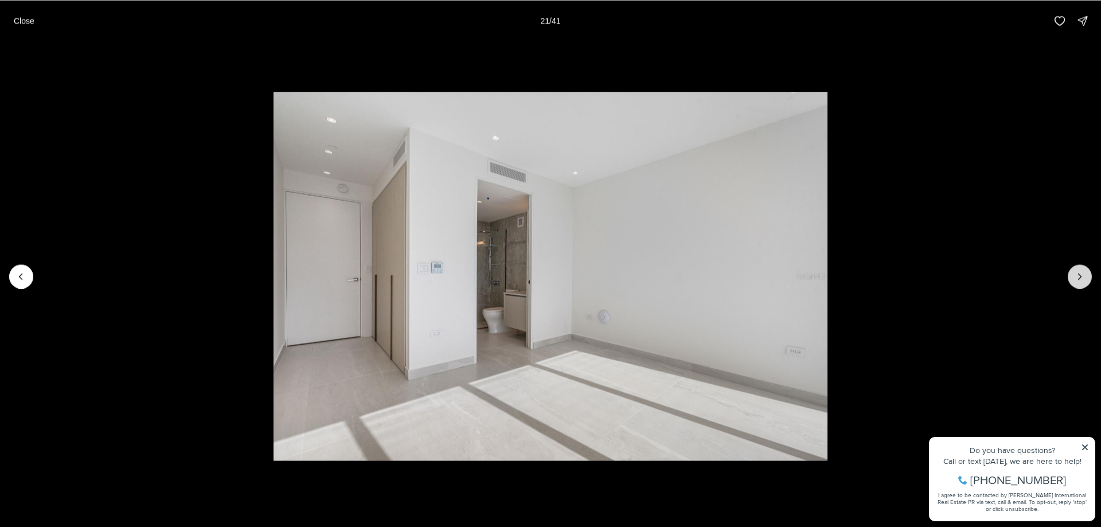
click at [1082, 286] on button "Next slide" at bounding box center [1080, 276] width 24 height 24
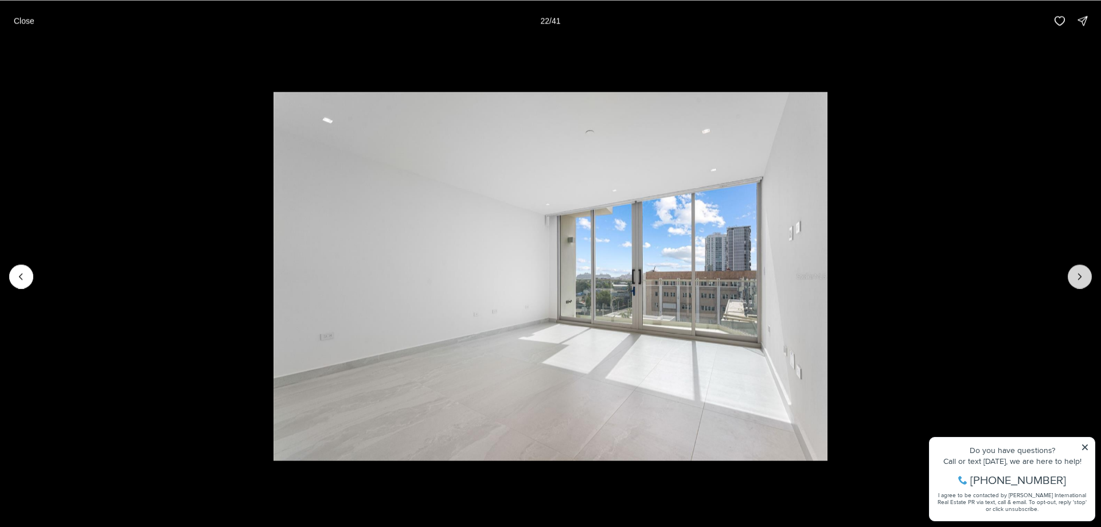
click at [1082, 286] on button "Next slide" at bounding box center [1080, 276] width 24 height 24
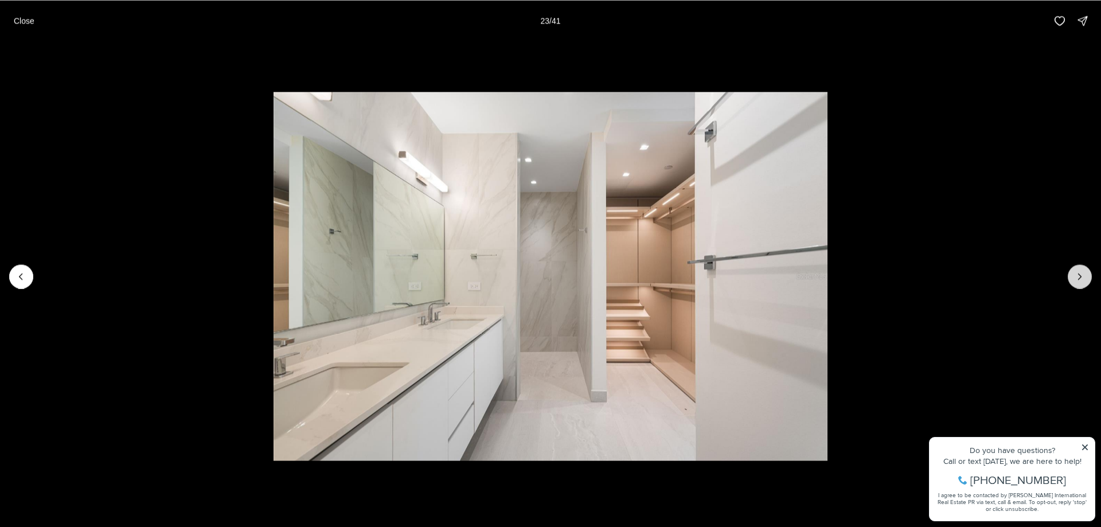
click at [1082, 286] on button "Next slide" at bounding box center [1080, 276] width 24 height 24
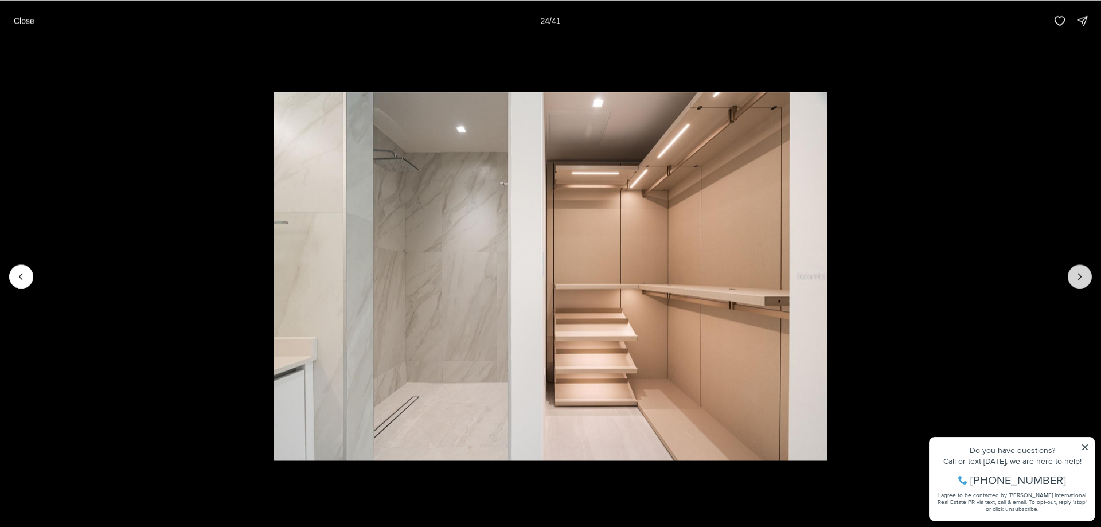
click at [1082, 286] on button "Next slide" at bounding box center [1080, 276] width 24 height 24
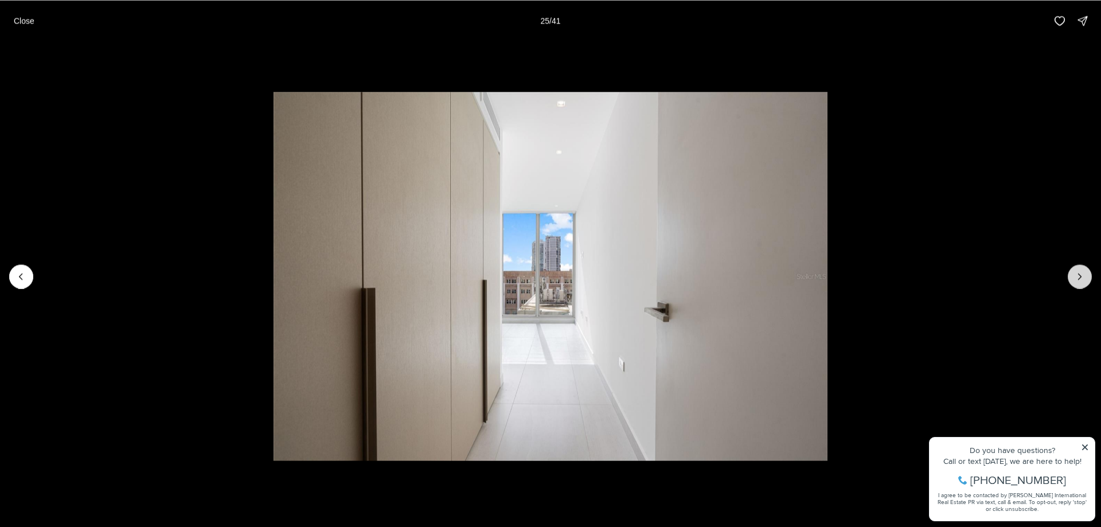
click at [1082, 286] on button "Next slide" at bounding box center [1080, 276] width 24 height 24
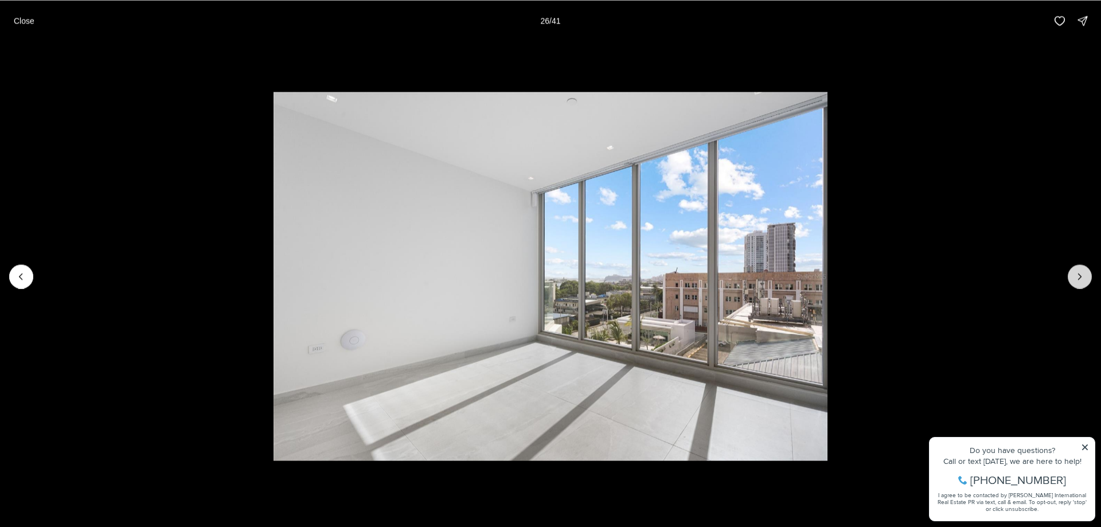
click at [1082, 286] on button "Next slide" at bounding box center [1080, 276] width 24 height 24
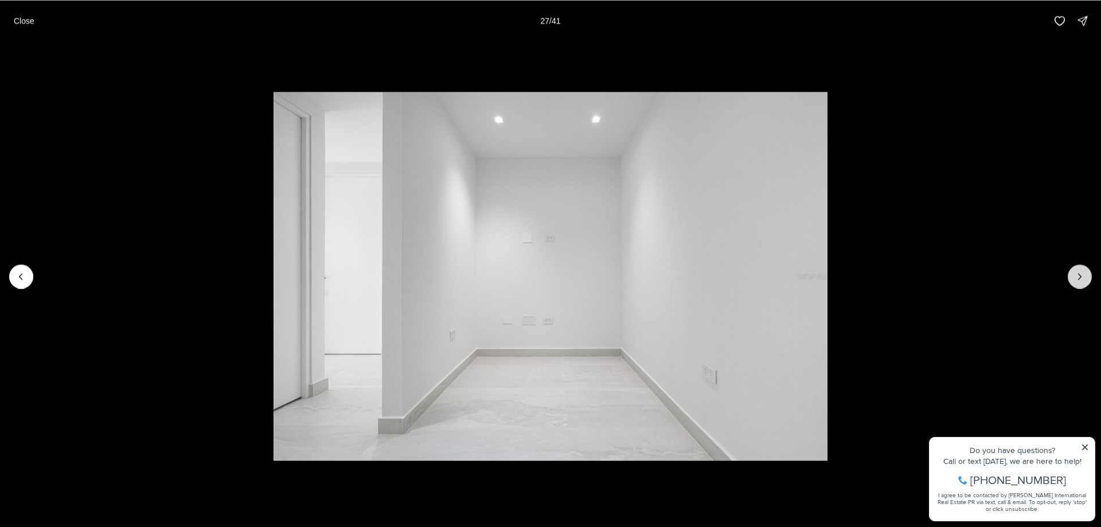
click at [1082, 286] on button "Next slide" at bounding box center [1080, 276] width 24 height 24
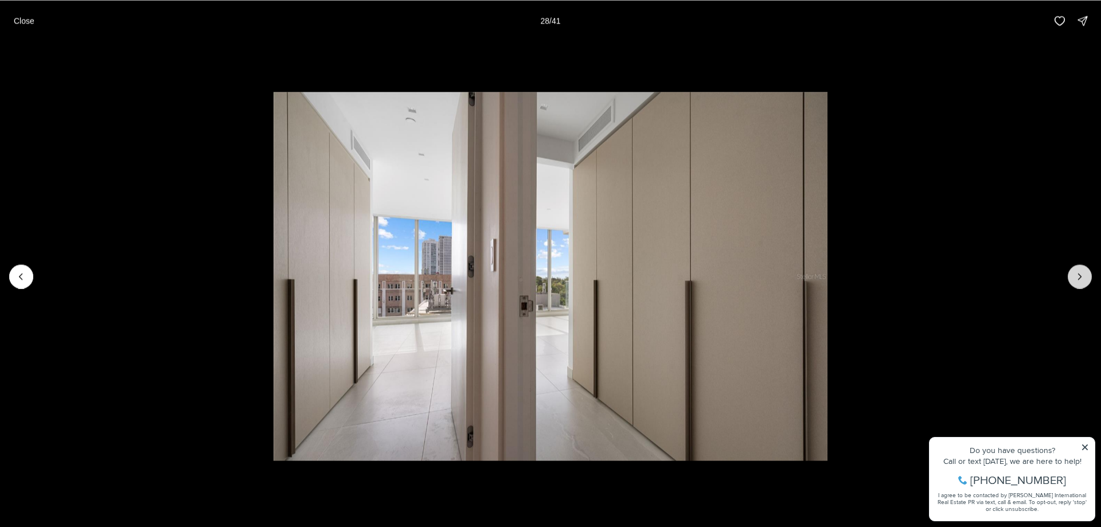
click at [1082, 286] on button "Next slide" at bounding box center [1080, 276] width 24 height 24
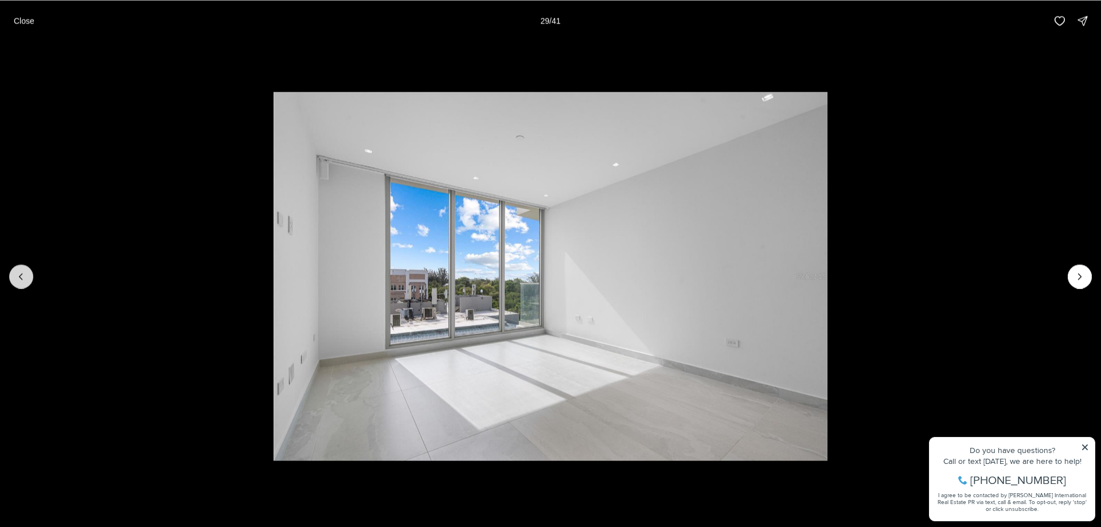
click at [24, 287] on button "Previous slide" at bounding box center [21, 276] width 24 height 24
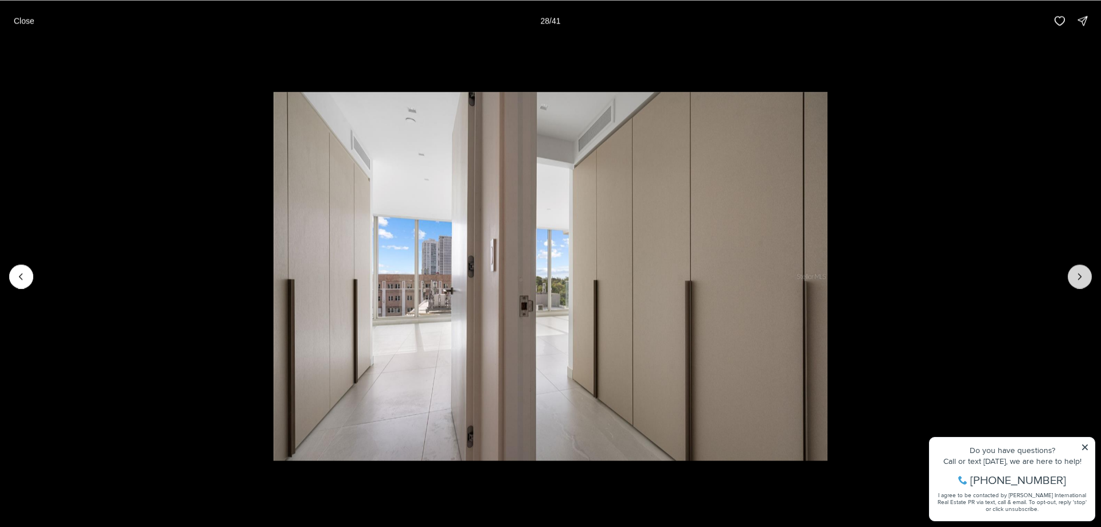
click at [1091, 276] on button "Next slide" at bounding box center [1080, 276] width 24 height 24
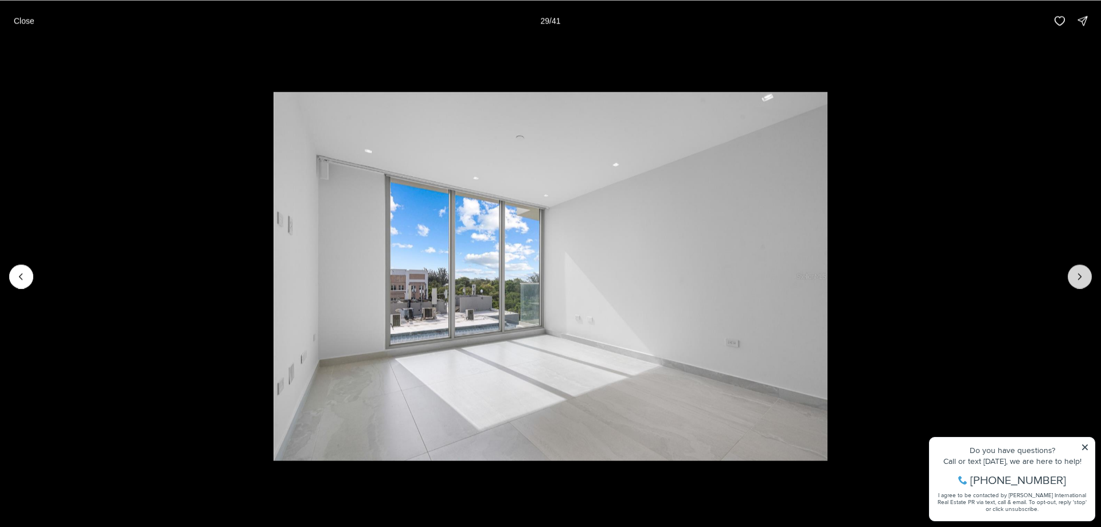
click at [1082, 283] on button "Next slide" at bounding box center [1080, 276] width 24 height 24
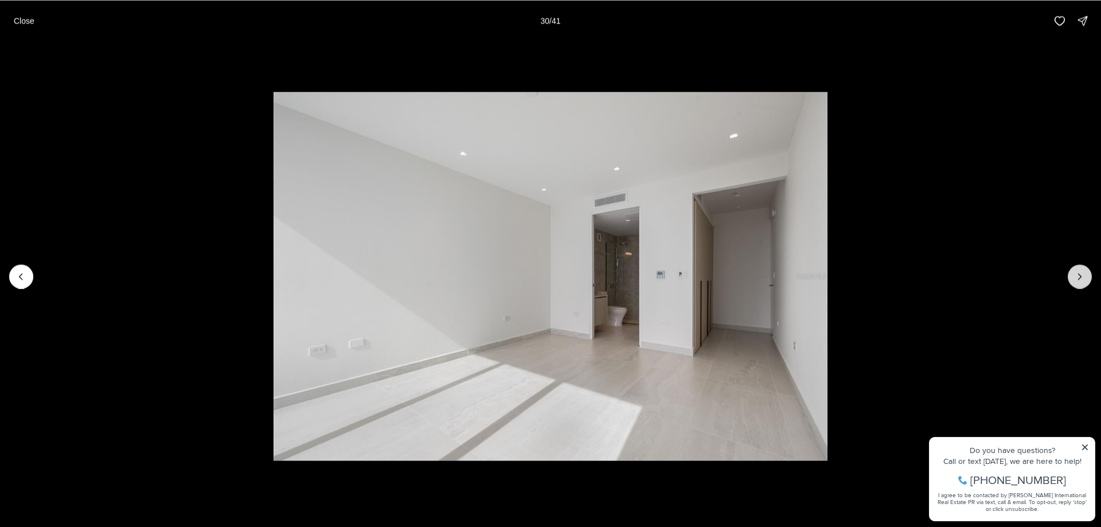
click at [1077, 285] on button "Next slide" at bounding box center [1080, 276] width 24 height 24
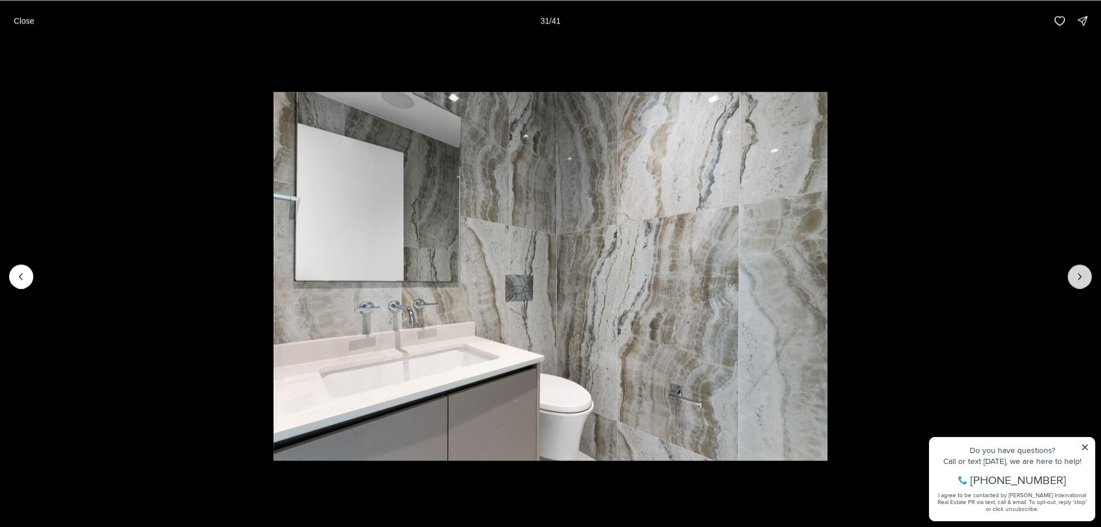
click at [1076, 286] on button "Next slide" at bounding box center [1080, 276] width 24 height 24
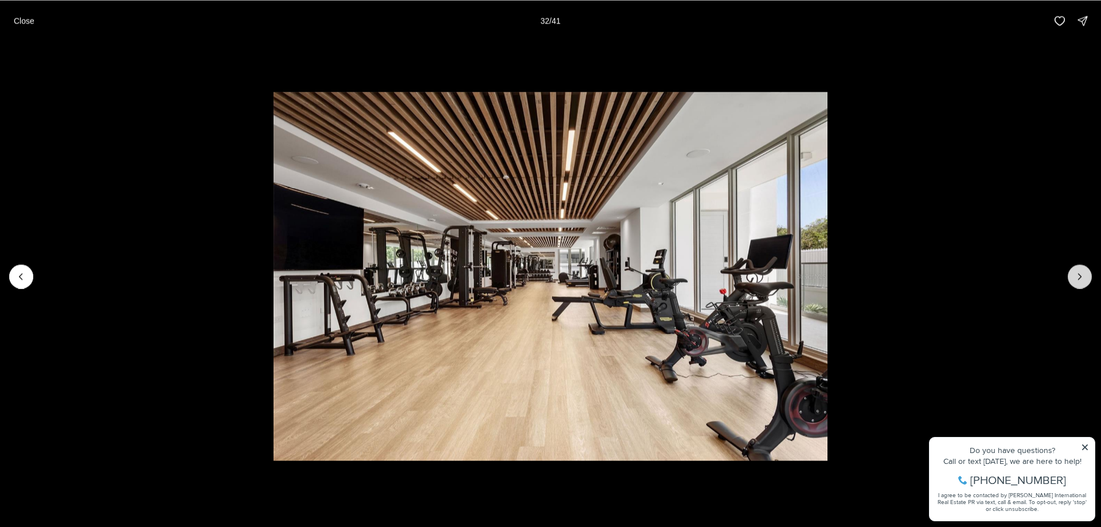
click at [1075, 286] on button "Next slide" at bounding box center [1080, 276] width 24 height 24
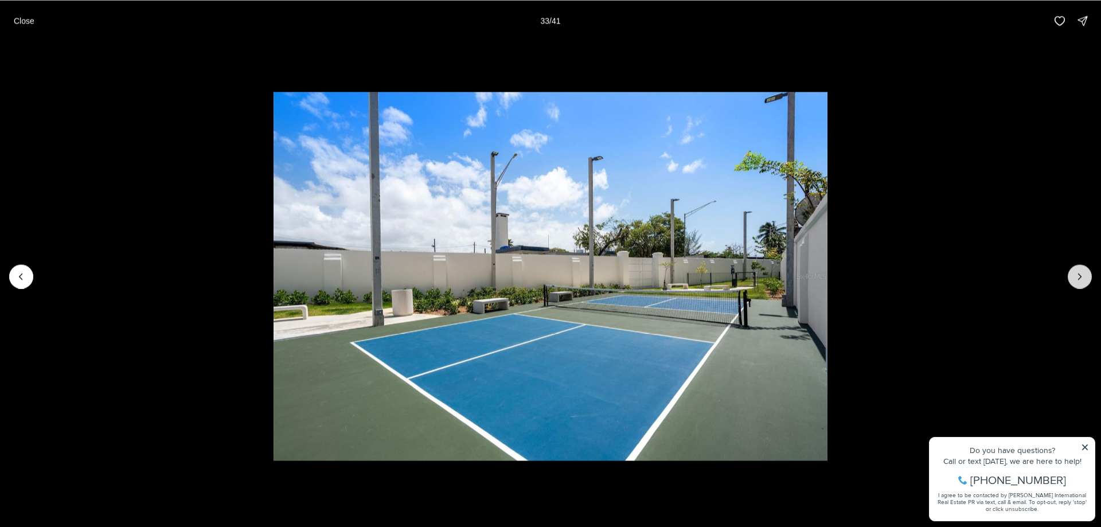
click at [1075, 286] on button "Next slide" at bounding box center [1080, 276] width 24 height 24
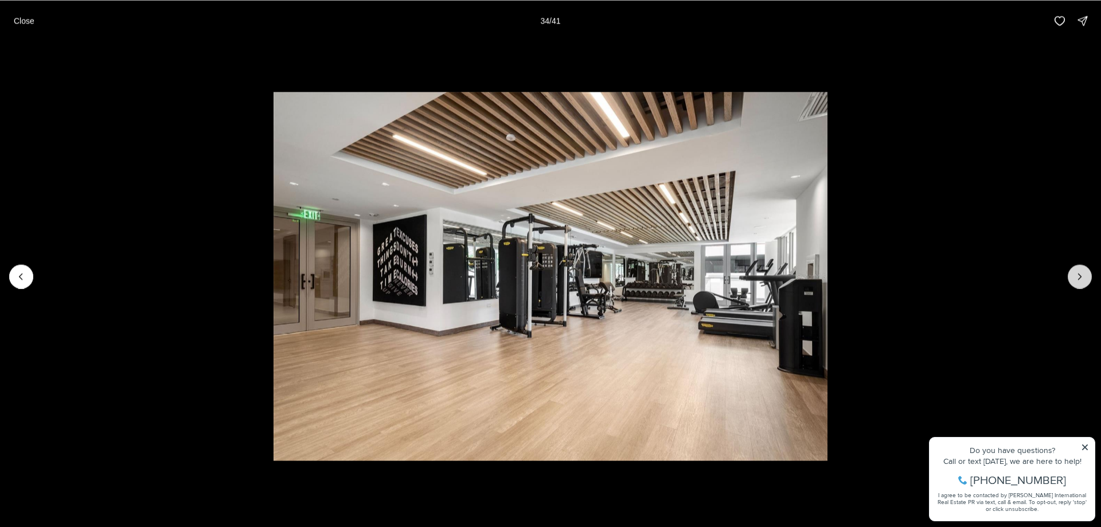
click at [1075, 286] on button "Next slide" at bounding box center [1080, 276] width 24 height 24
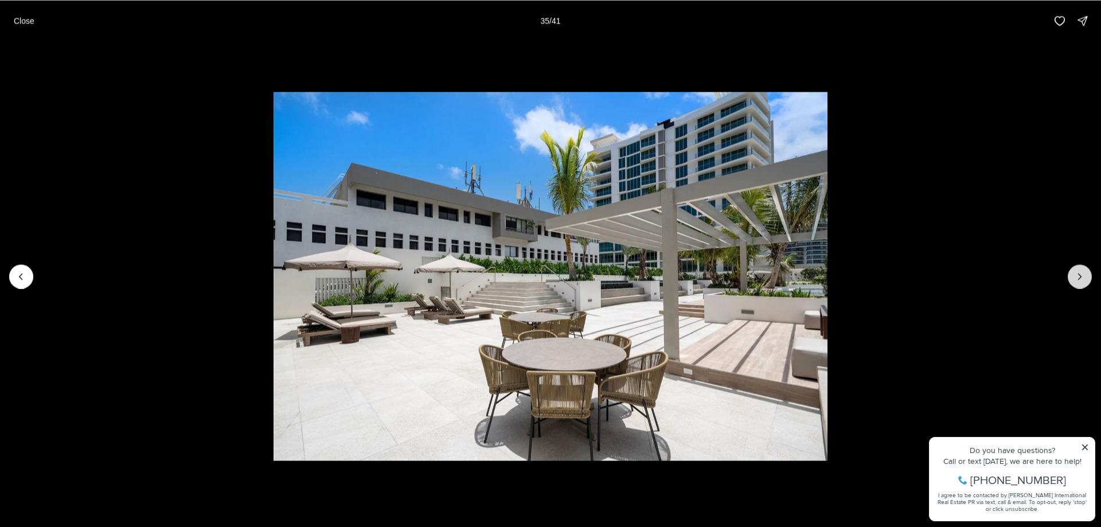
click at [1075, 286] on button "Next slide" at bounding box center [1080, 276] width 24 height 24
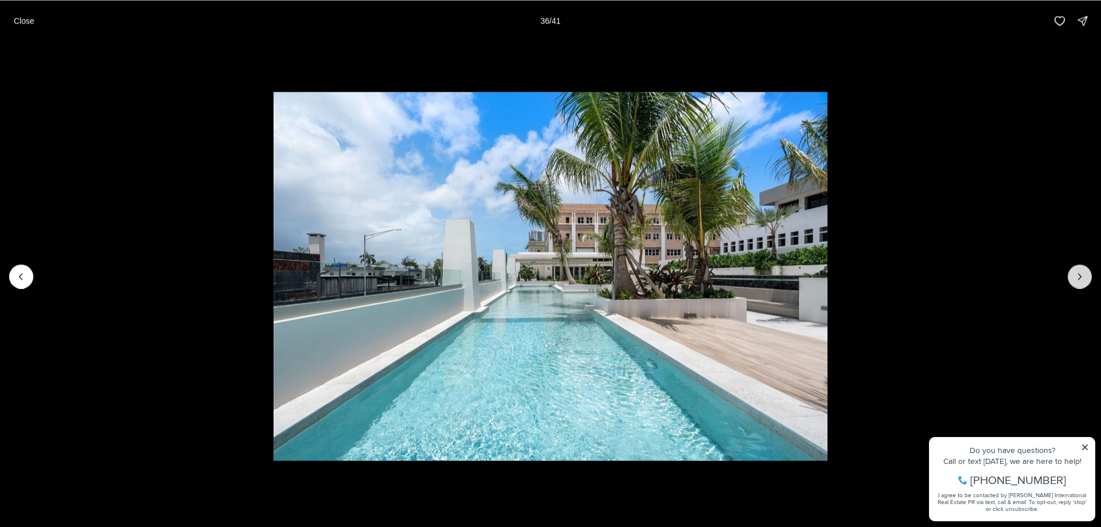
click at [1075, 286] on button "Next slide" at bounding box center [1080, 276] width 24 height 24
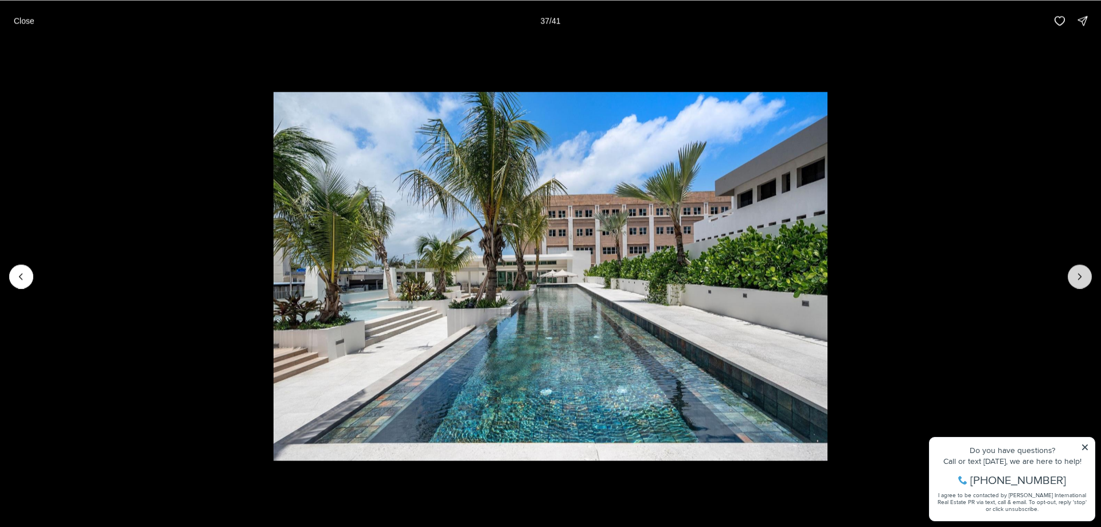
click at [1075, 286] on button "Next slide" at bounding box center [1080, 276] width 24 height 24
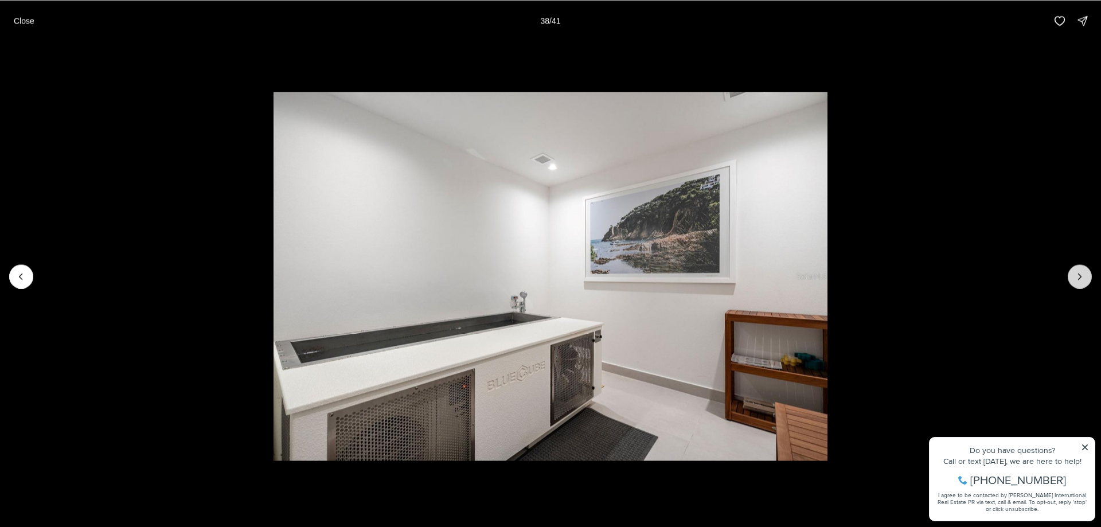
click at [1075, 286] on button "Next slide" at bounding box center [1080, 276] width 24 height 24
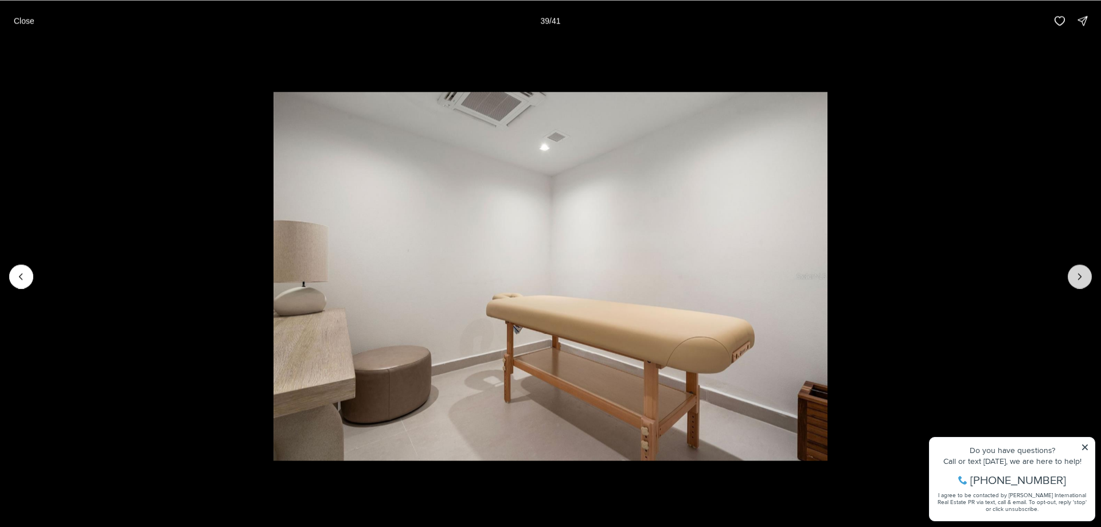
click at [1075, 286] on button "Next slide" at bounding box center [1080, 276] width 24 height 24
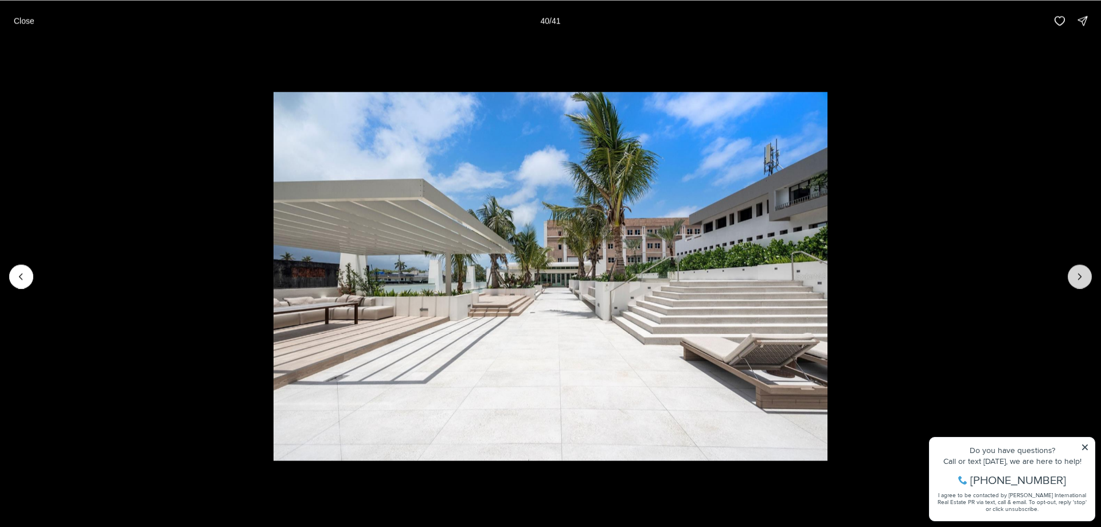
click at [1075, 286] on button "Next slide" at bounding box center [1080, 276] width 24 height 24
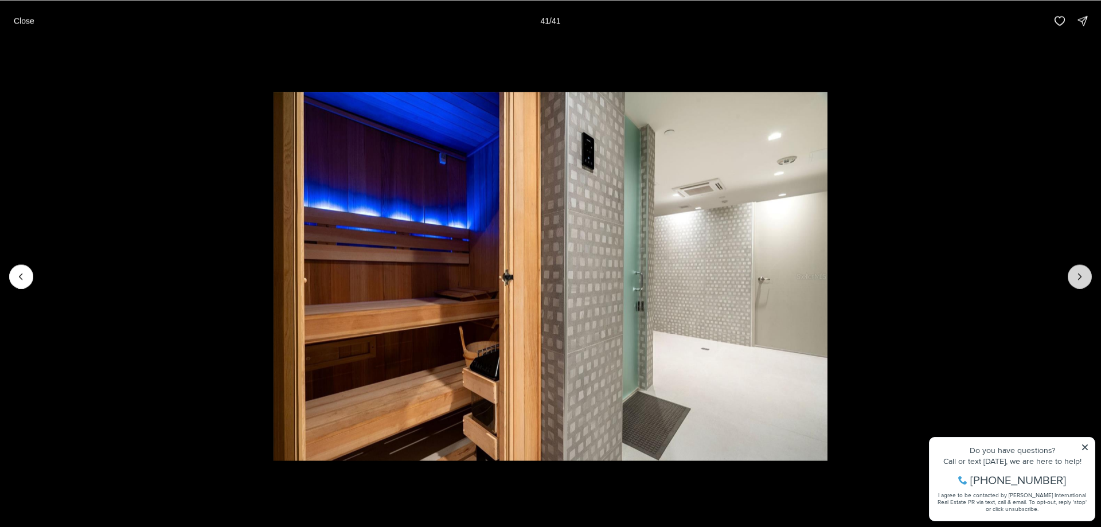
click at [1075, 286] on div at bounding box center [1080, 276] width 24 height 24
click at [20, 24] on p "Close" at bounding box center [24, 20] width 21 height 9
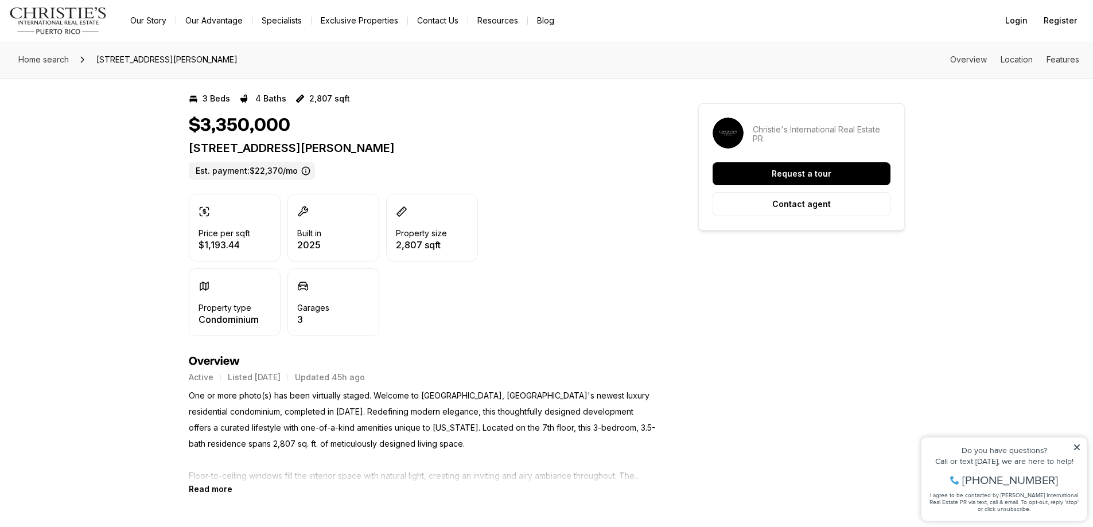
scroll to position [287, 0]
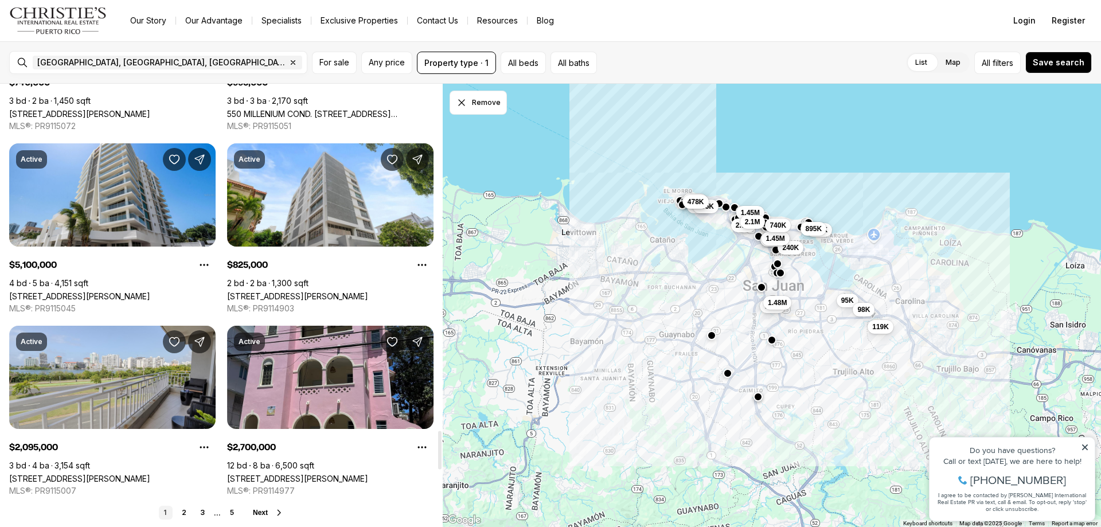
scroll to position [4015, 0]
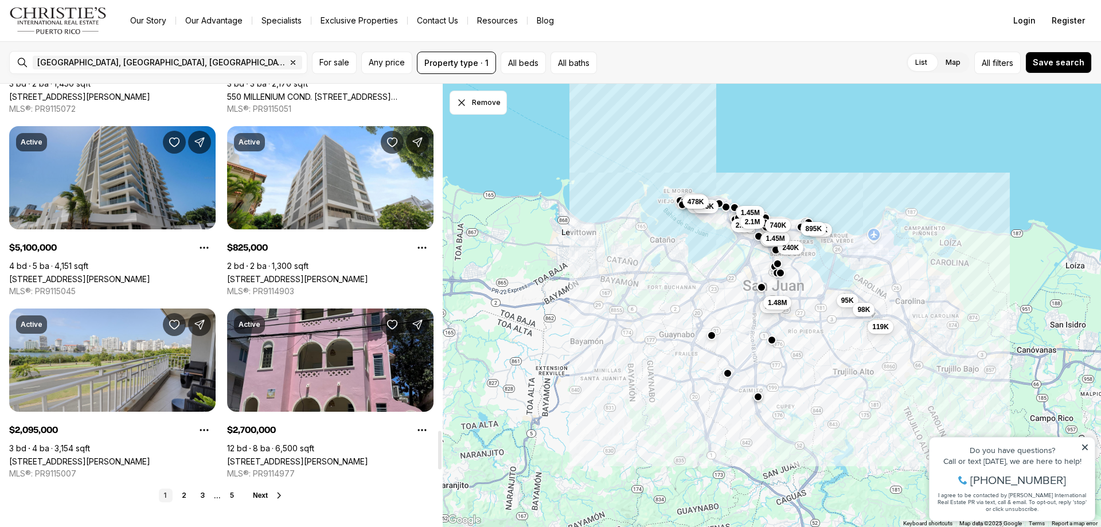
click at [134, 274] on link "[STREET_ADDRESS][PERSON_NAME]" at bounding box center [79, 279] width 141 height 10
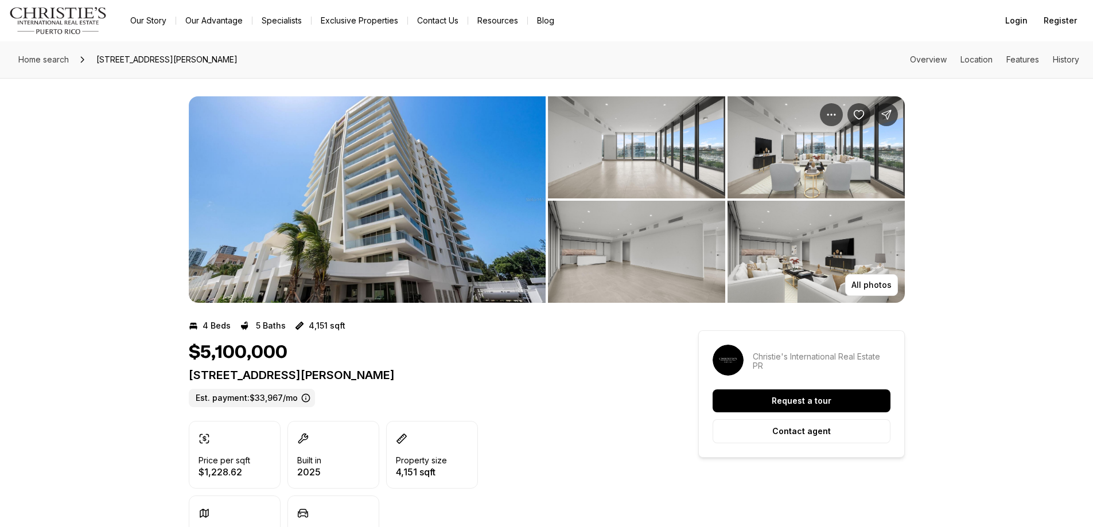
click at [443, 209] on img "View image gallery" at bounding box center [367, 199] width 357 height 206
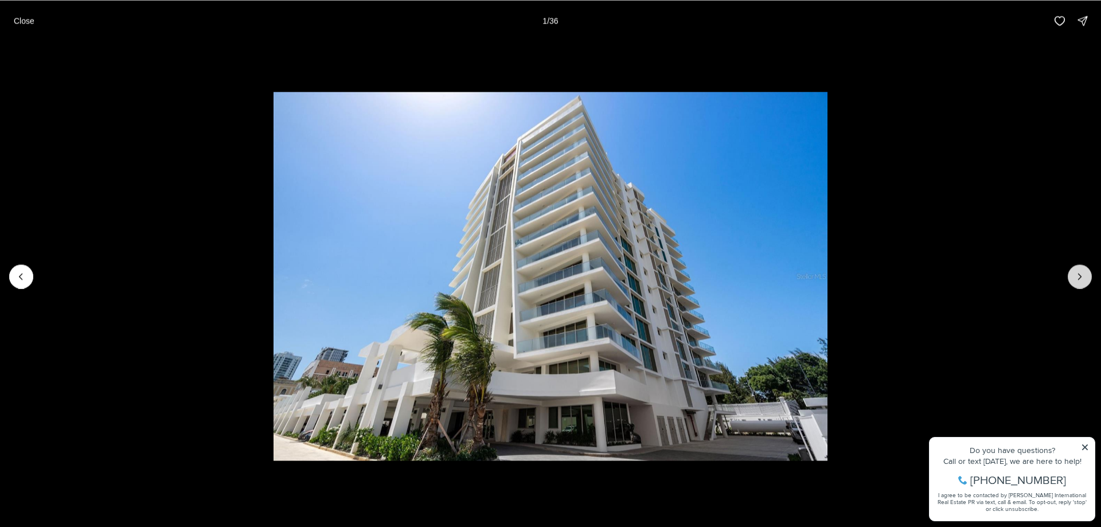
click at [1089, 277] on button "Next slide" at bounding box center [1080, 276] width 24 height 24
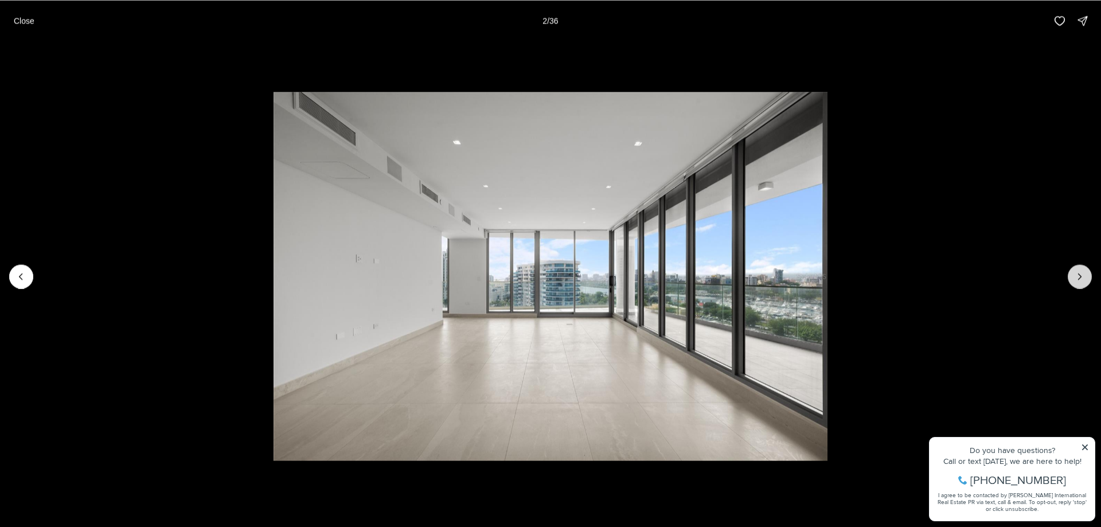
click at [1089, 276] on button "Next slide" at bounding box center [1080, 276] width 24 height 24
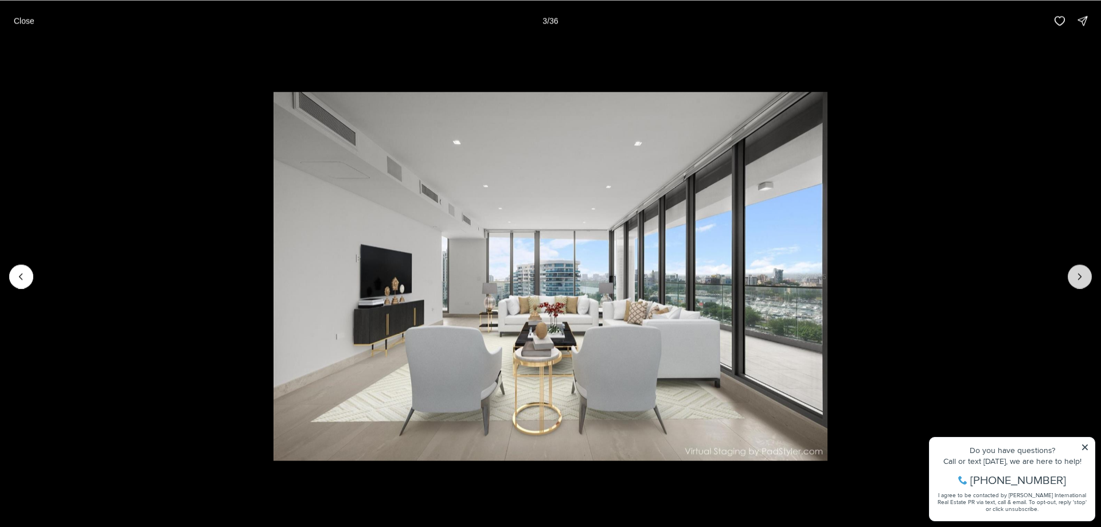
click at [1089, 276] on button "Next slide" at bounding box center [1080, 276] width 24 height 24
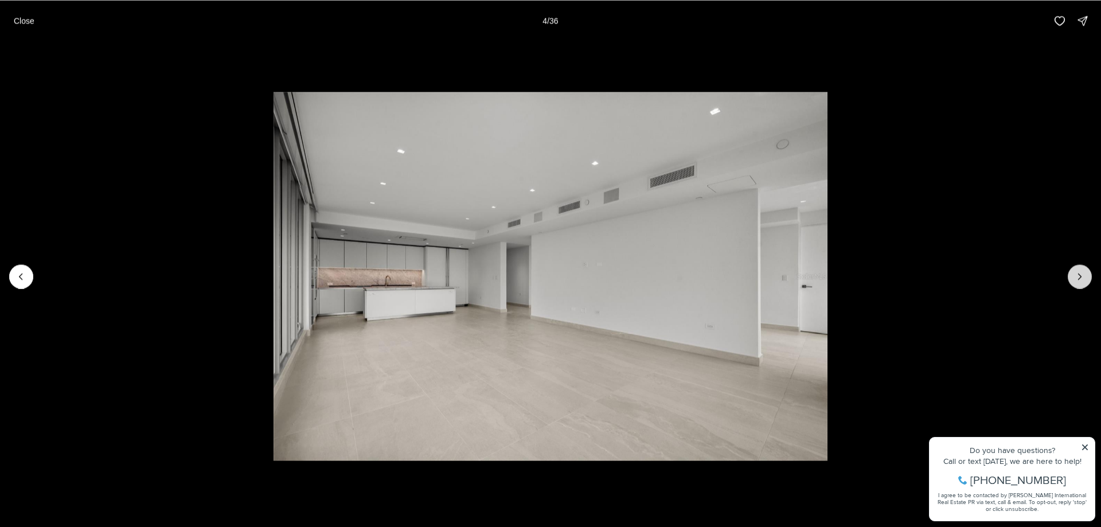
click at [1089, 276] on button "Next slide" at bounding box center [1080, 276] width 24 height 24
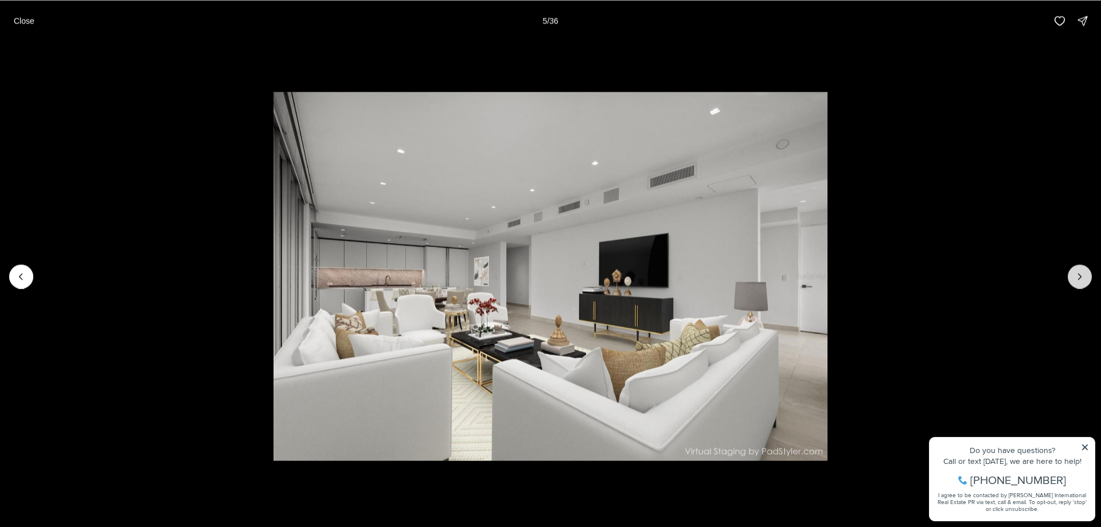
click at [1089, 276] on button "Next slide" at bounding box center [1080, 276] width 24 height 24
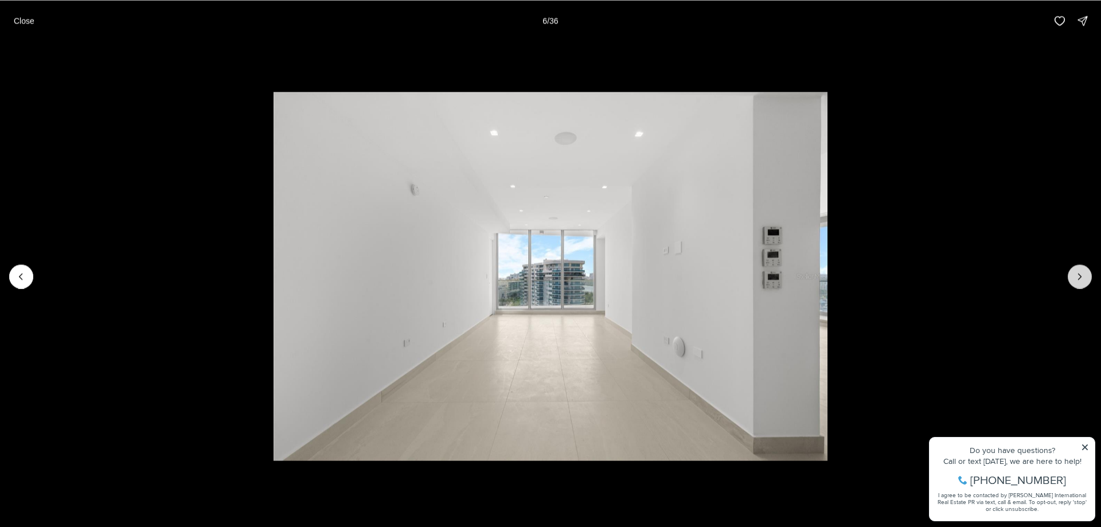
click at [1089, 276] on button "Next slide" at bounding box center [1080, 276] width 24 height 24
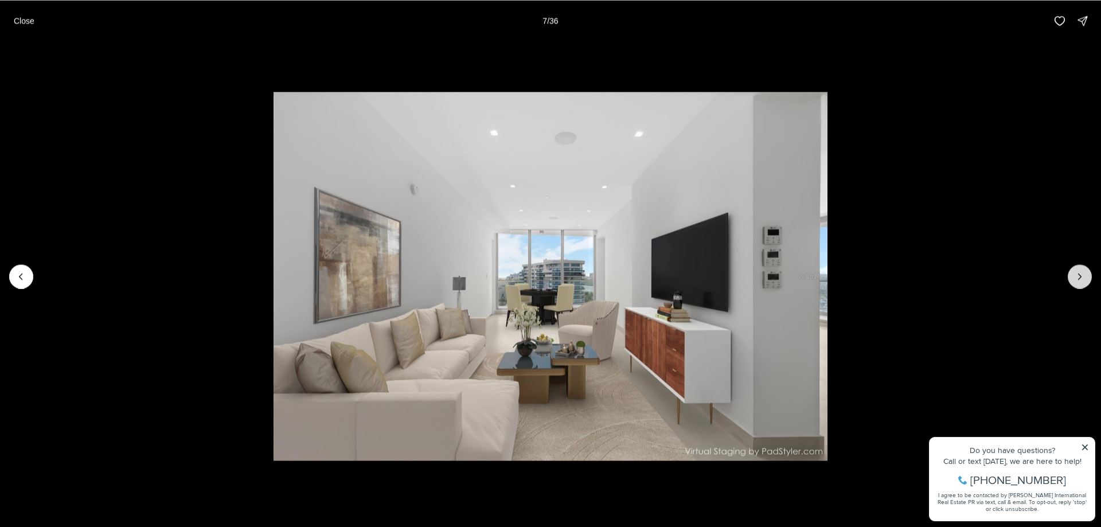
click at [1089, 276] on button "Next slide" at bounding box center [1080, 276] width 24 height 24
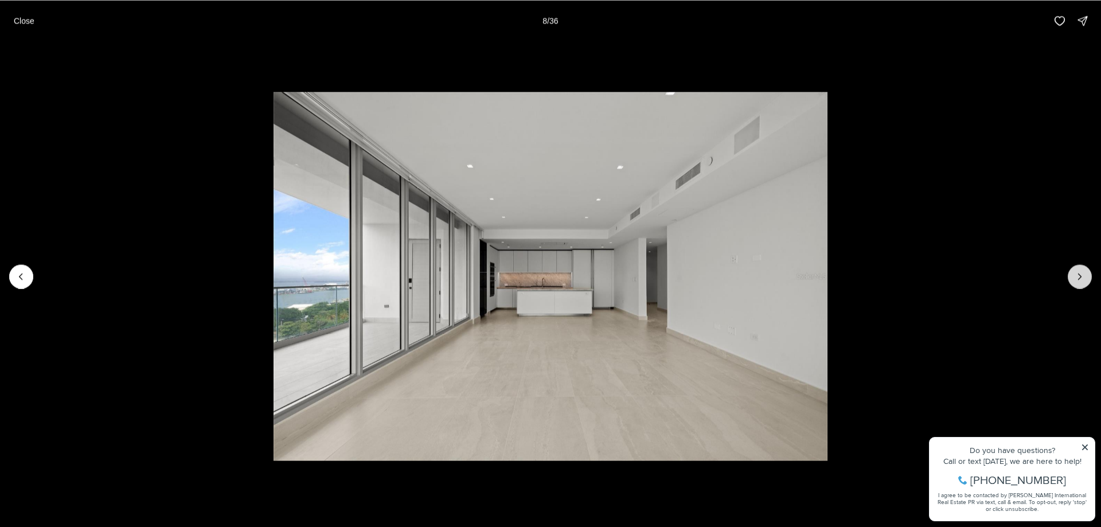
click at [1089, 276] on button "Next slide" at bounding box center [1080, 276] width 24 height 24
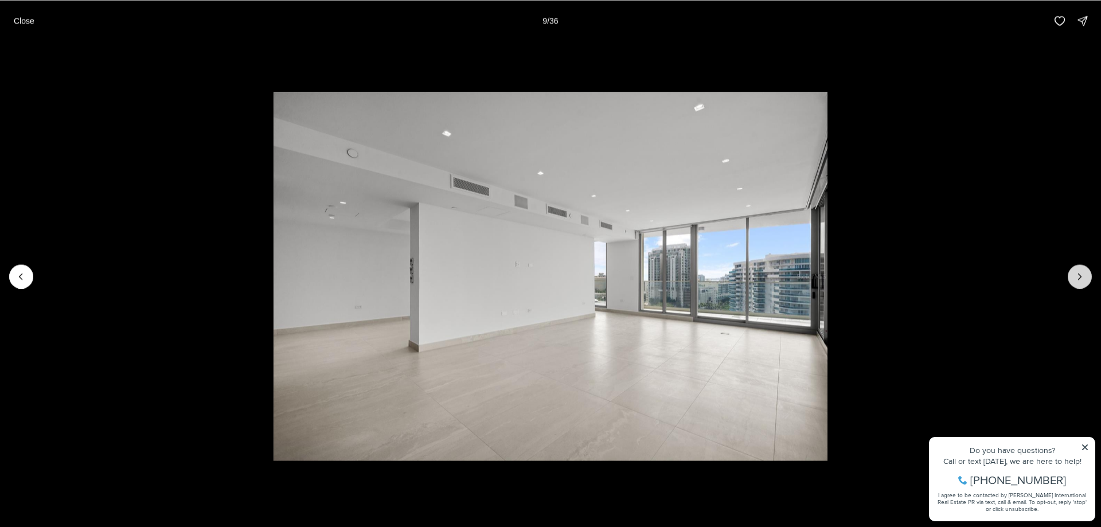
click at [1089, 276] on button "Next slide" at bounding box center [1080, 276] width 24 height 24
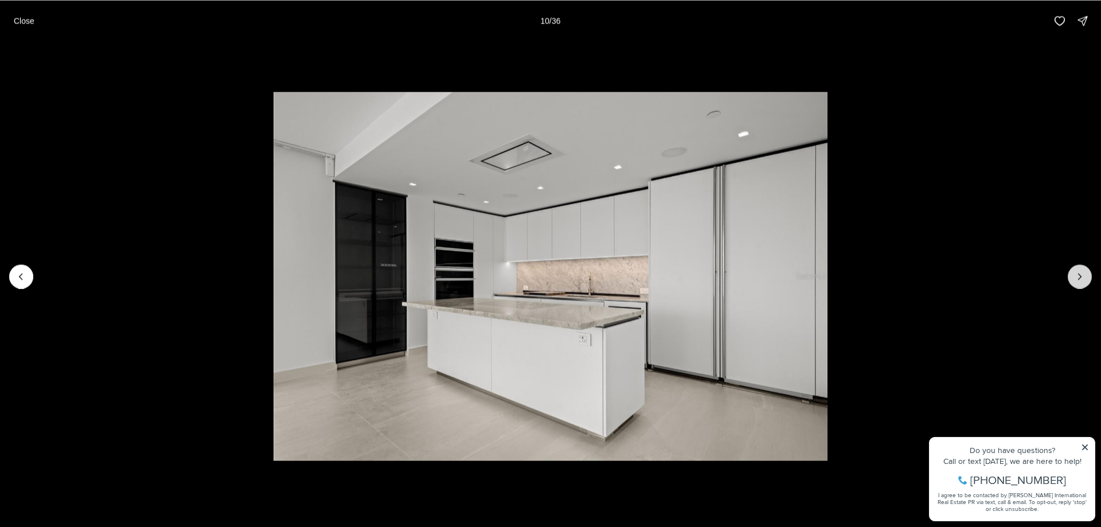
click at [1089, 276] on button "Next slide" at bounding box center [1080, 276] width 24 height 24
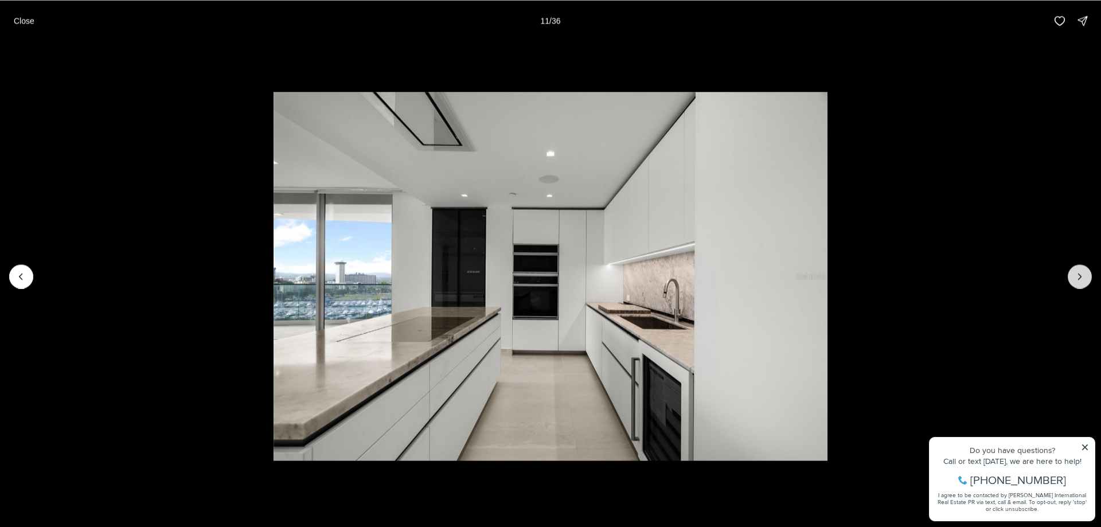
click at [1089, 276] on button "Next slide" at bounding box center [1080, 276] width 24 height 24
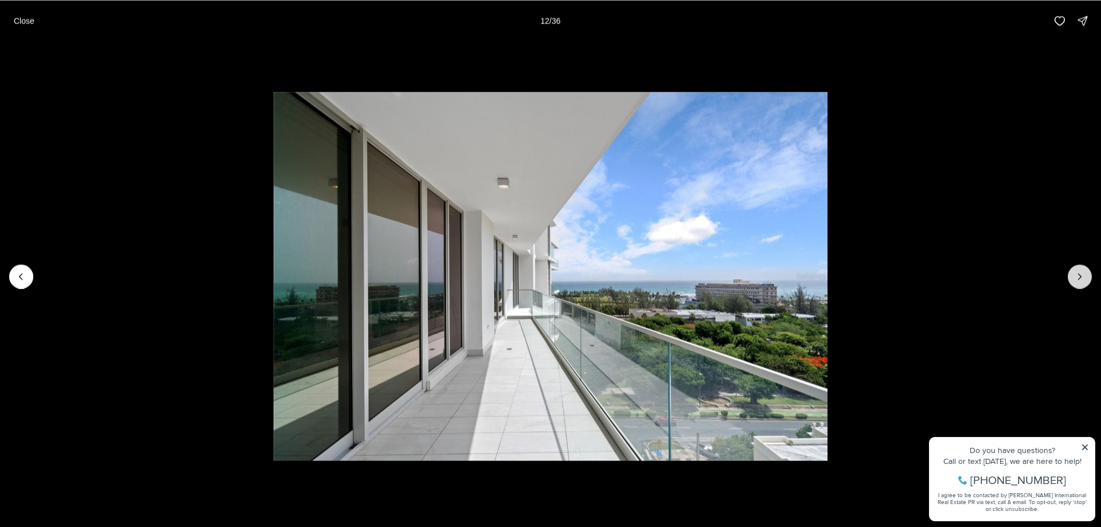
click at [1089, 276] on button "Next slide" at bounding box center [1080, 276] width 24 height 24
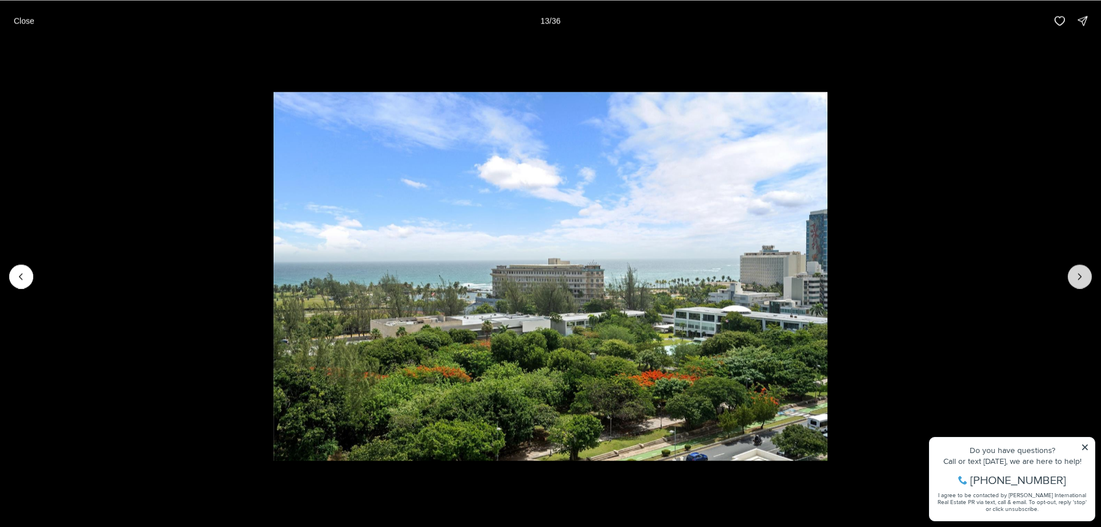
click at [1087, 279] on button "Next slide" at bounding box center [1080, 276] width 24 height 24
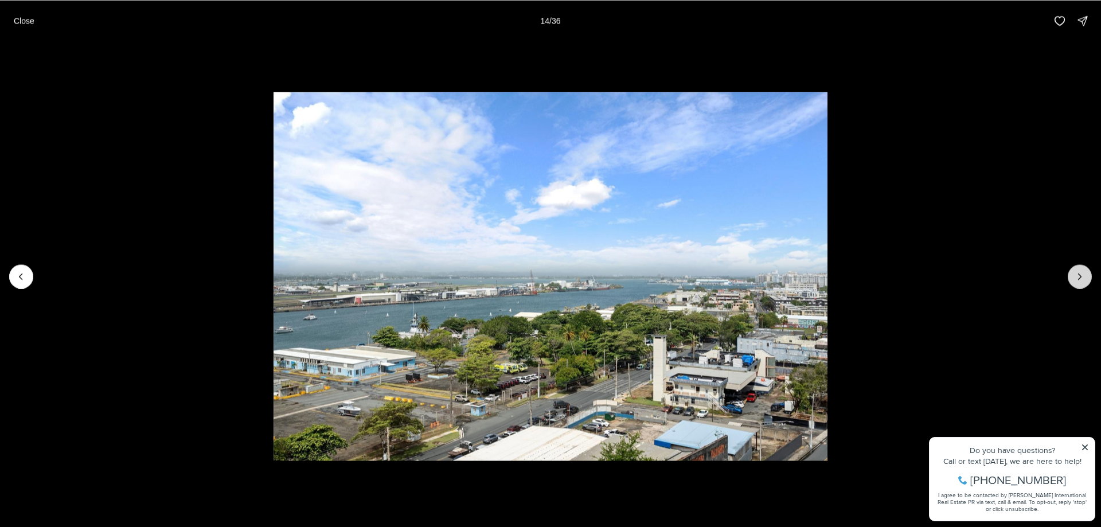
click at [1079, 279] on icon "Next slide" at bounding box center [1079, 276] width 11 height 11
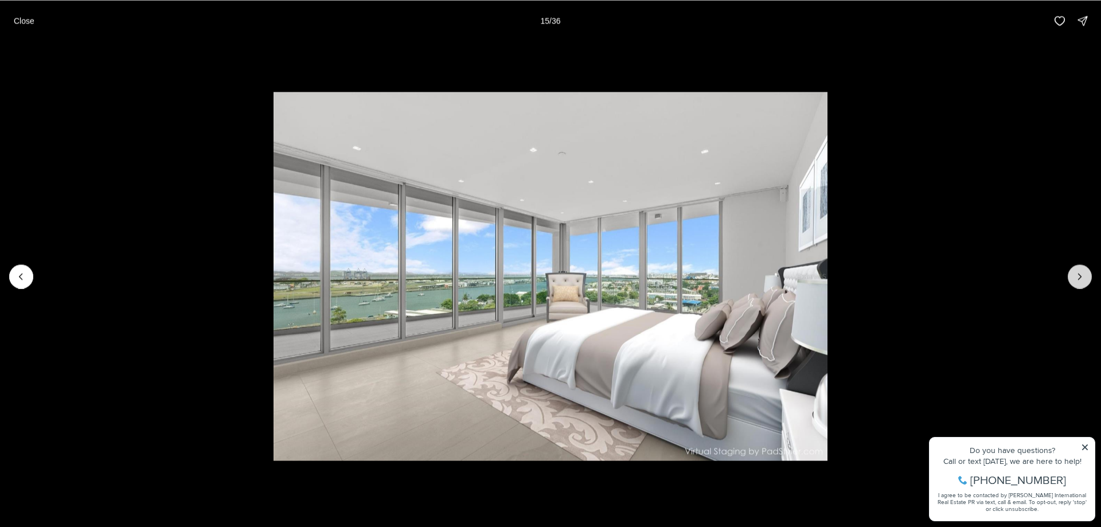
click at [1079, 279] on icon "Next slide" at bounding box center [1079, 276] width 11 height 11
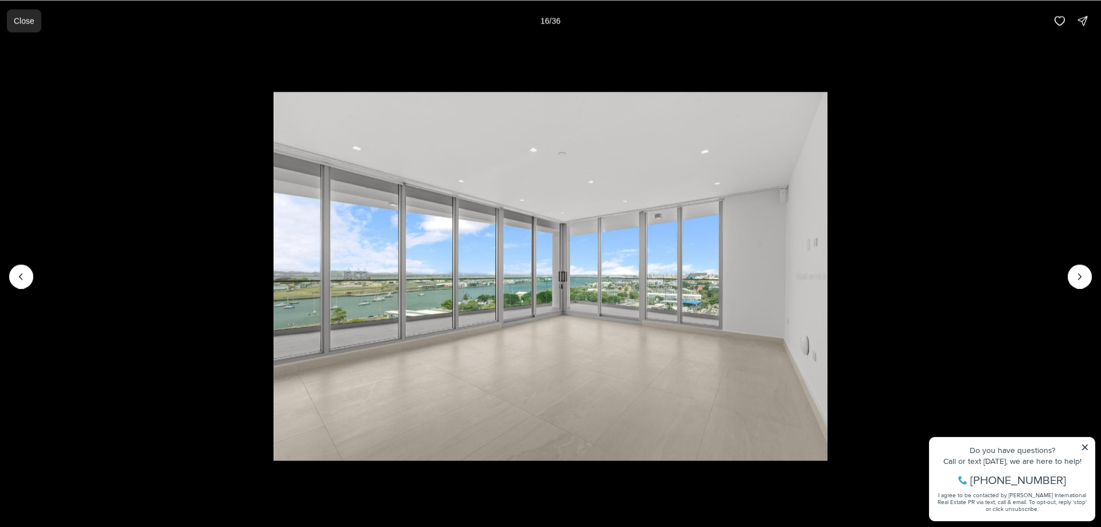
click at [18, 28] on button "Close" at bounding box center [24, 20] width 34 height 23
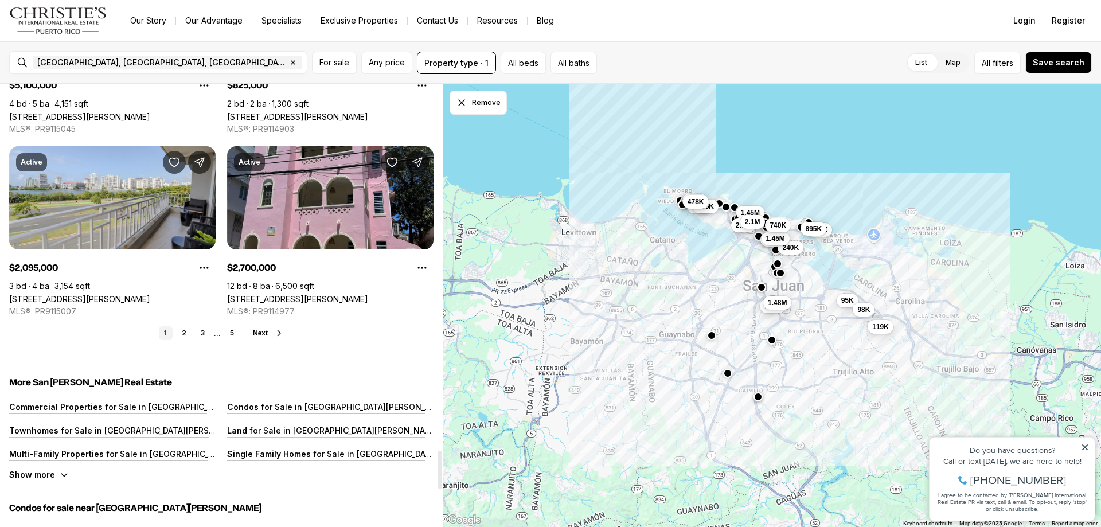
scroll to position [4244, 0]
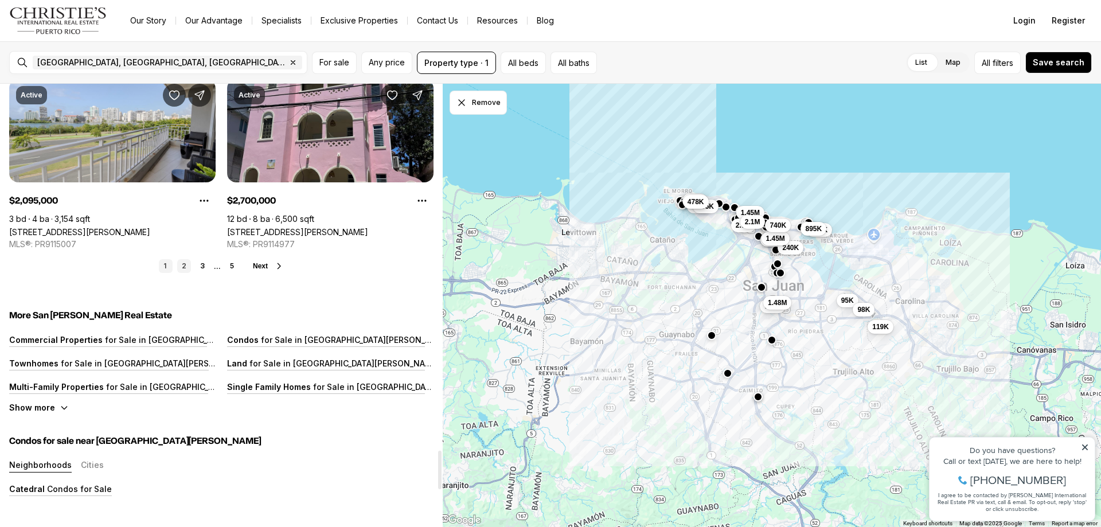
click at [185, 269] on link "2" at bounding box center [184, 266] width 14 height 14
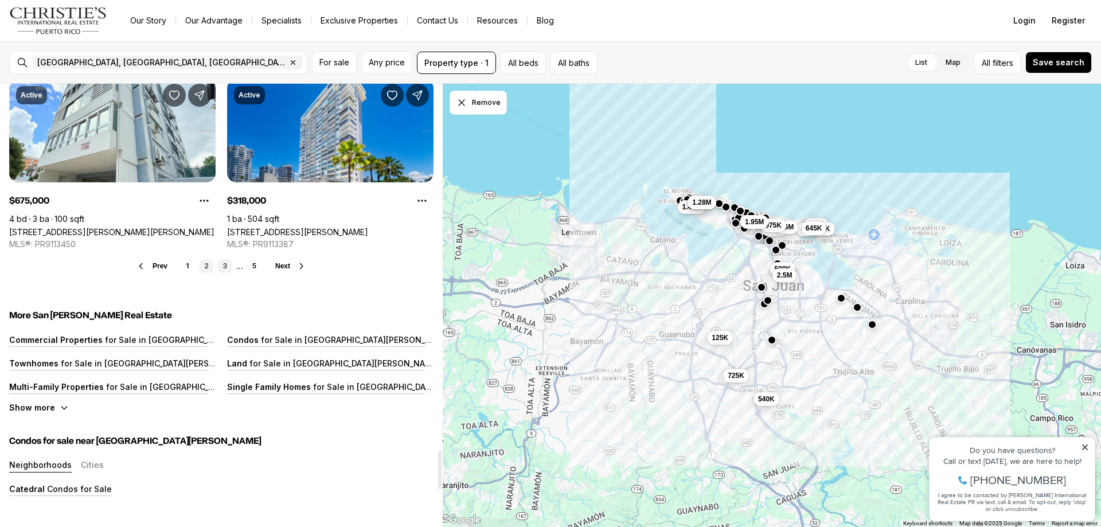
click at [225, 268] on link "3" at bounding box center [225, 266] width 14 height 14
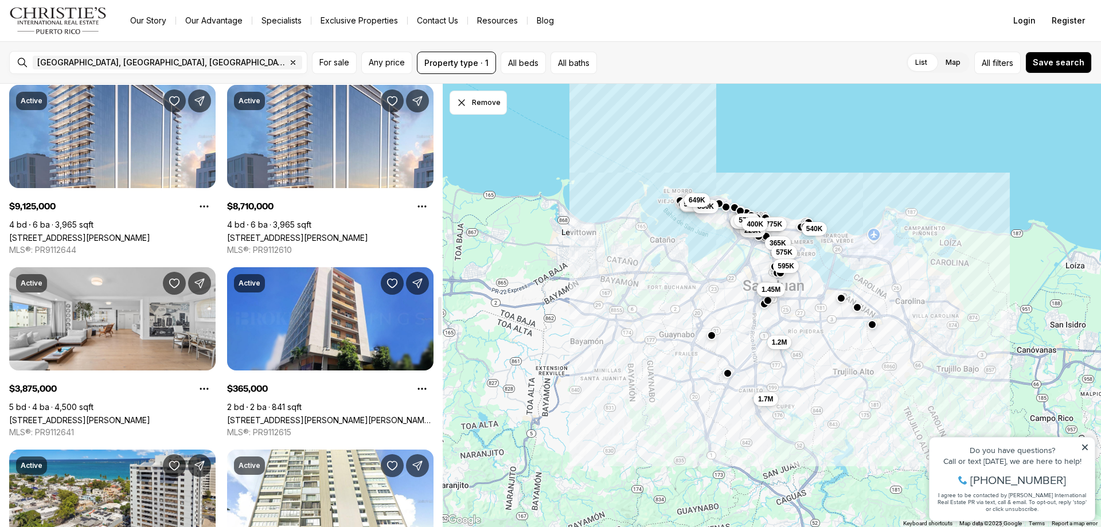
scroll to position [2352, 0]
